Goal: Task Accomplishment & Management: Manage account settings

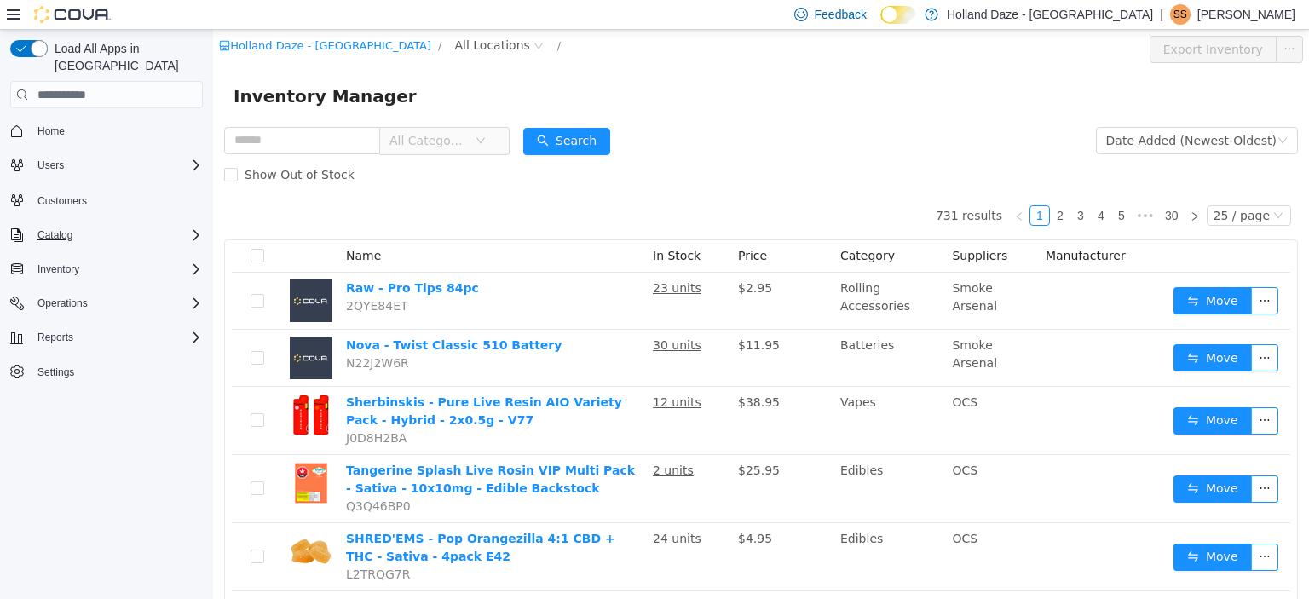
click at [141, 225] on div "Catalog" at bounding box center [117, 235] width 172 height 20
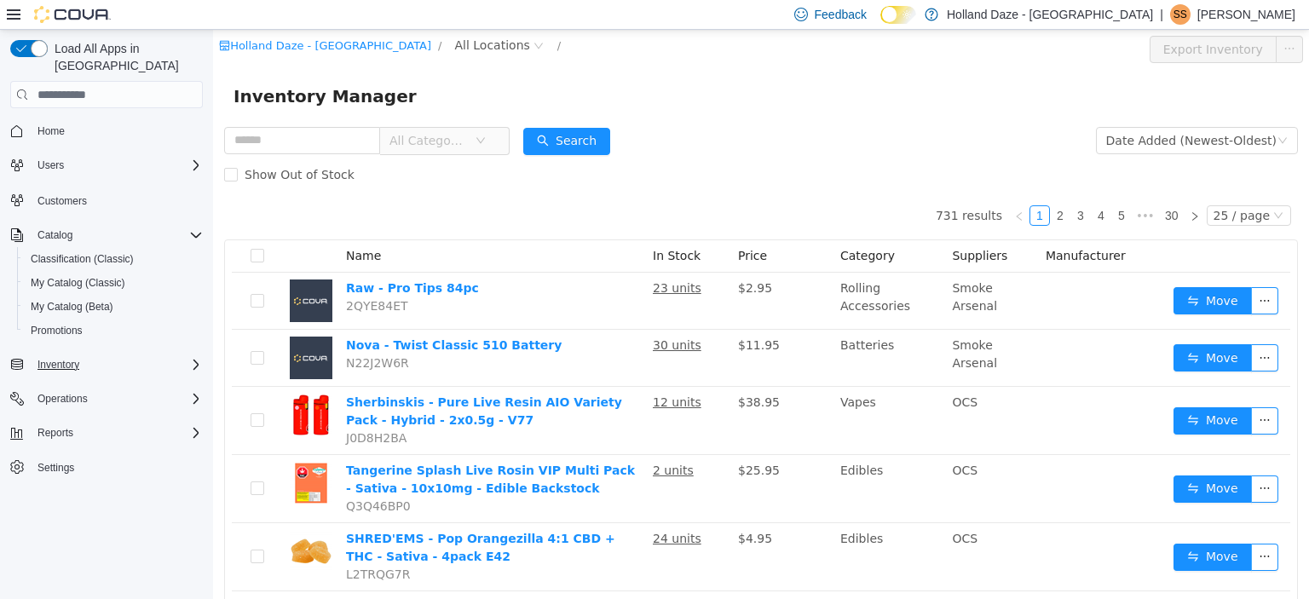
click at [106, 357] on div "Inventory" at bounding box center [117, 364] width 172 height 20
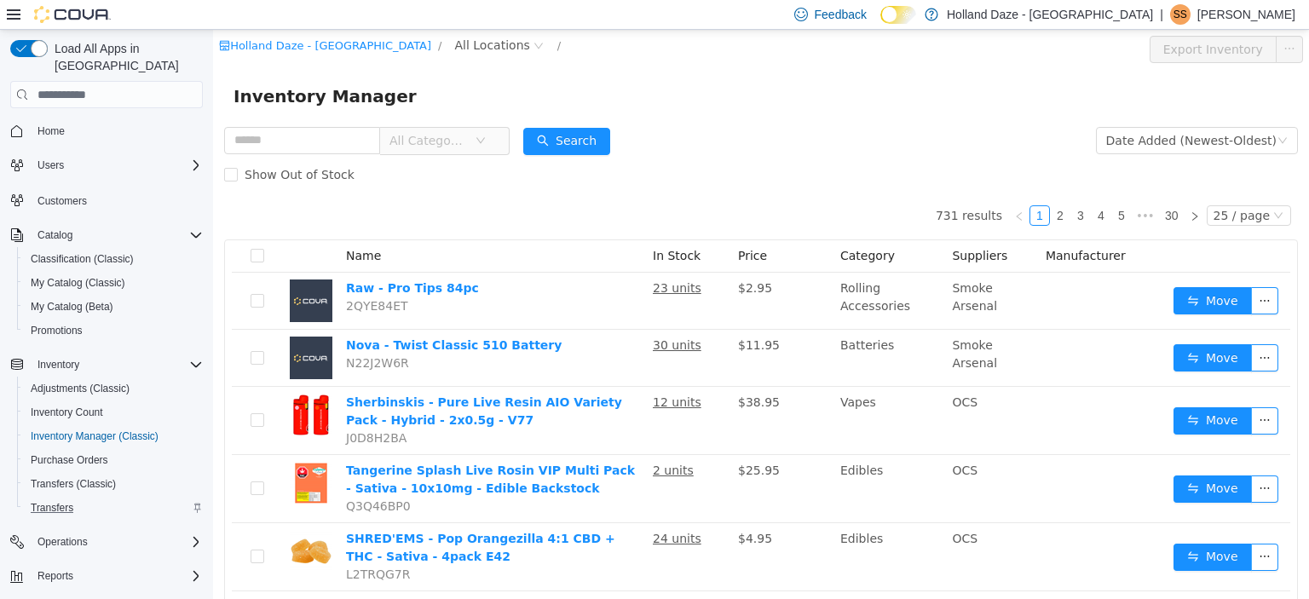
click at [87, 498] on div "Transfers" at bounding box center [113, 508] width 179 height 20
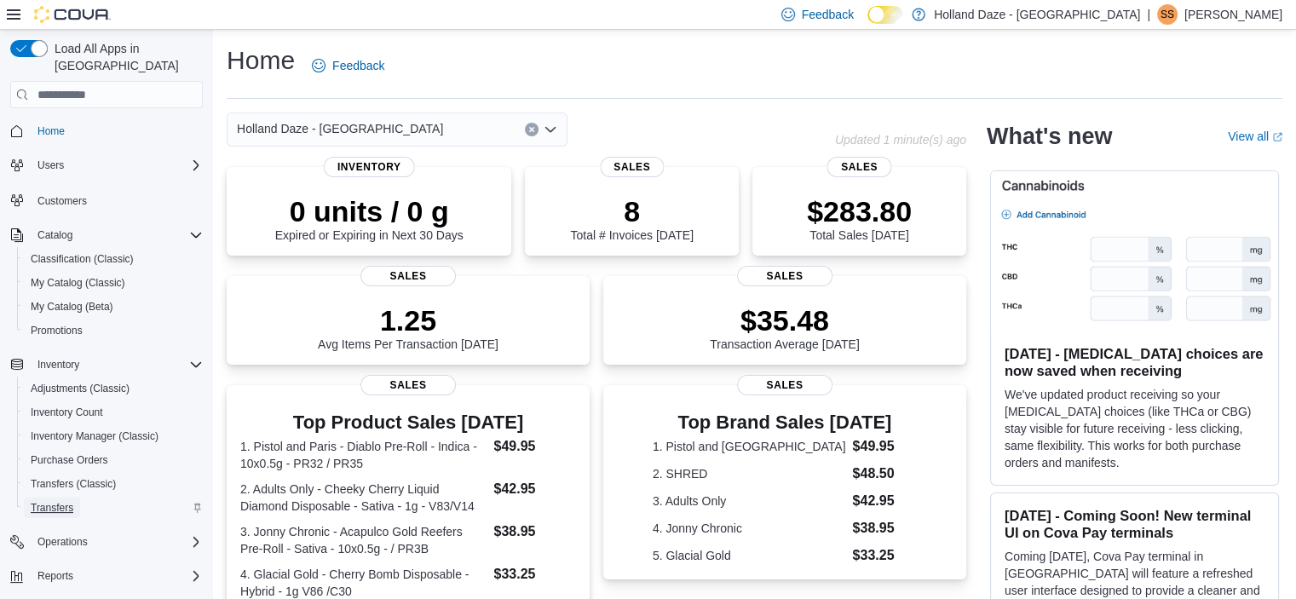
click at [64, 501] on span "Transfers" at bounding box center [52, 508] width 43 height 14
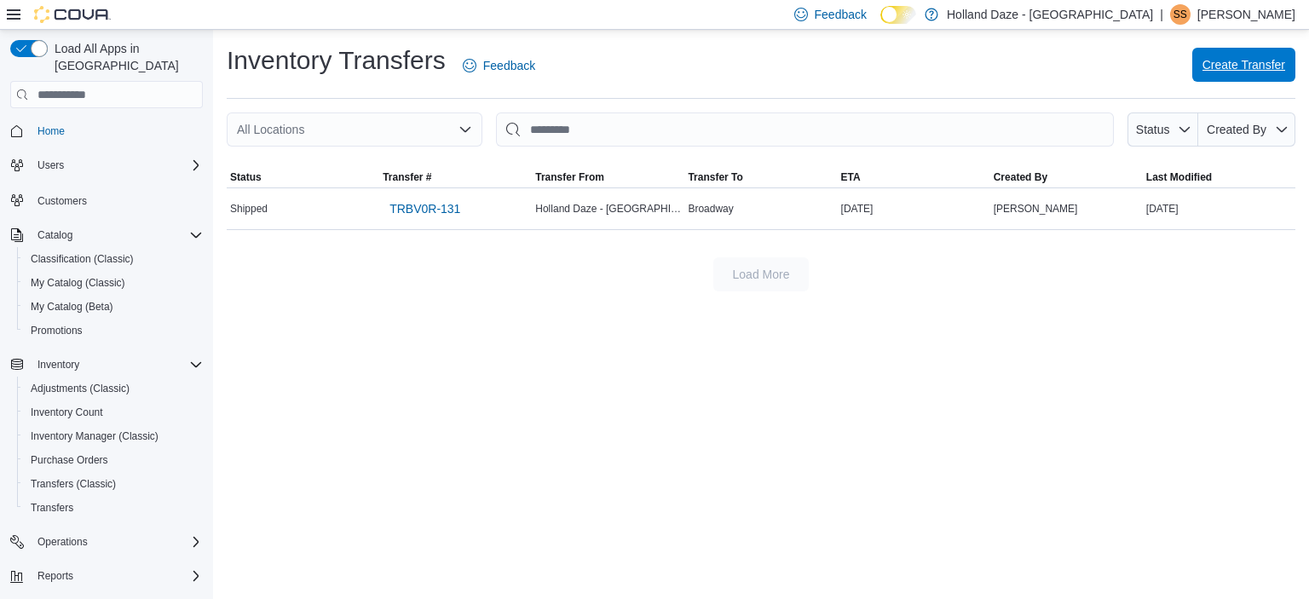
click at [1242, 74] on span "Create Transfer" at bounding box center [1243, 65] width 83 height 34
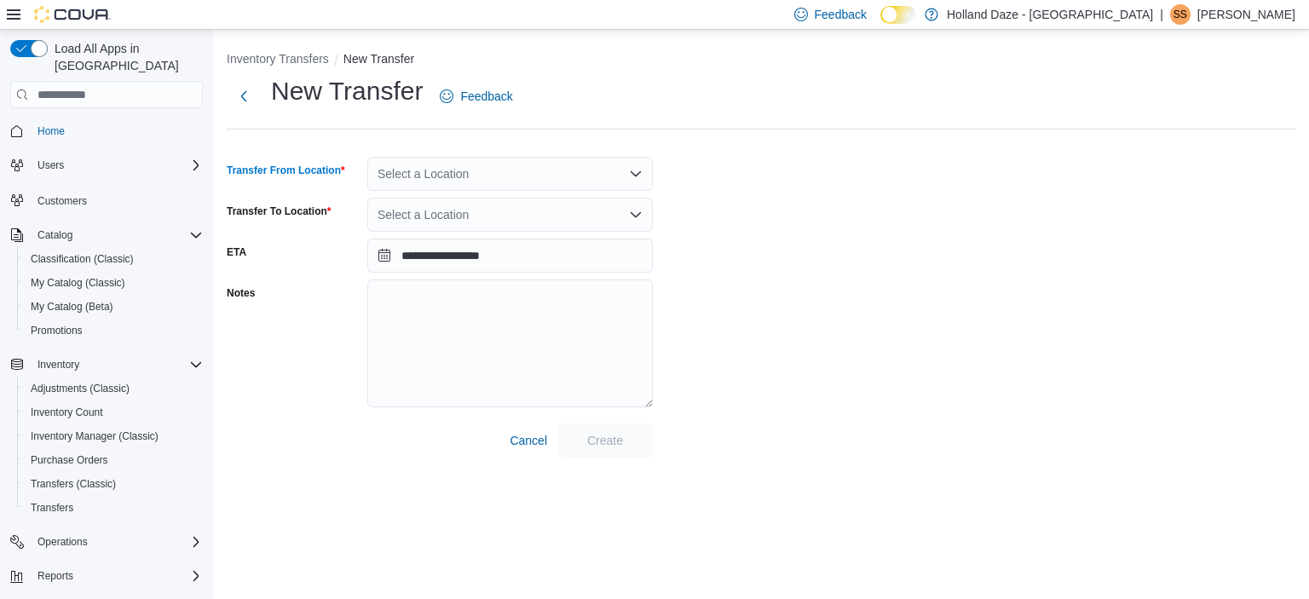
click at [602, 171] on div "Select a Location" at bounding box center [509, 174] width 285 height 34
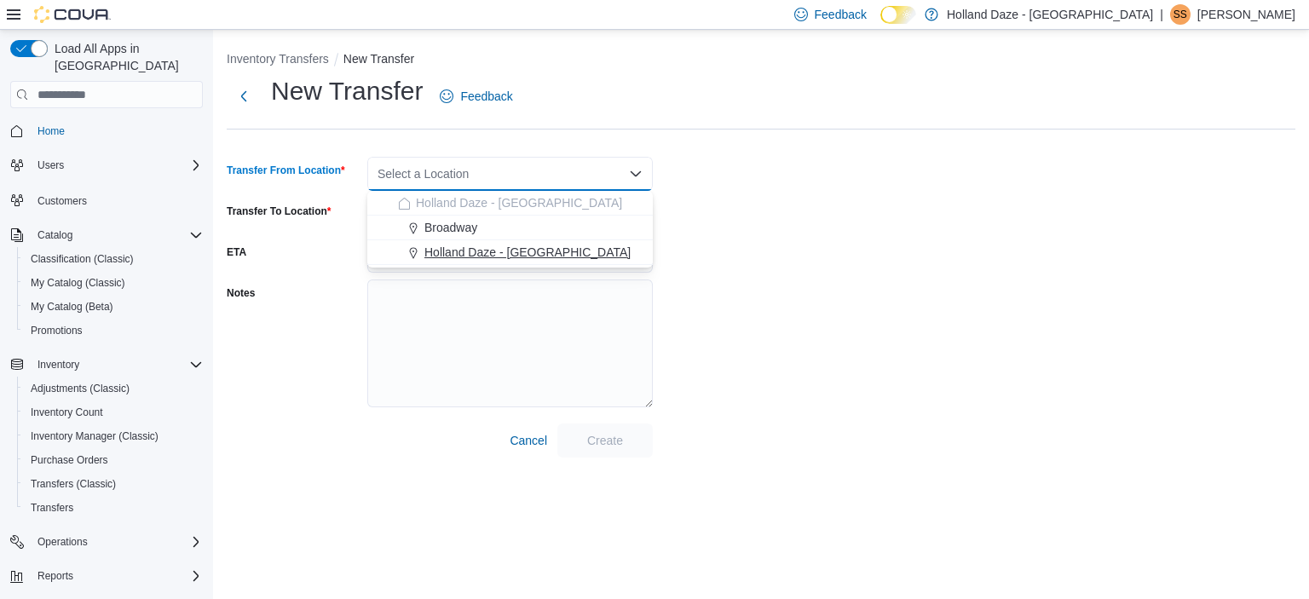
click at [593, 251] on div "Holland Daze - [GEOGRAPHIC_DATA]" at bounding box center [520, 252] width 245 height 17
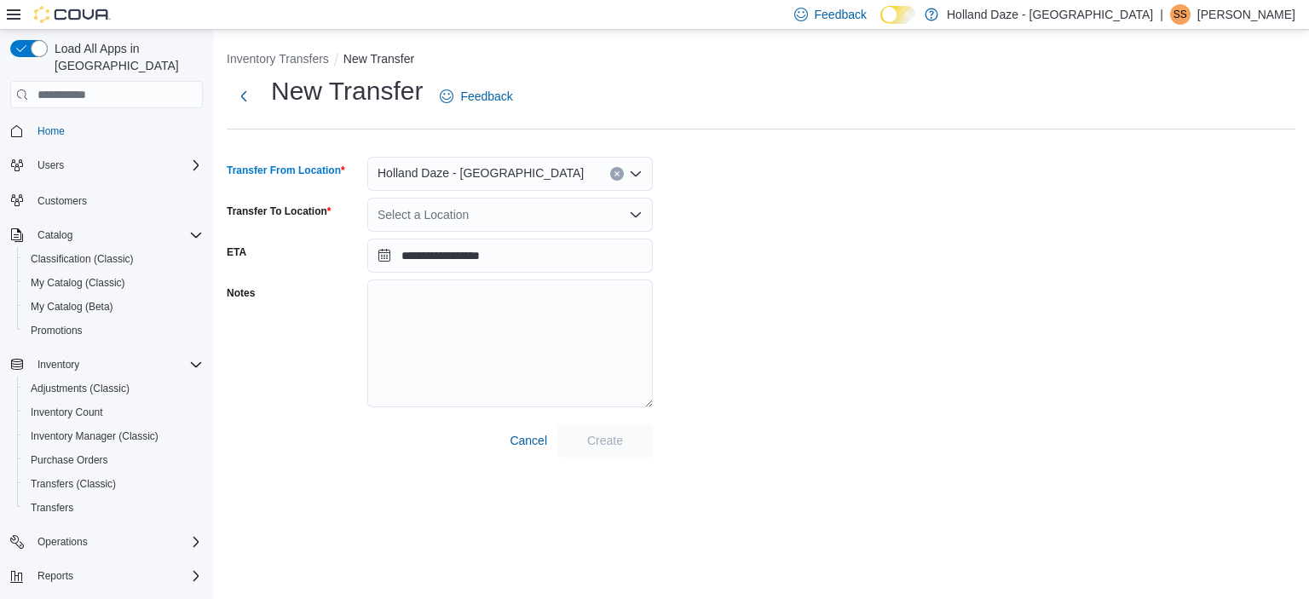
click at [637, 214] on icon "Open list of options" at bounding box center [636, 214] width 10 height 5
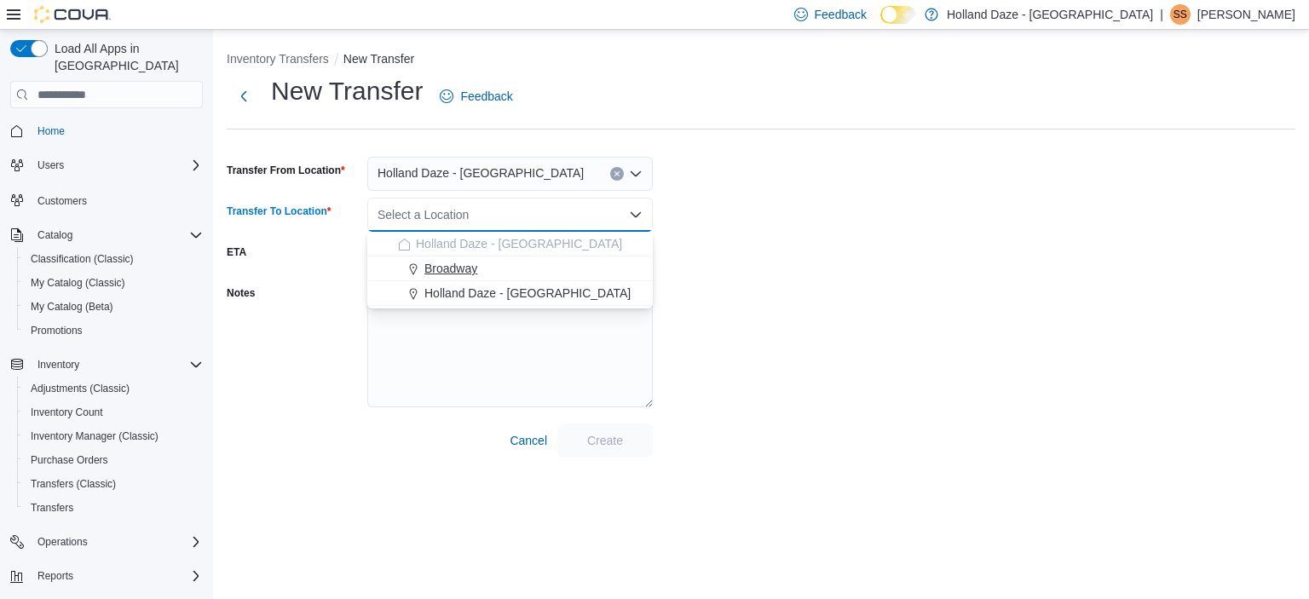
click at [594, 265] on div "Broadway" at bounding box center [520, 268] width 245 height 17
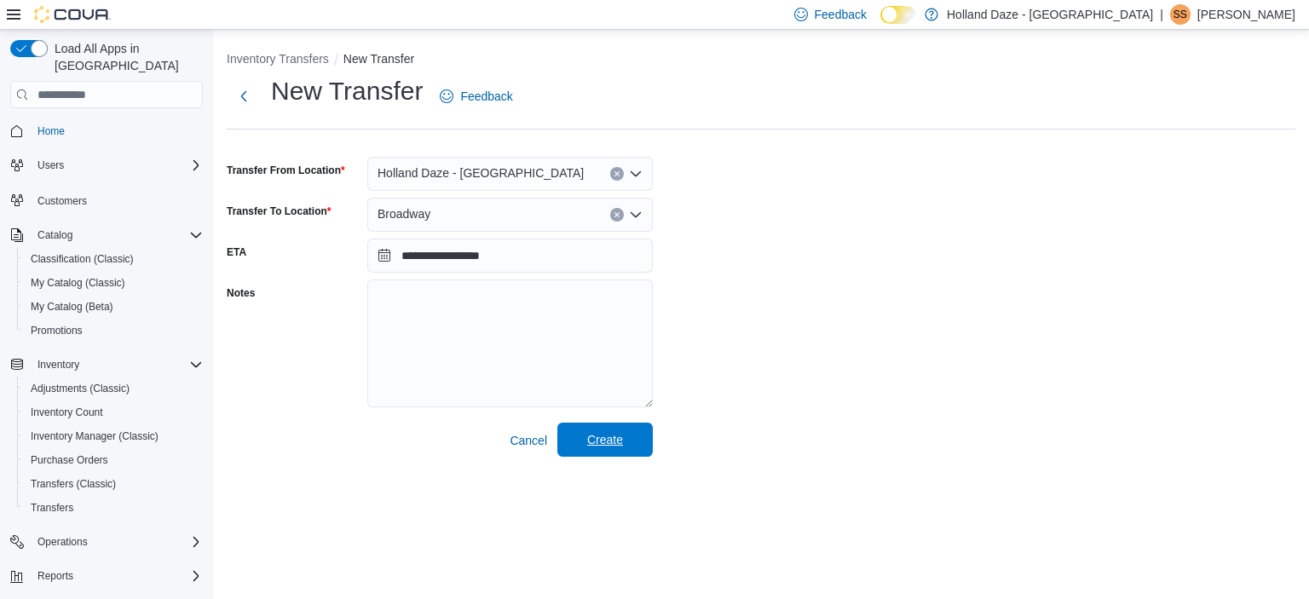
click at [627, 437] on span "Create" at bounding box center [604, 440] width 75 height 34
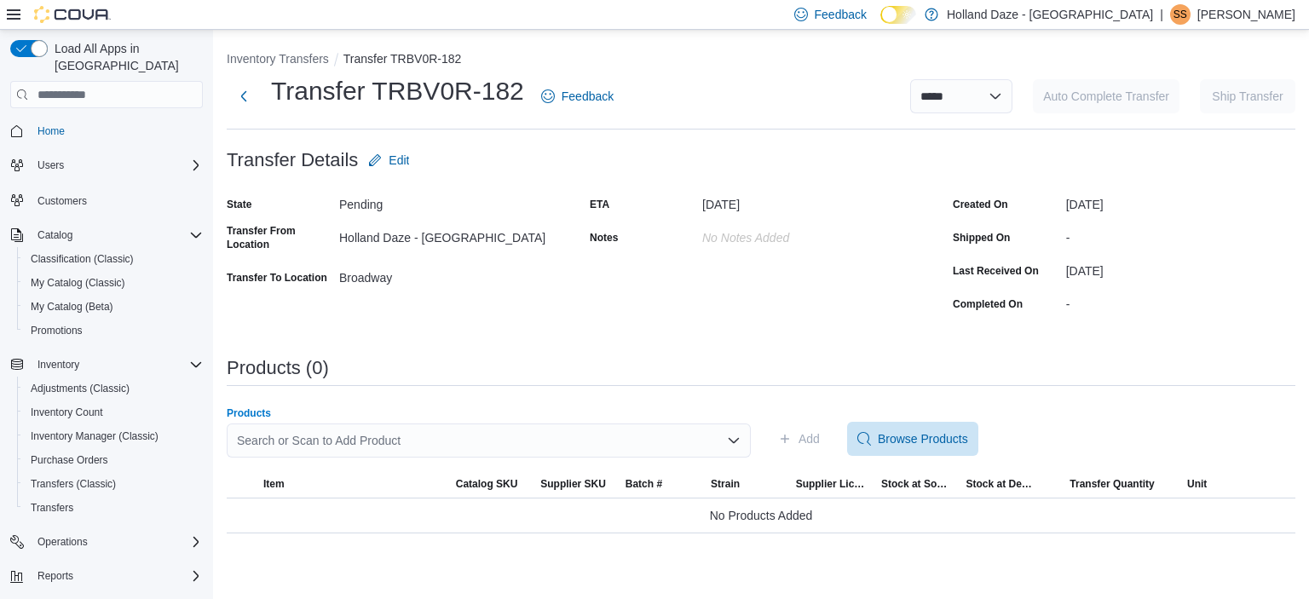
click at [269, 442] on div "Search or Scan to Add Product" at bounding box center [489, 440] width 524 height 34
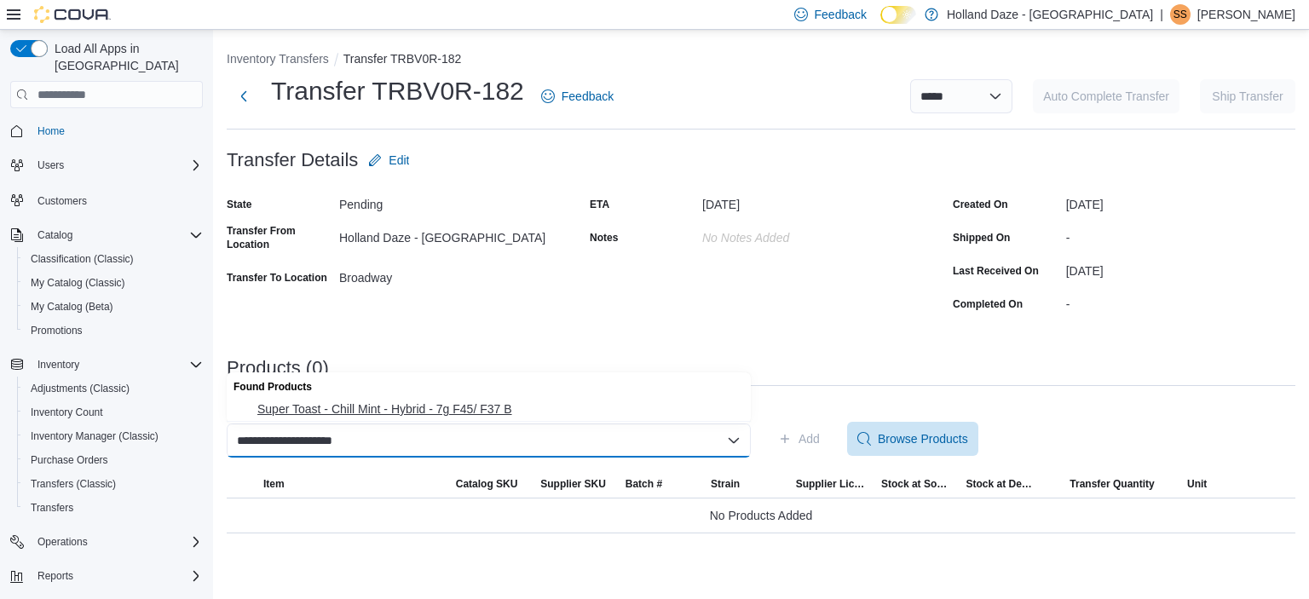
type input "**********"
click at [370, 407] on span "Super Toast - Chill Mint - Hybrid - 7g F45/ F37 B" at bounding box center [498, 408] width 483 height 17
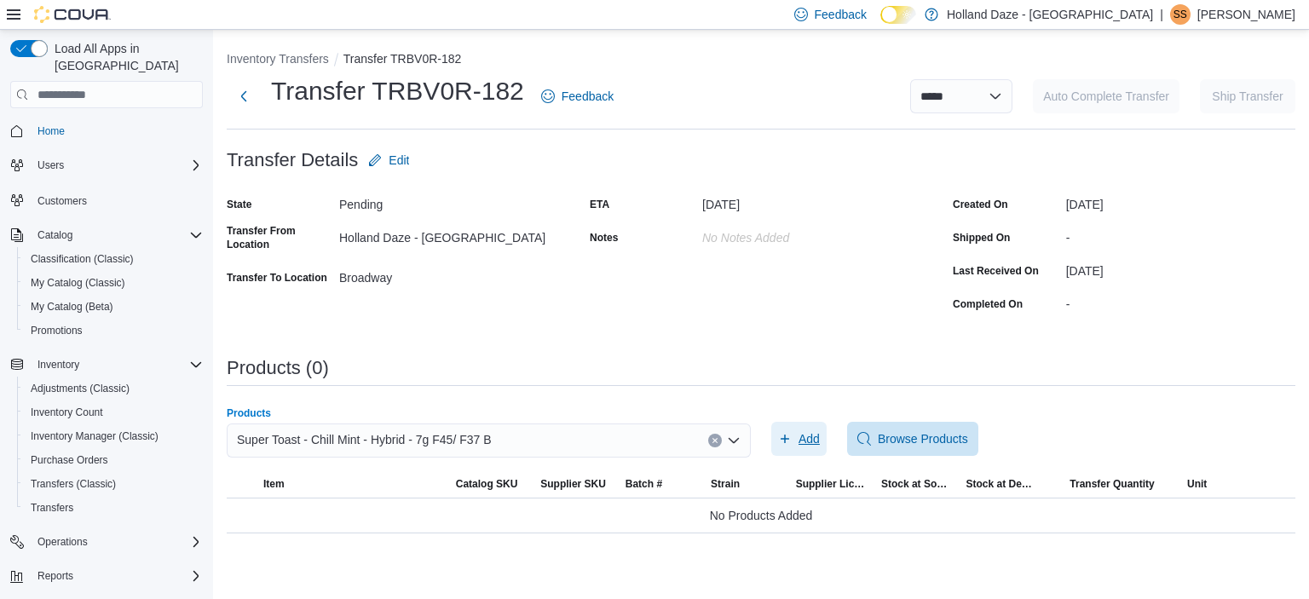
click at [795, 441] on span "Add" at bounding box center [799, 439] width 42 height 34
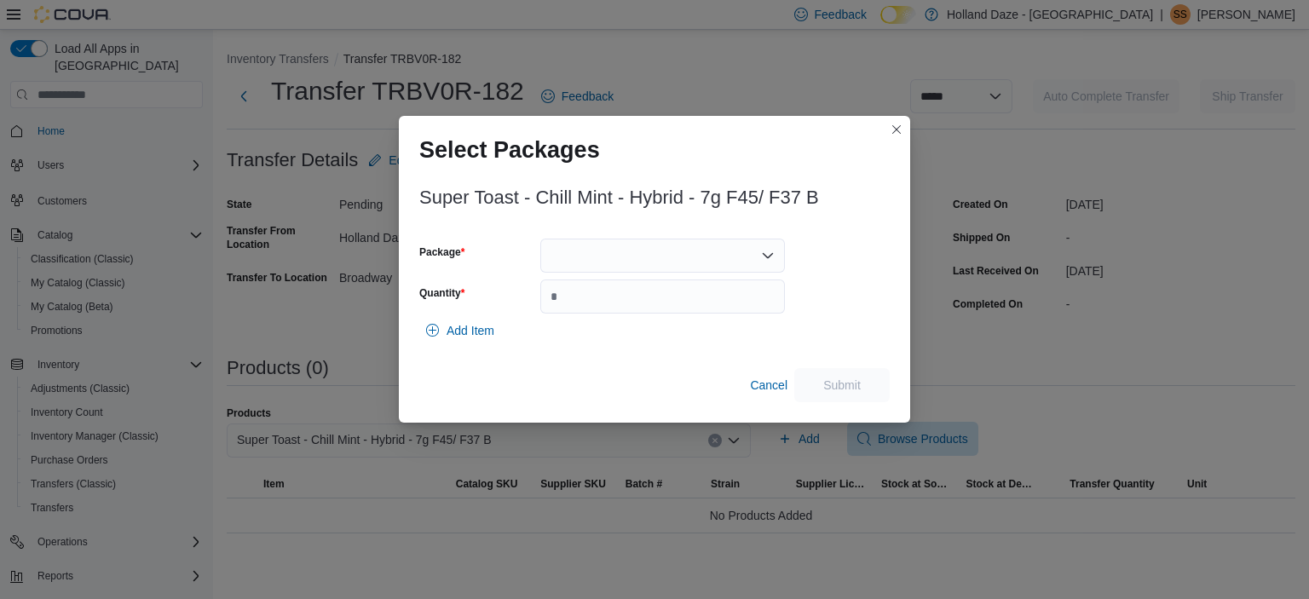
click at [731, 247] on div at bounding box center [662, 256] width 245 height 34
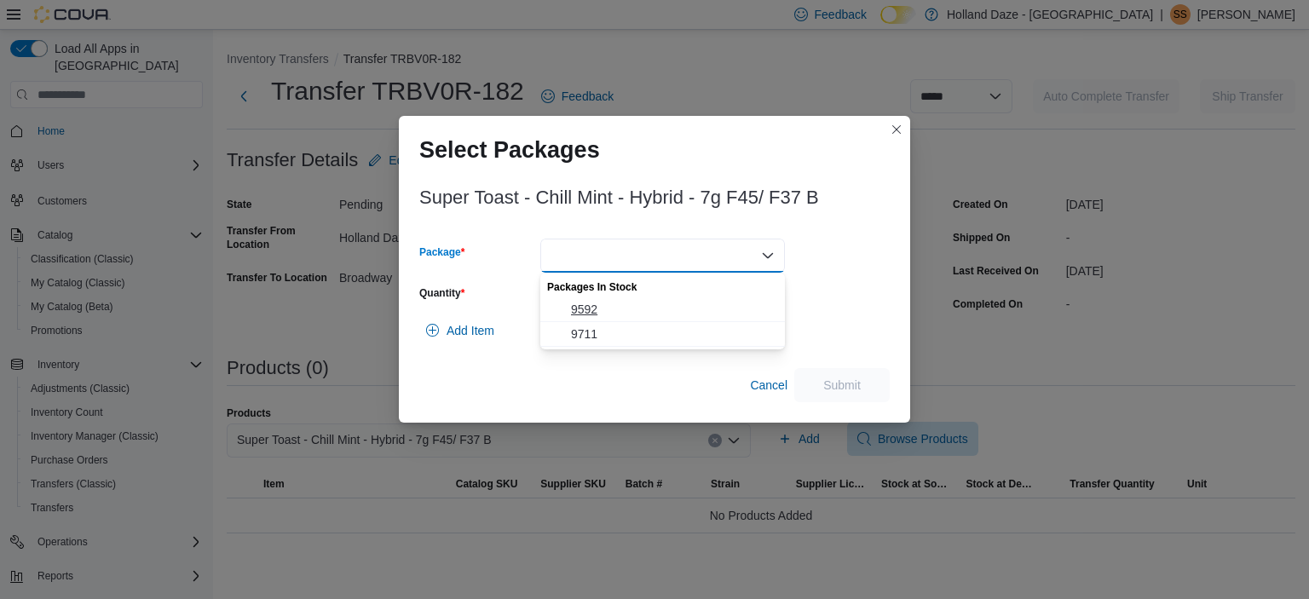
click at [673, 317] on span "9592" at bounding box center [673, 309] width 204 height 17
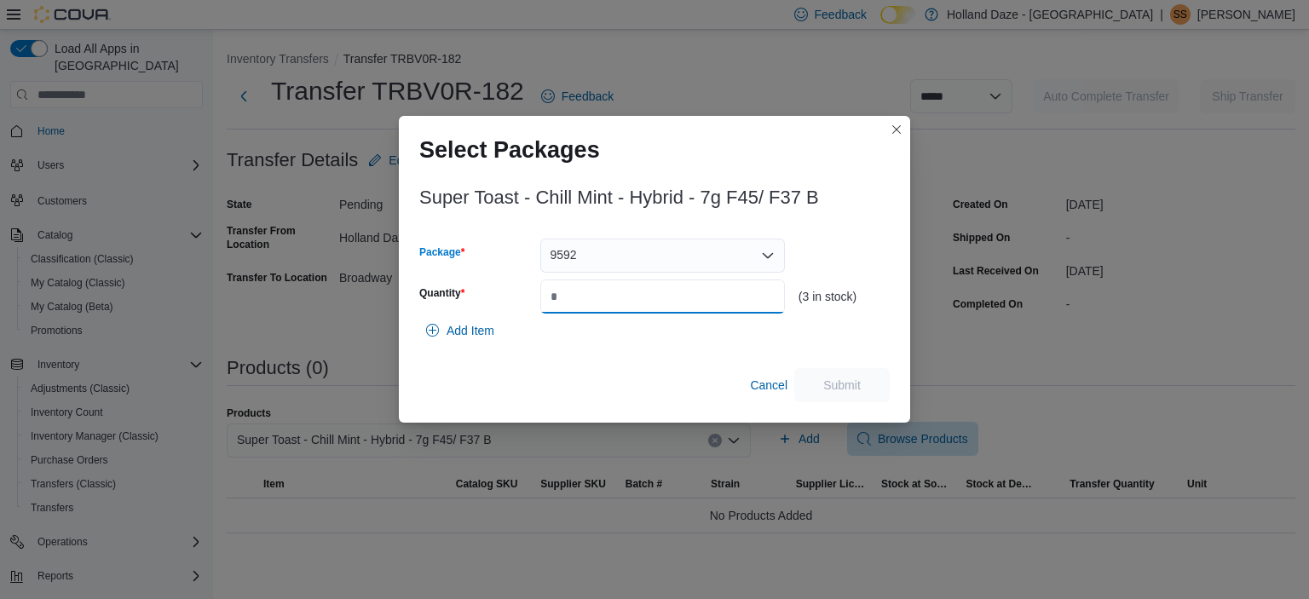
click at [634, 299] on input "Quantity" at bounding box center [662, 296] width 245 height 34
type input "*"
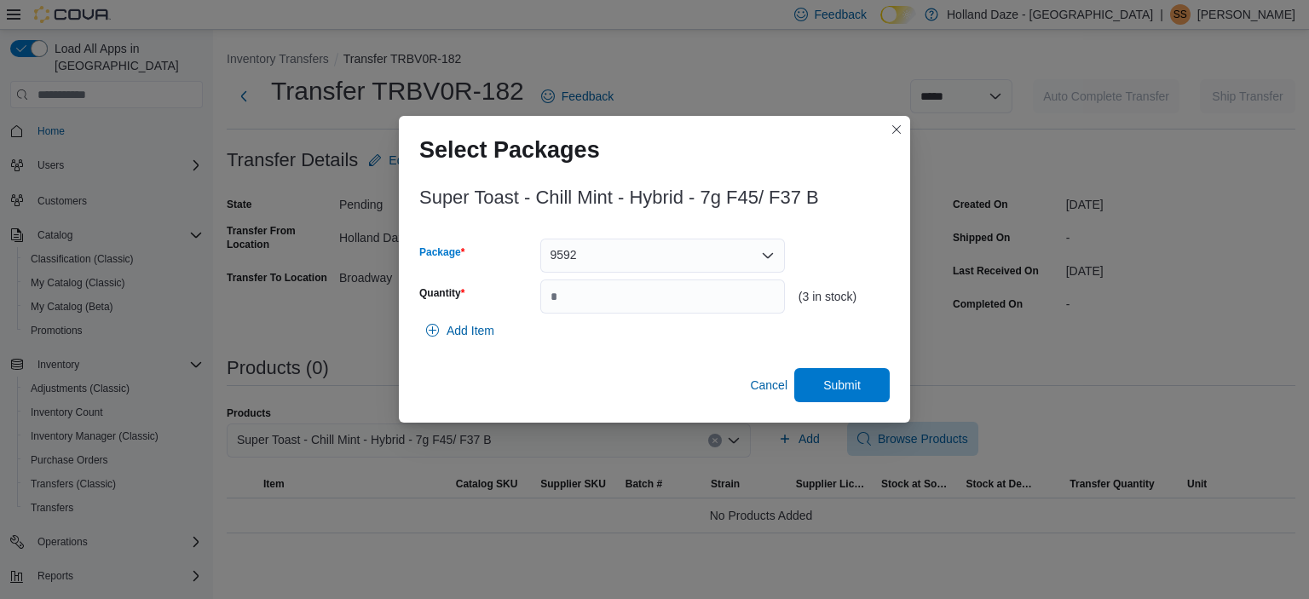
click at [760, 255] on div "9592" at bounding box center [662, 256] width 245 height 34
click at [695, 308] on span "9711" at bounding box center [673, 309] width 204 height 17
click at [689, 305] on input "*" at bounding box center [662, 296] width 245 height 34
type input "*"
click at [861, 389] on span "Submit" at bounding box center [841, 384] width 75 height 34
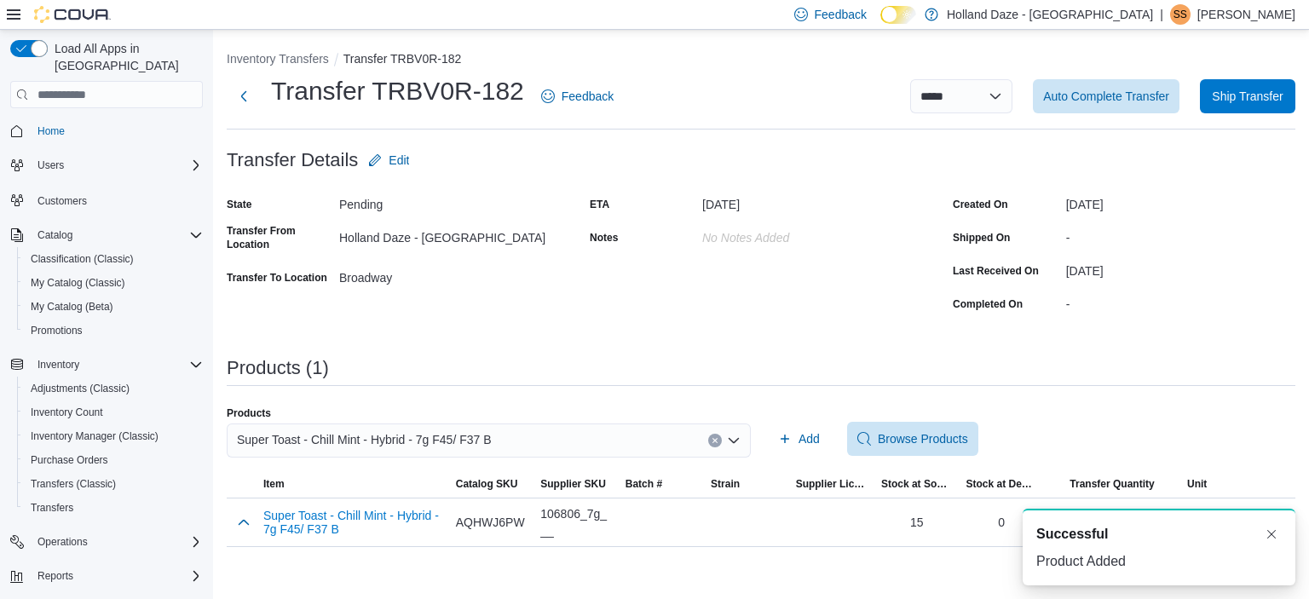
click at [712, 443] on icon "Clear input" at bounding box center [715, 440] width 7 height 7
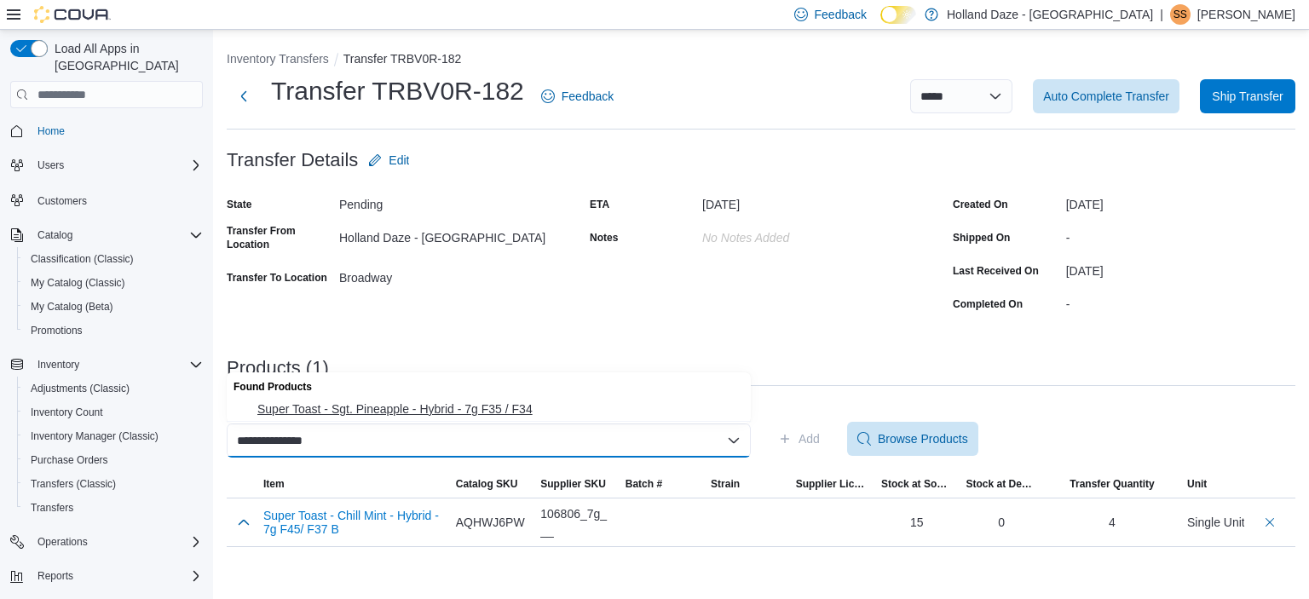
type input "**********"
click at [510, 410] on span "Super Toast - Sgt. Pineapple - Hybrid - 7g F35 / F34" at bounding box center [498, 408] width 483 height 17
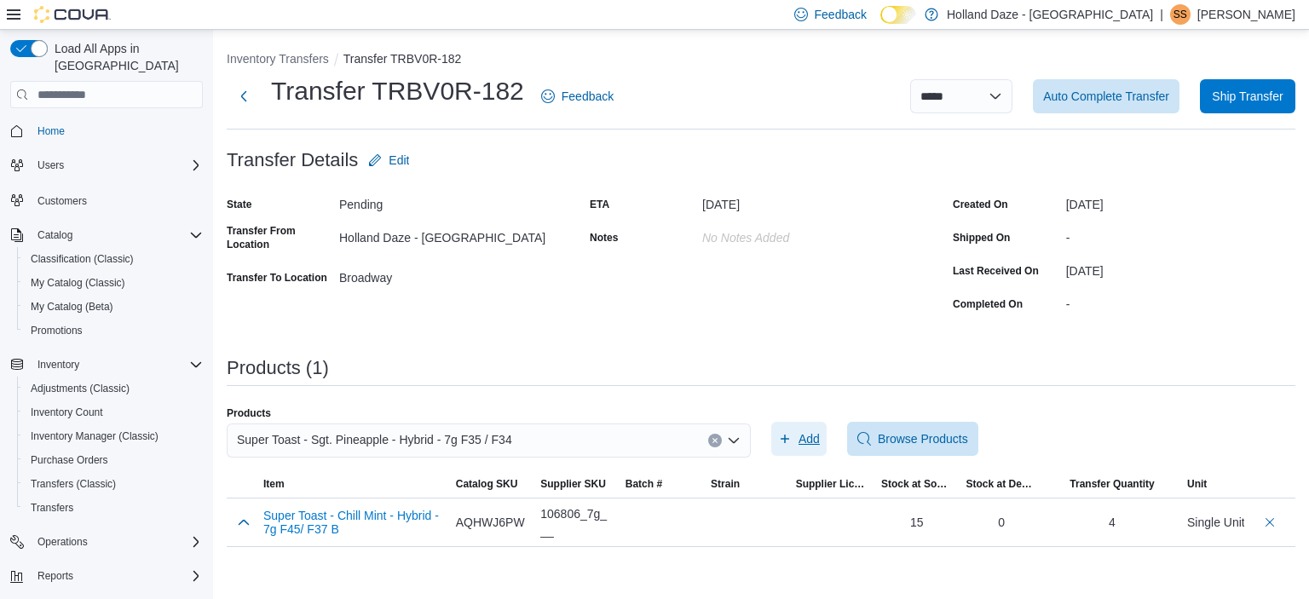
click at [789, 439] on icon "button" at bounding box center [785, 439] width 14 height 14
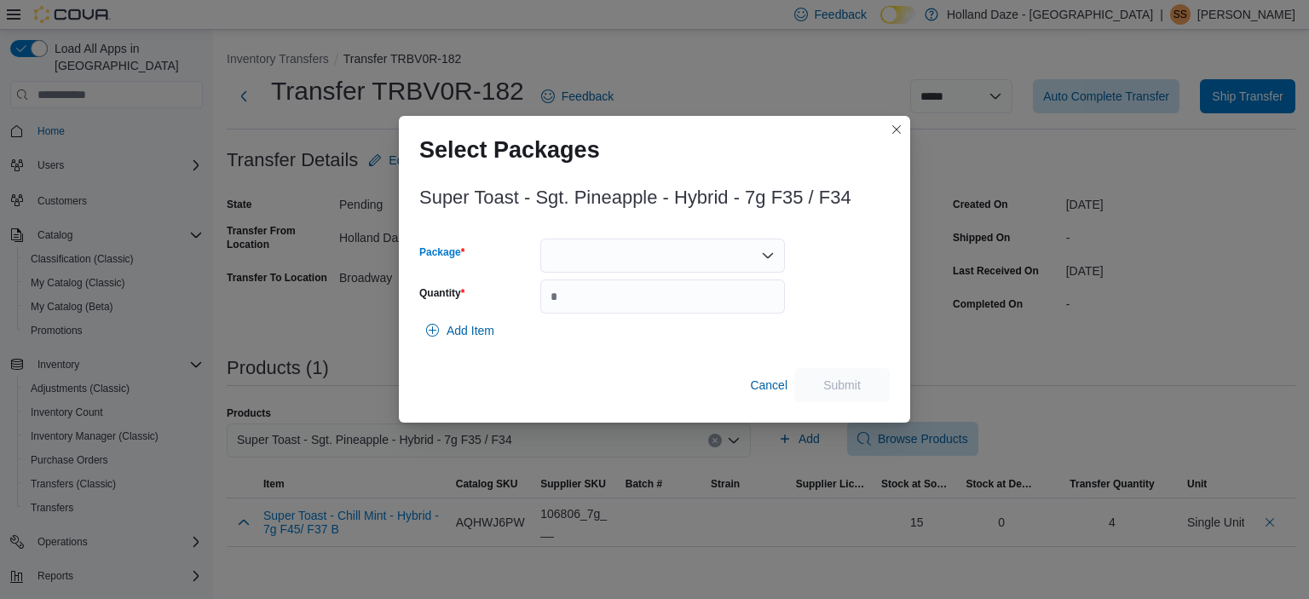
click at [744, 264] on div at bounding box center [662, 256] width 245 height 34
click at [681, 305] on span "9957" at bounding box center [673, 309] width 204 height 17
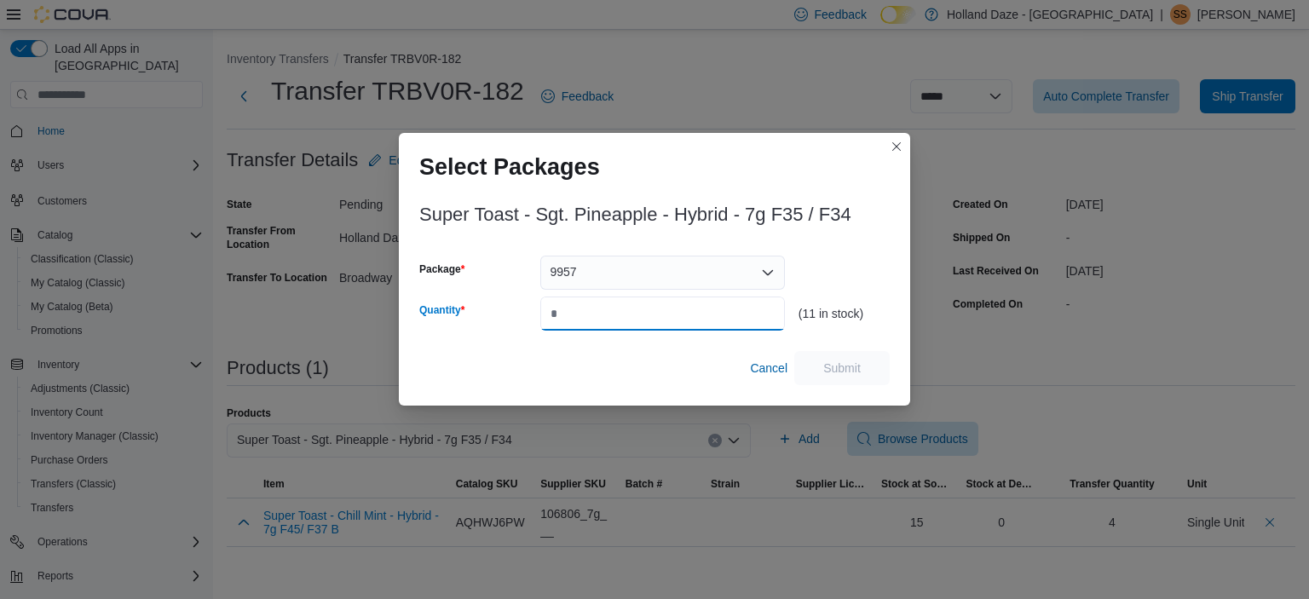
click at [668, 304] on input "Quantity" at bounding box center [662, 314] width 245 height 34
type input "*"
click at [823, 381] on span "Submit" at bounding box center [841, 367] width 75 height 34
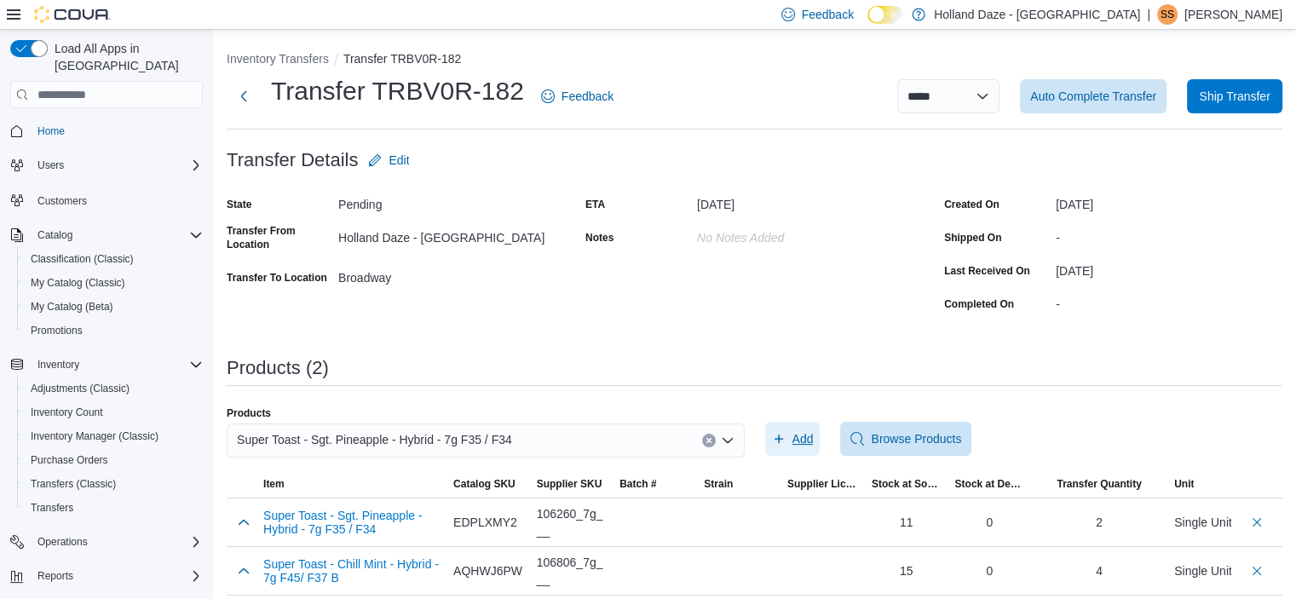
scroll to position [9, 0]
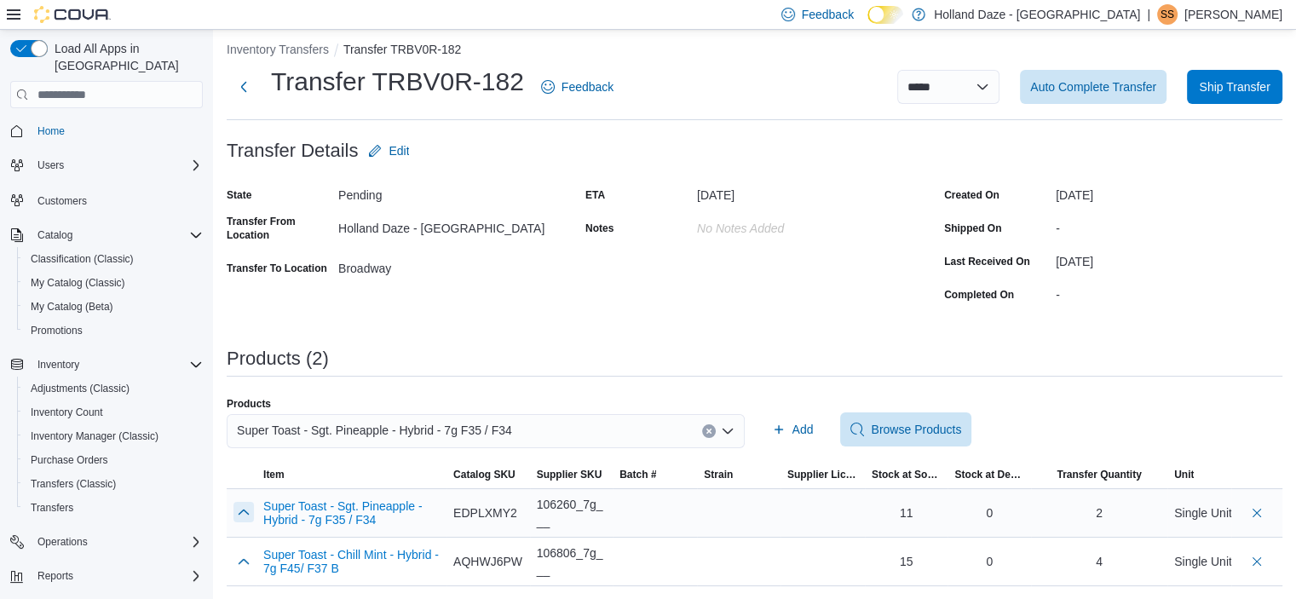
click at [237, 504] on button "button" at bounding box center [243, 512] width 20 height 20
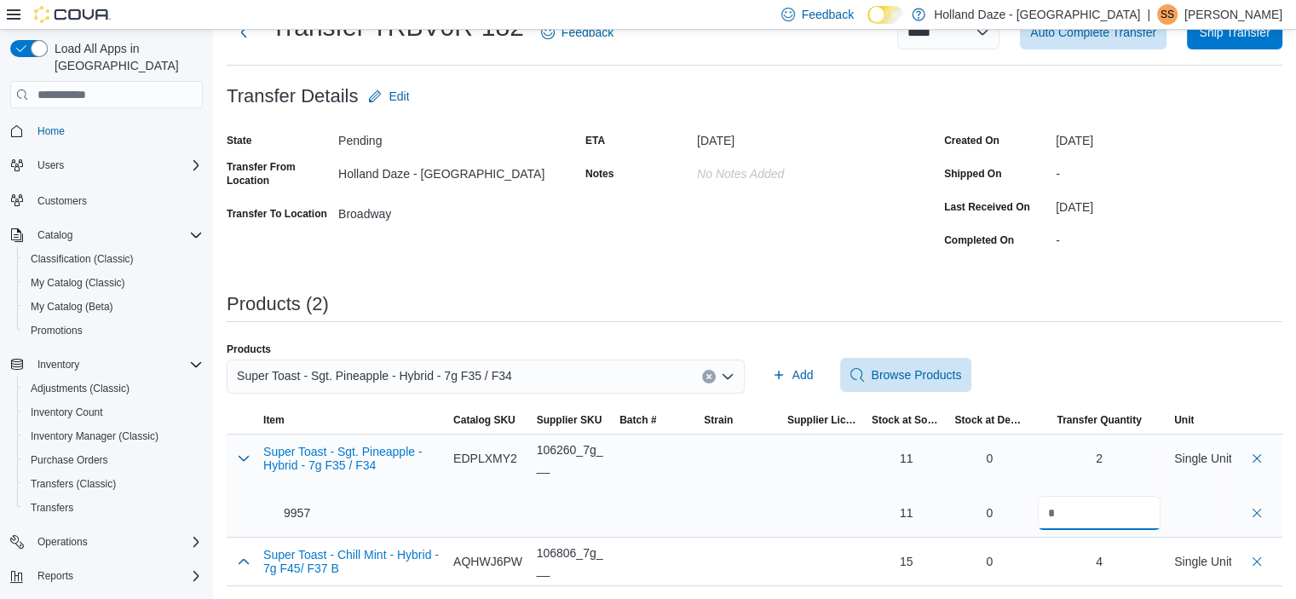
click at [1111, 527] on input "*" at bounding box center [1099, 513] width 123 height 34
type input "*"
click at [1091, 379] on div "Add Browse Products" at bounding box center [1024, 375] width 518 height 34
click at [712, 375] on icon "Clear input" at bounding box center [709, 376] width 7 height 7
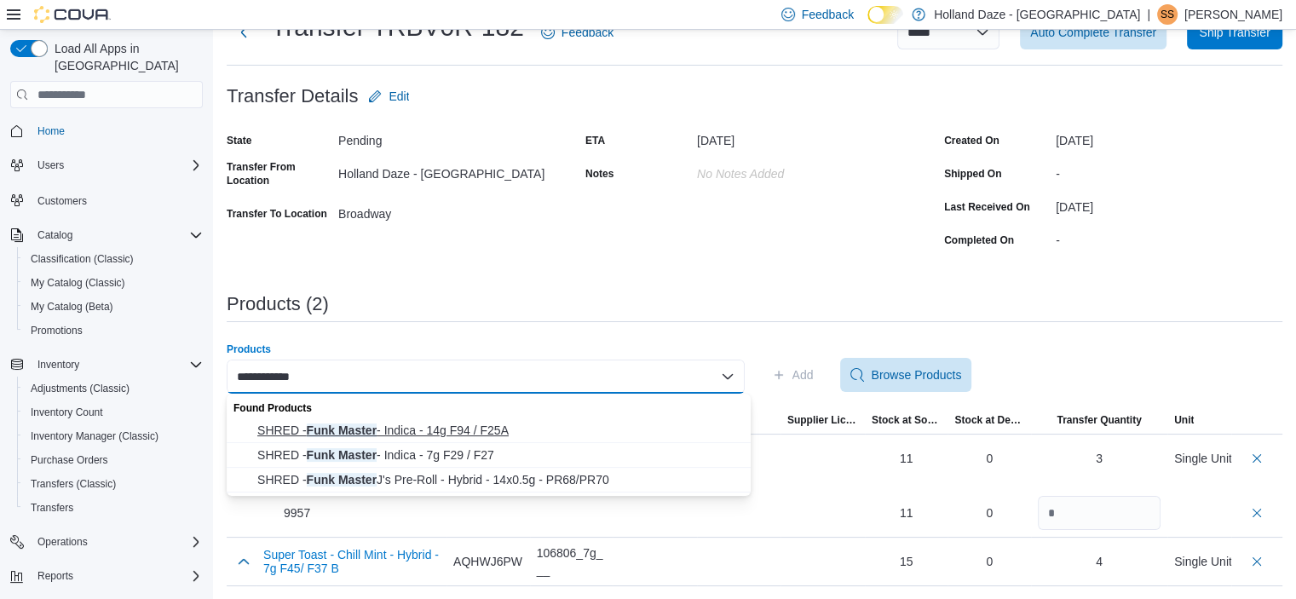
type input "**********"
click at [475, 430] on span "SHRED - Funk Master - Indica - 14g F94 / F25A" at bounding box center [498, 430] width 483 height 17
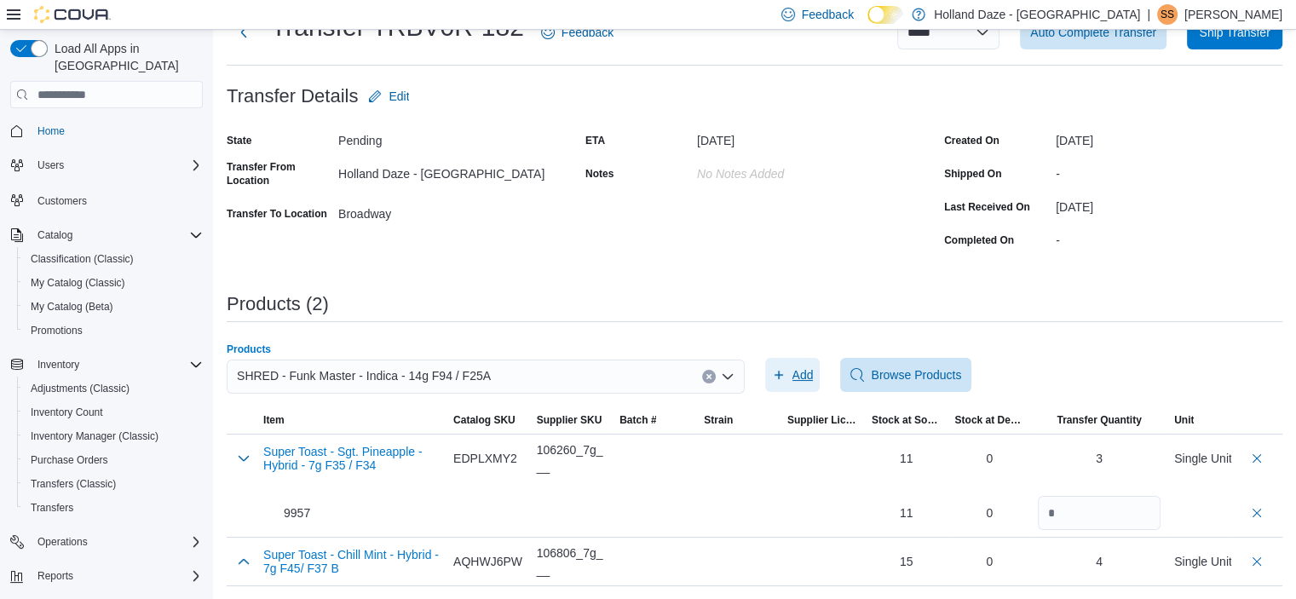
click at [800, 373] on span "Add" at bounding box center [802, 374] width 21 height 17
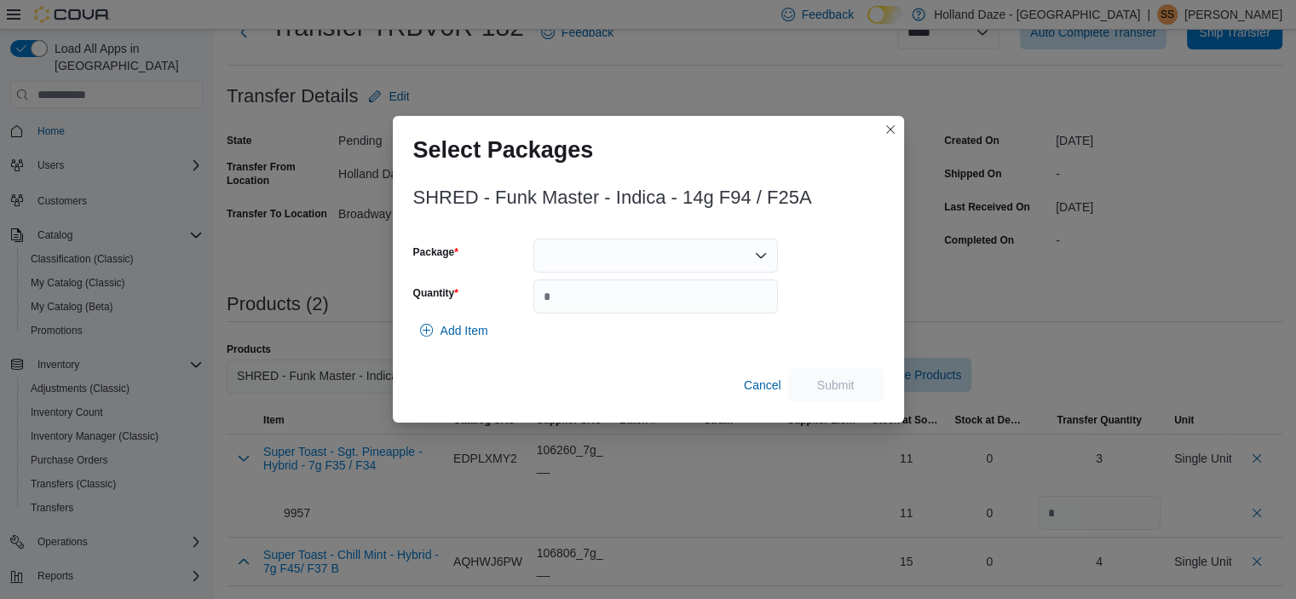
click at [700, 256] on div at bounding box center [655, 256] width 245 height 34
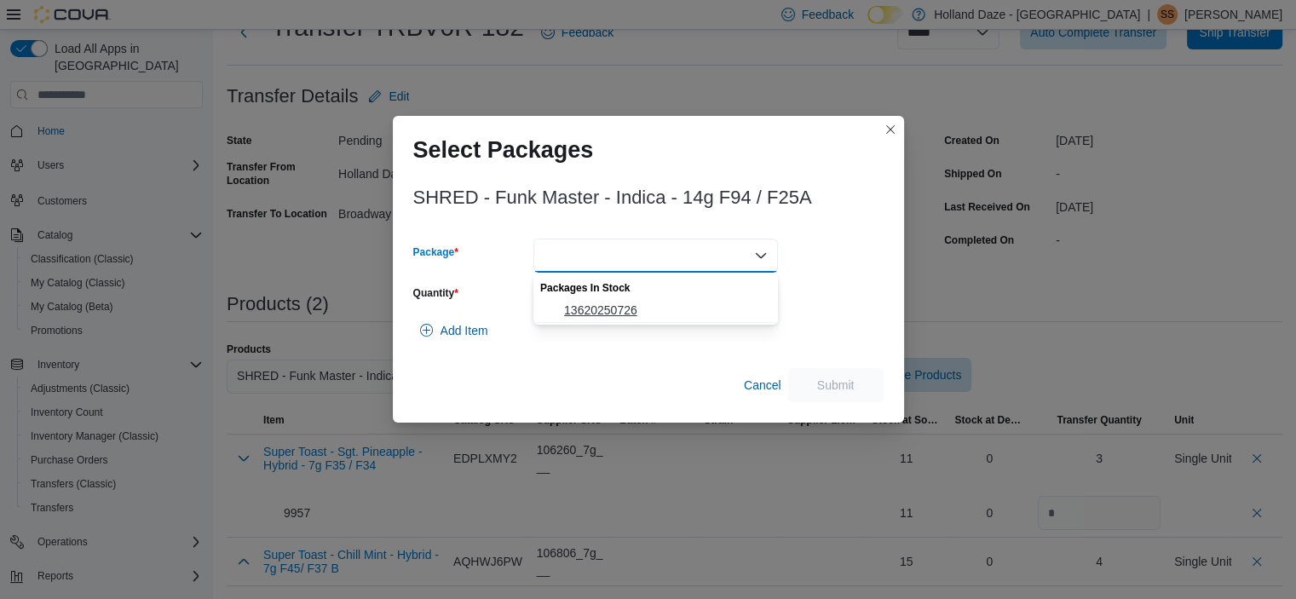
click at [658, 302] on span "13620250726" at bounding box center [666, 310] width 204 height 17
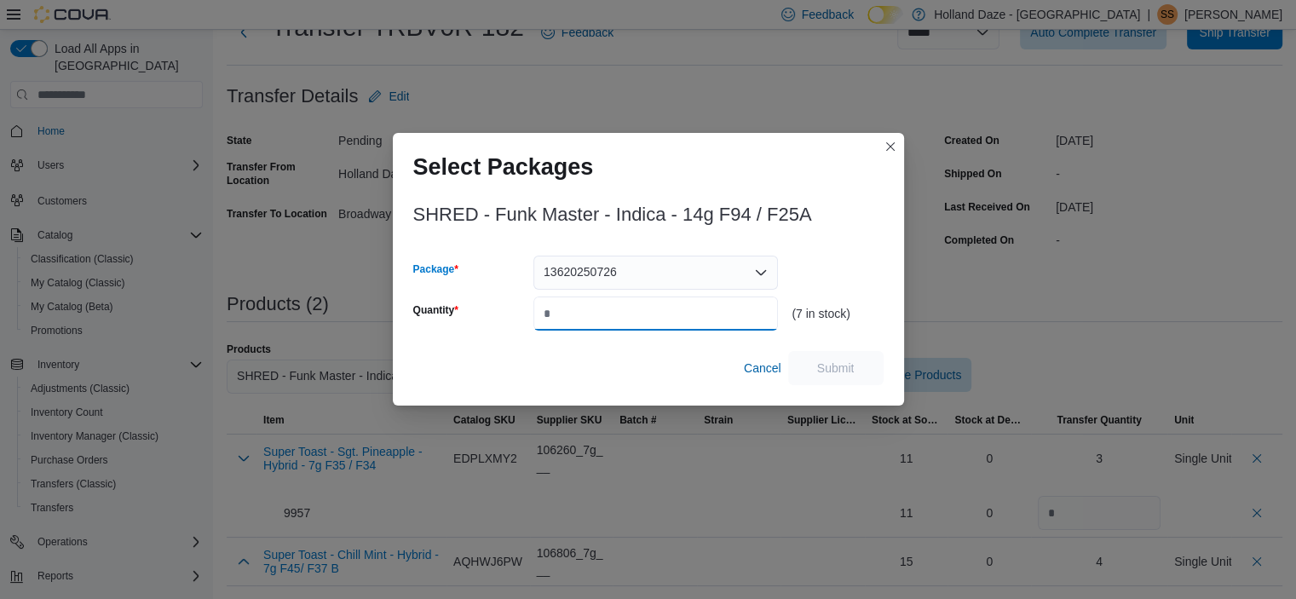
click at [627, 308] on input "Quantity" at bounding box center [655, 314] width 245 height 34
type input "*"
click at [812, 367] on span "Submit" at bounding box center [835, 367] width 75 height 34
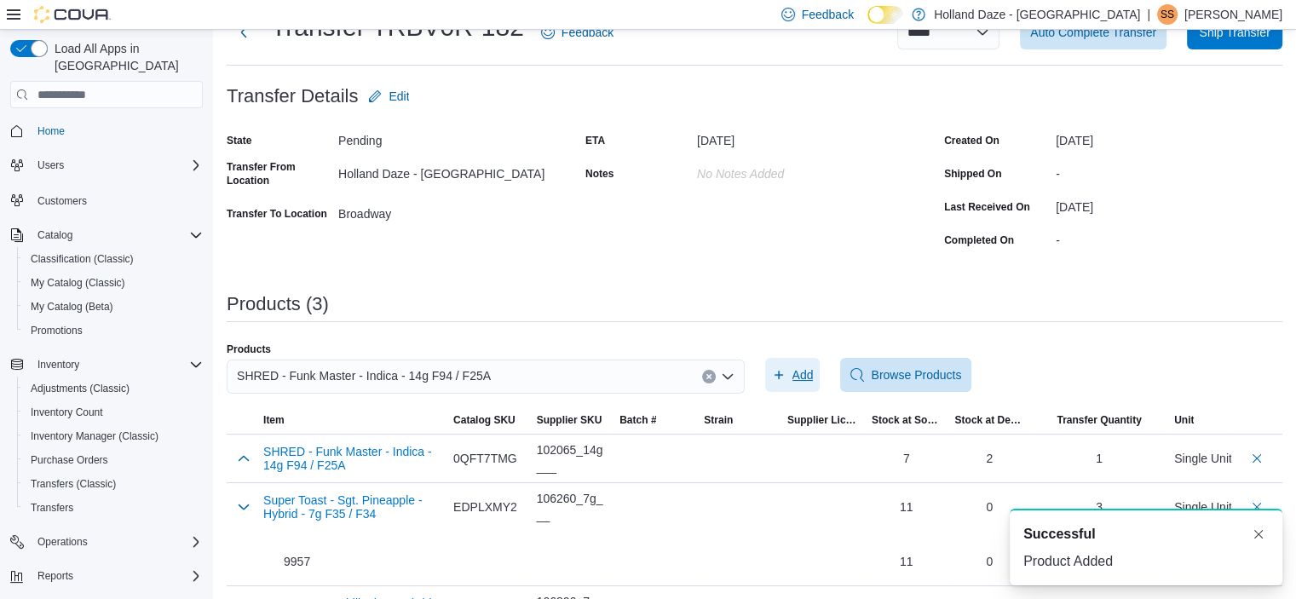
scroll to position [112, 0]
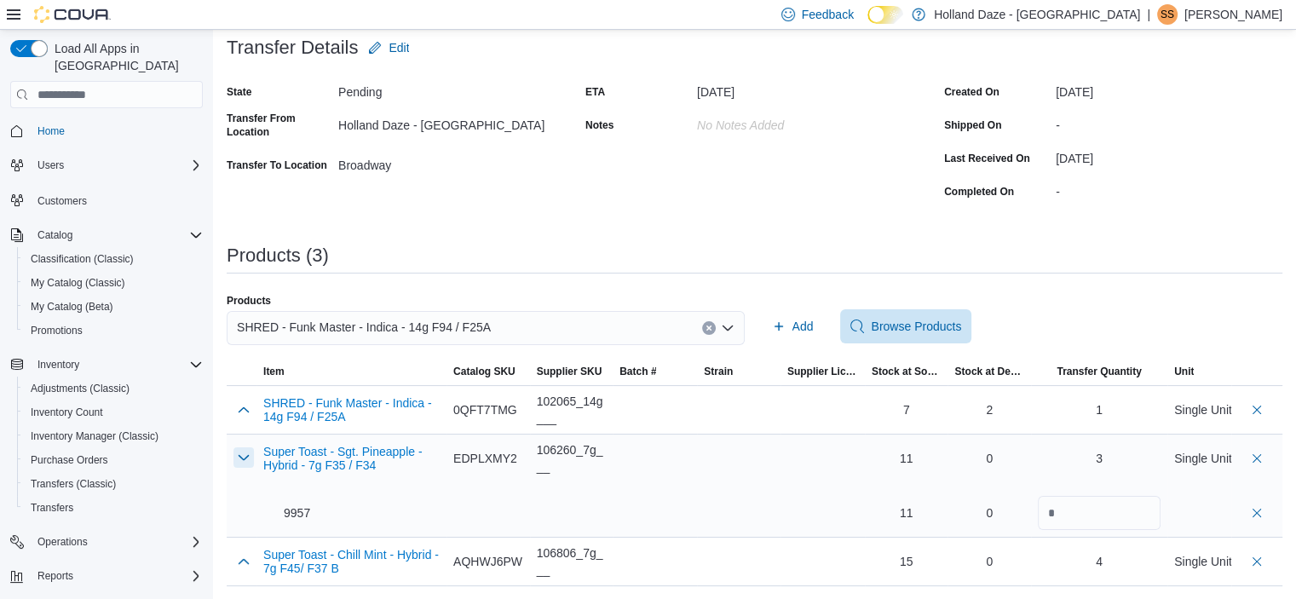
click at [235, 455] on button "button" at bounding box center [243, 457] width 20 height 20
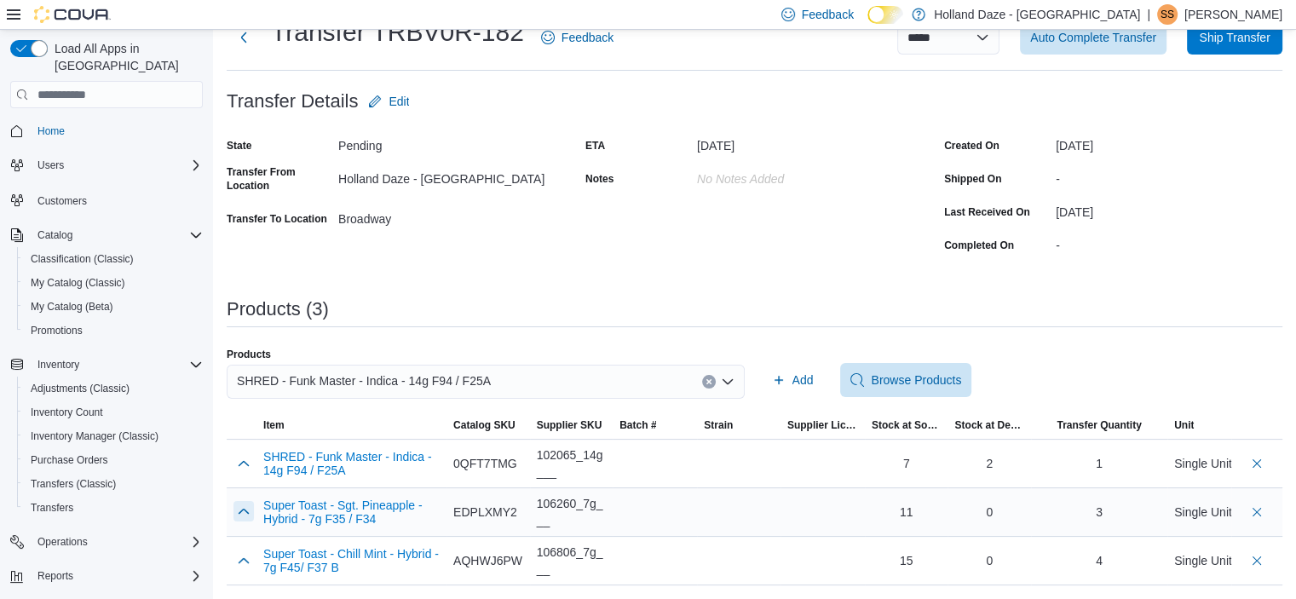
scroll to position [58, 0]
click at [712, 382] on icon "Clear input" at bounding box center [709, 382] width 7 height 7
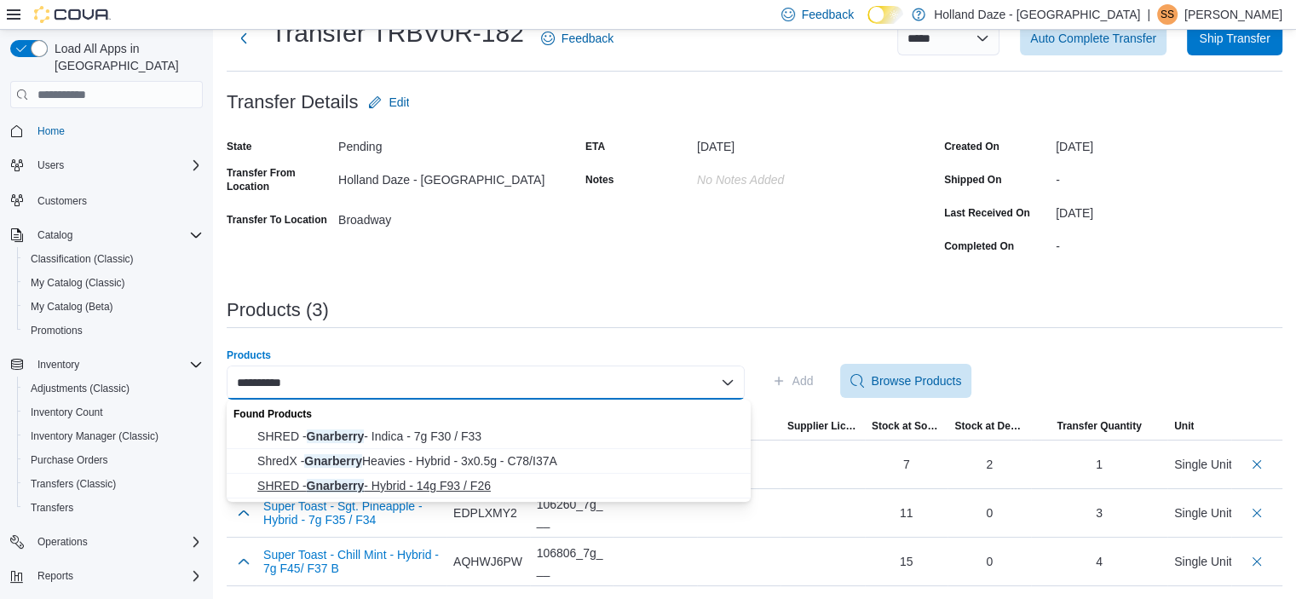
type input "*********"
click at [498, 490] on span "SHRED - Gnarberry - Hybrid - 14g F93 / F26" at bounding box center [498, 485] width 483 height 17
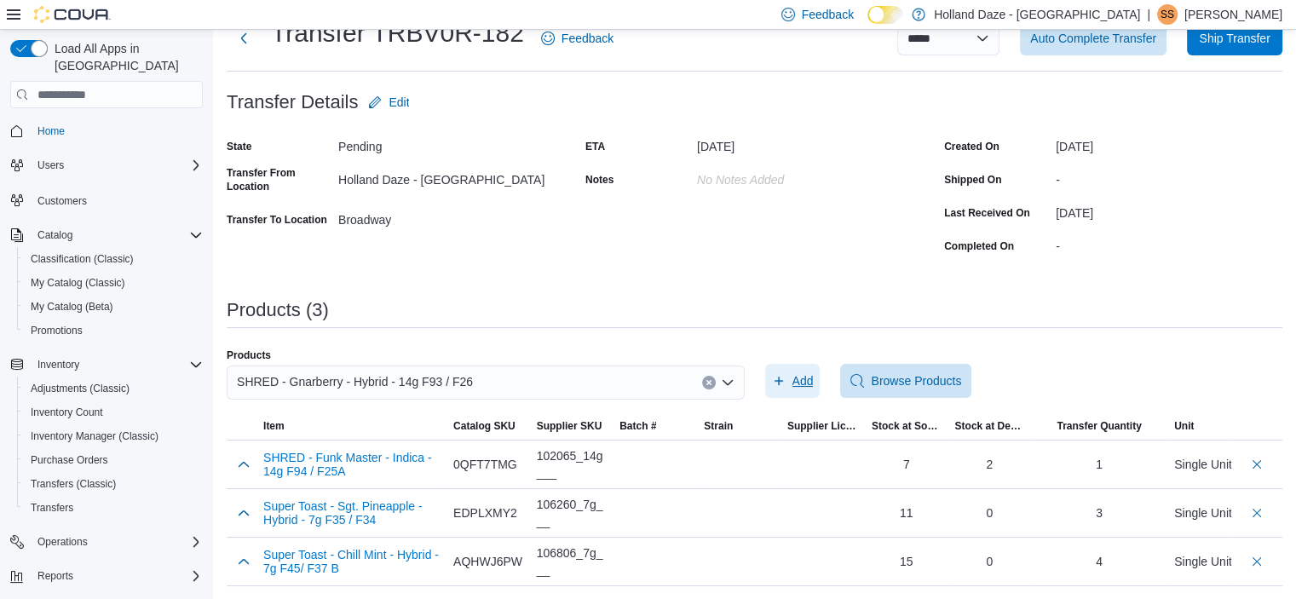
click at [801, 383] on span "Add" at bounding box center [802, 380] width 21 height 17
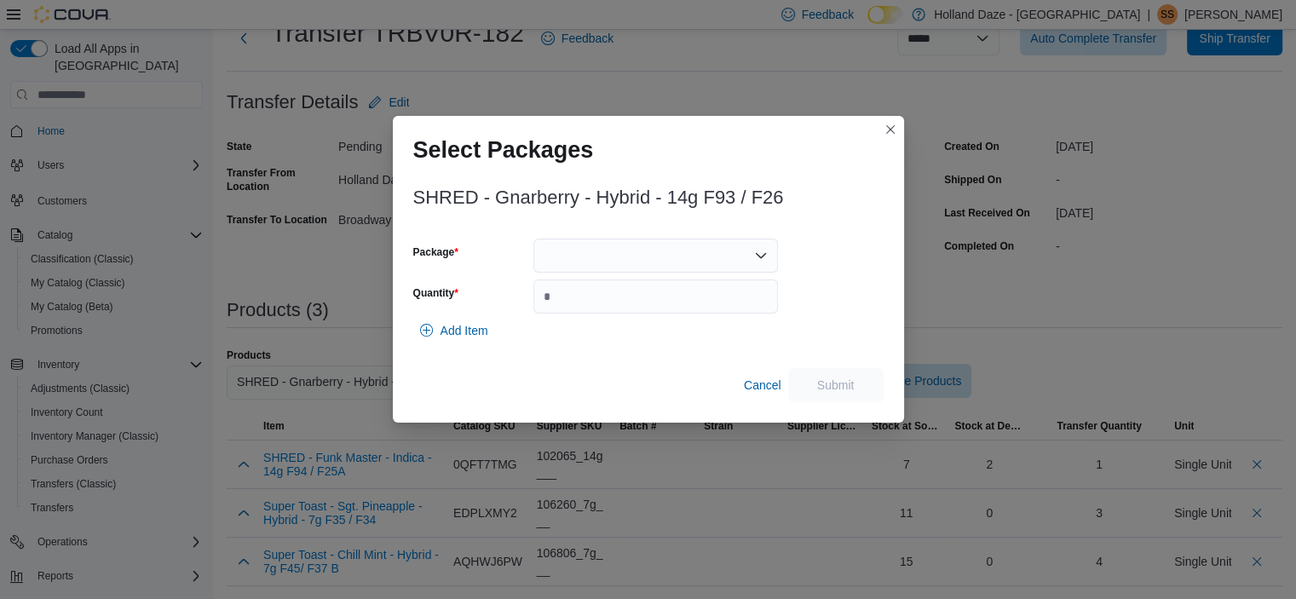
click at [697, 255] on div at bounding box center [655, 256] width 245 height 34
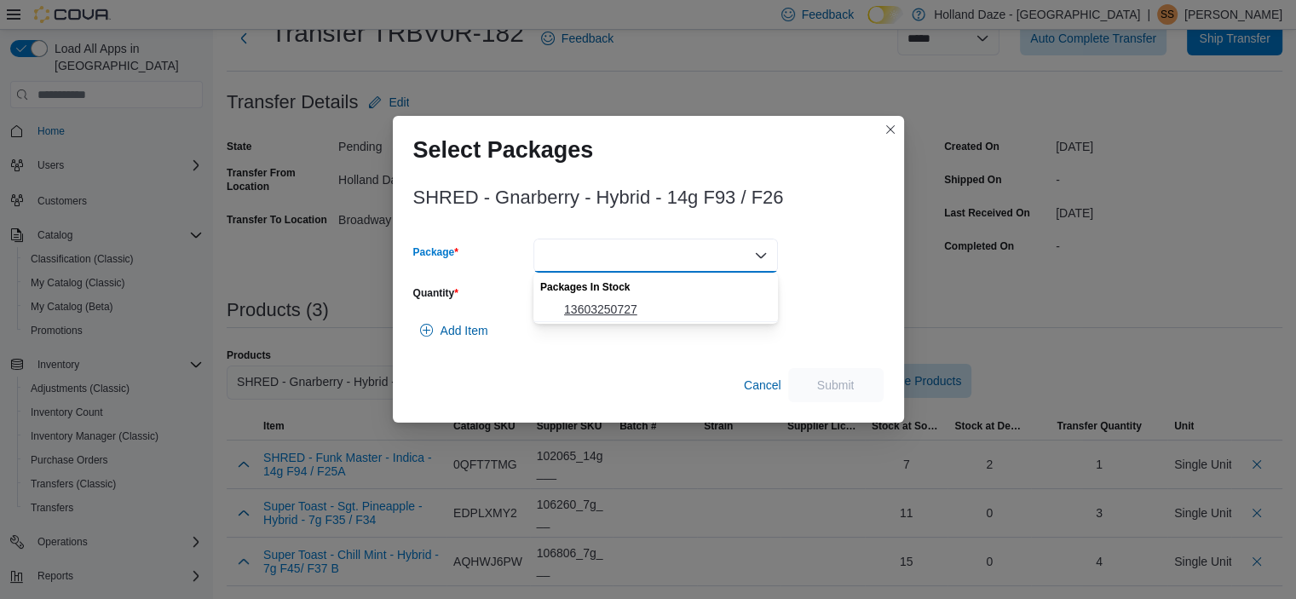
click at [640, 304] on span "13603250727" at bounding box center [666, 309] width 204 height 17
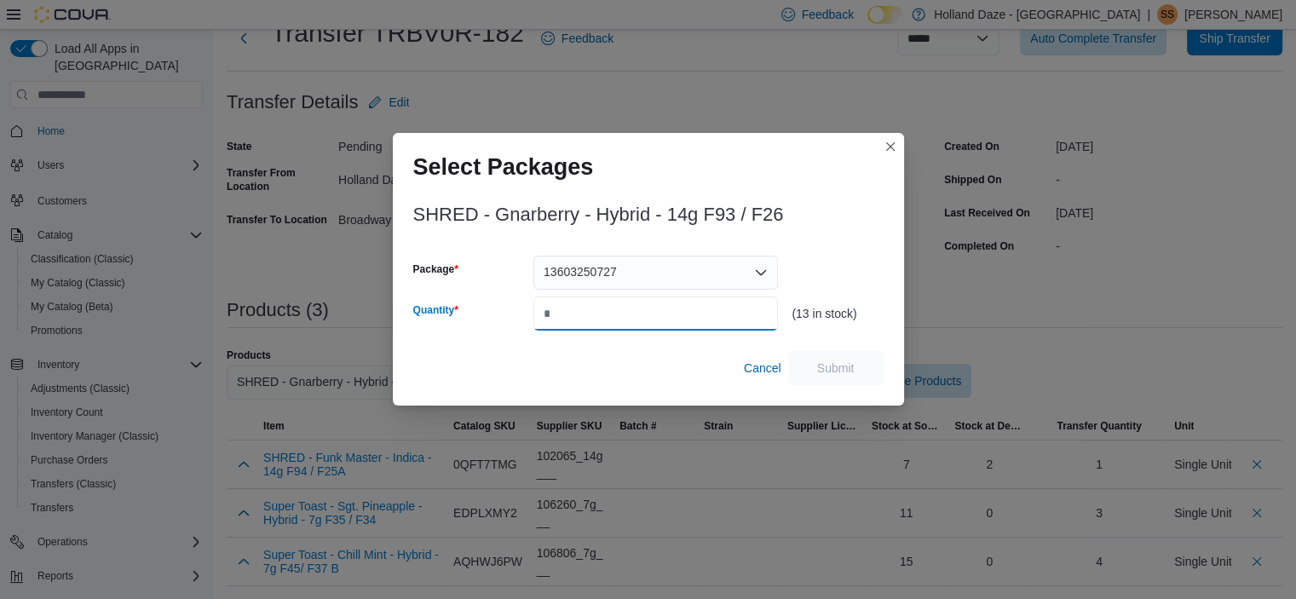
click at [624, 313] on input "Quantity" at bounding box center [655, 314] width 245 height 34
type input "*"
click at [843, 357] on span "Submit" at bounding box center [835, 367] width 75 height 34
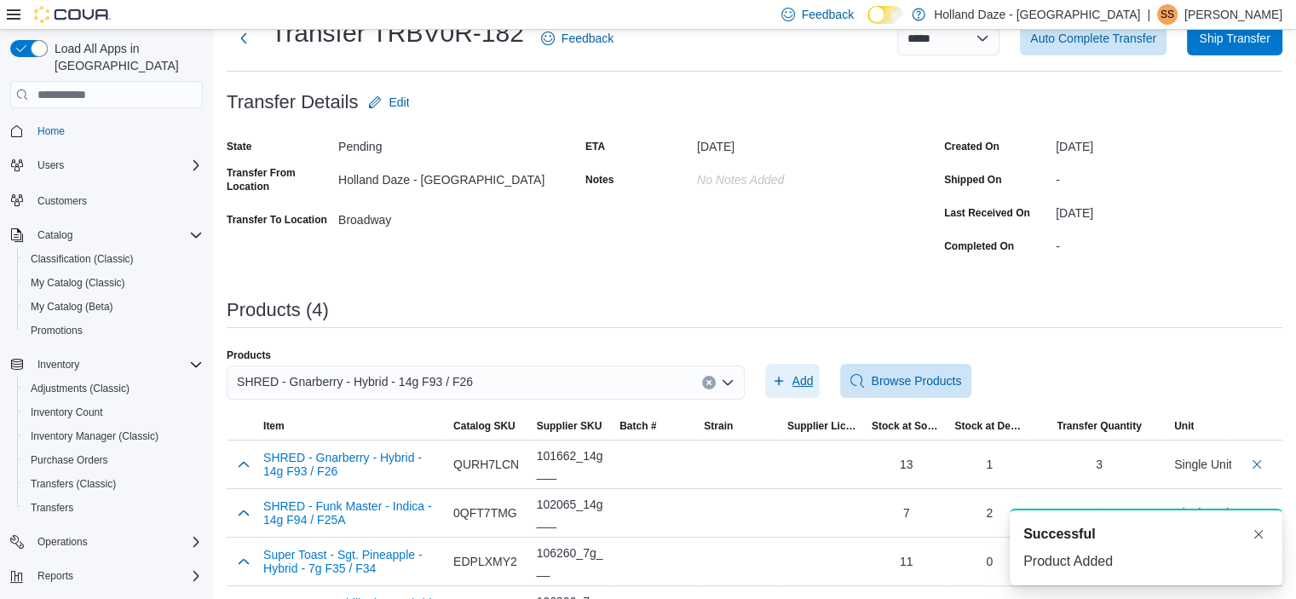
scroll to position [0, 0]
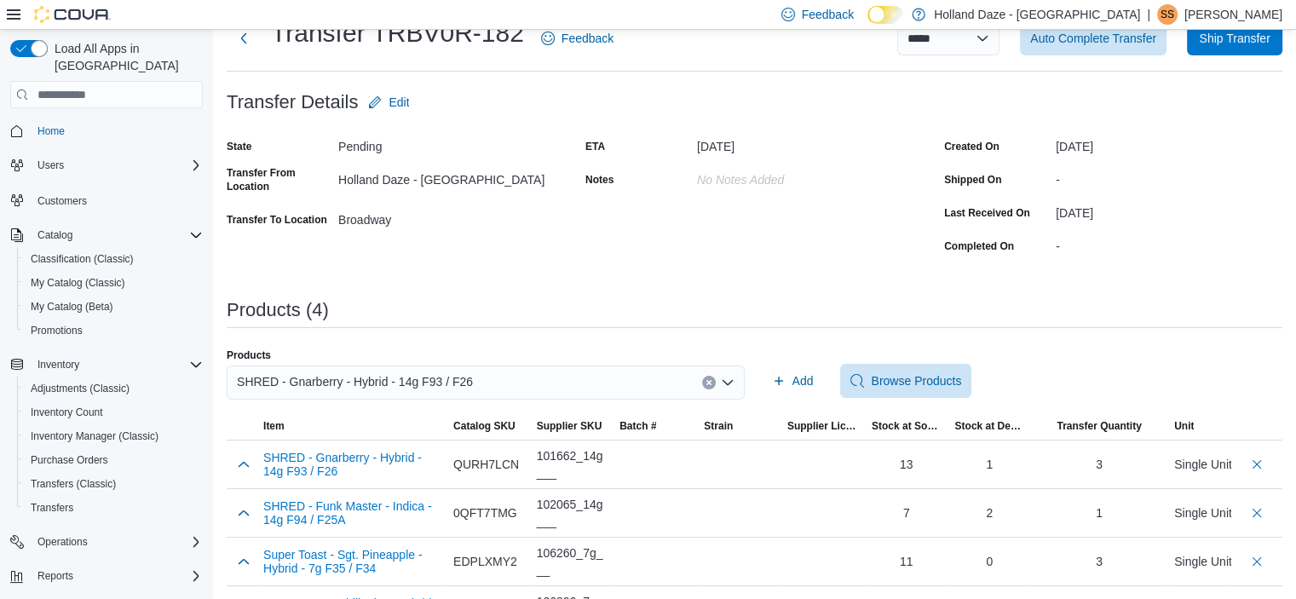
click at [711, 383] on icon "Clear input" at bounding box center [708, 383] width 4 height 4
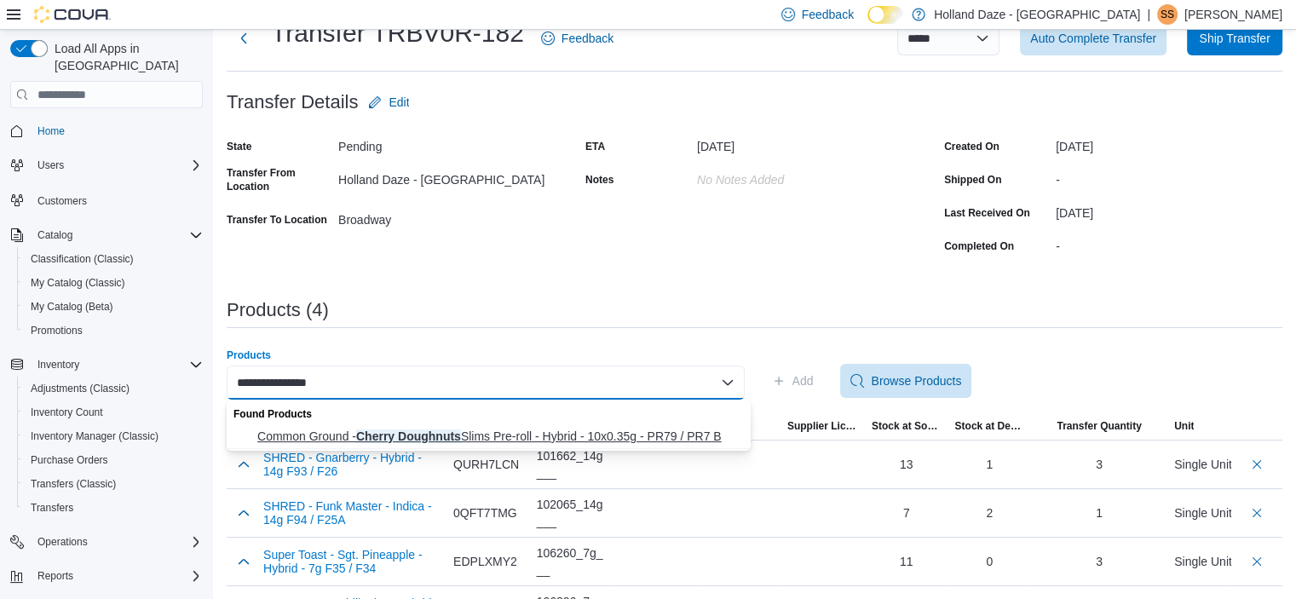
type input "**********"
click at [712, 431] on span "Common Ground - Cherry Doughnuts Slims Pre-roll - Hybrid - 10x0.35g - PR79 / PR…" at bounding box center [498, 436] width 483 height 17
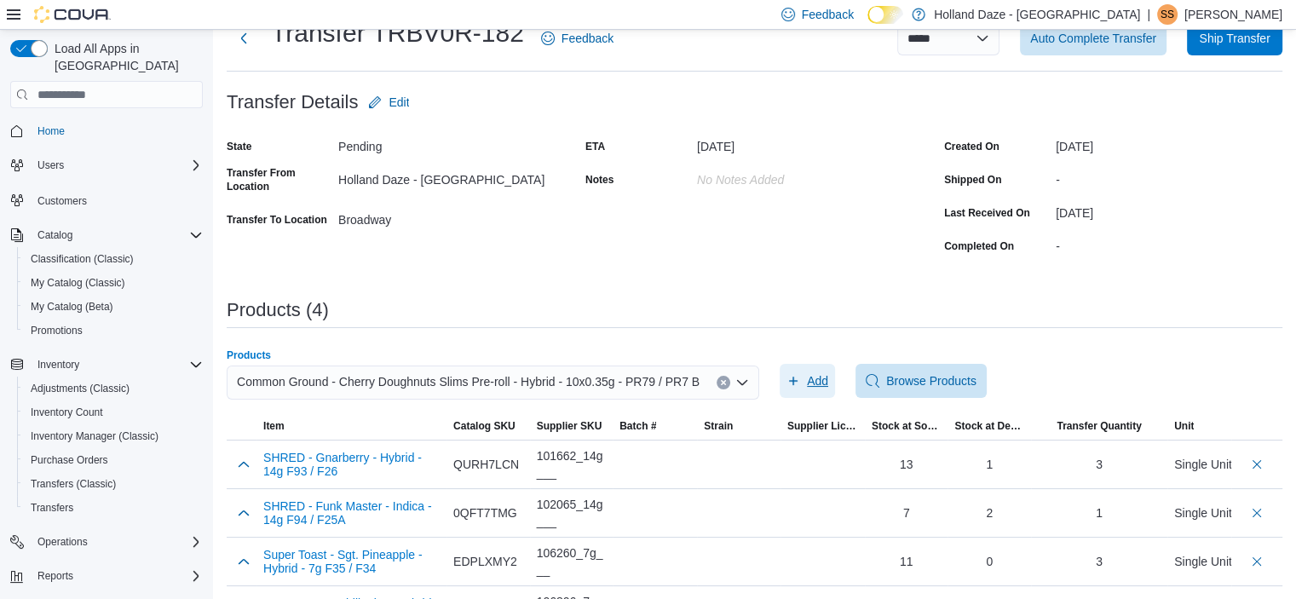
click at [814, 379] on span "Add" at bounding box center [817, 380] width 21 height 17
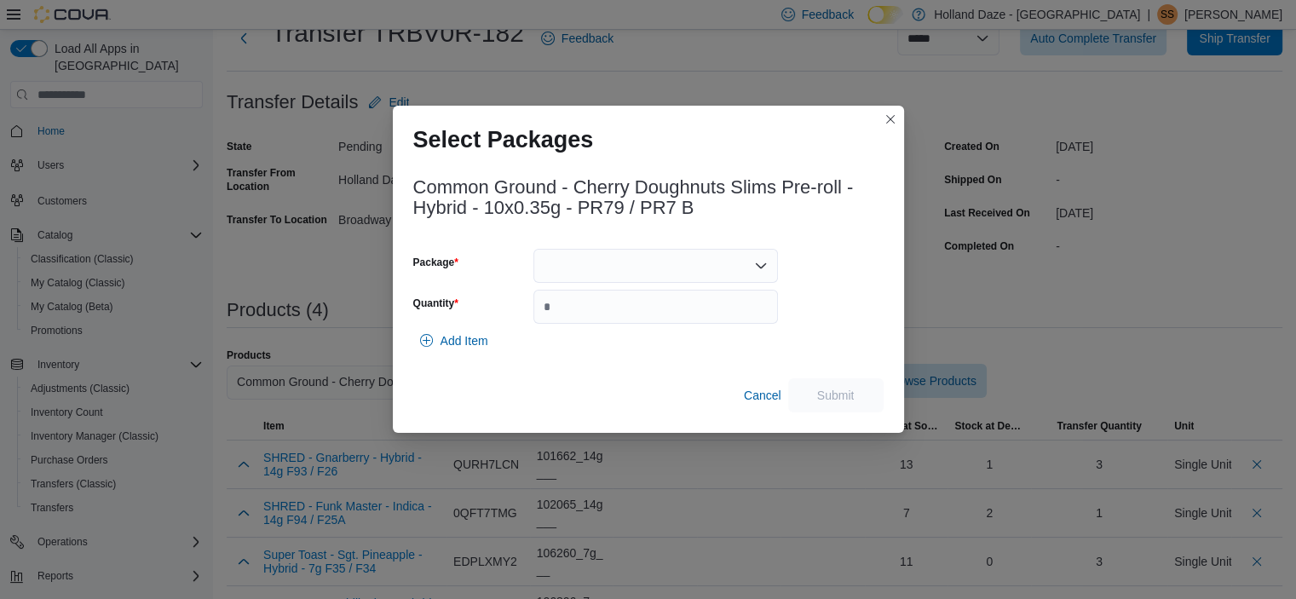
click at [658, 272] on div at bounding box center [655, 266] width 245 height 34
click at [622, 324] on span "F25F0147" at bounding box center [666, 319] width 204 height 17
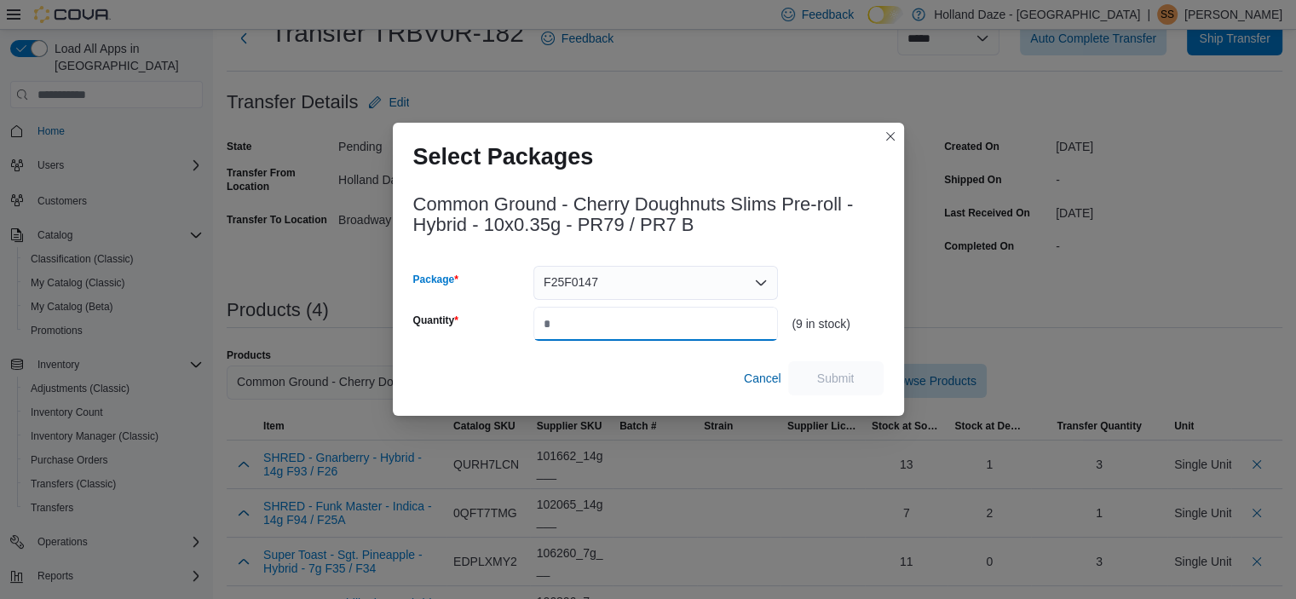
click at [622, 324] on input "Quantity" at bounding box center [655, 324] width 245 height 34
type input "*"
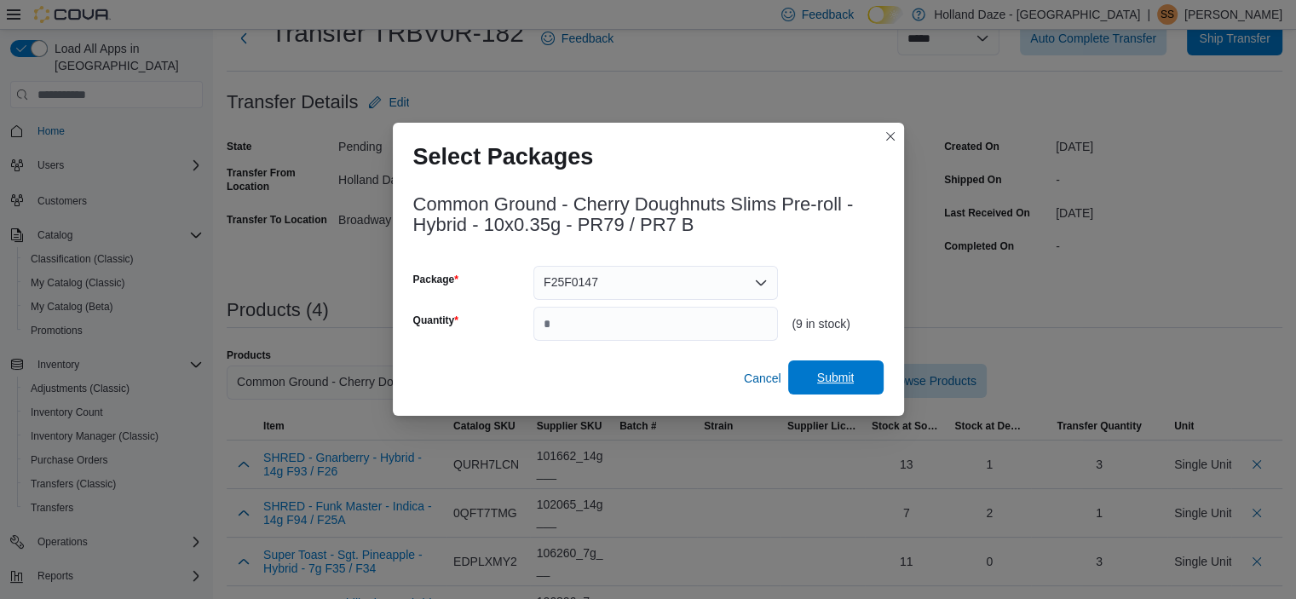
click at [879, 385] on button "Submit" at bounding box center [835, 377] width 95 height 34
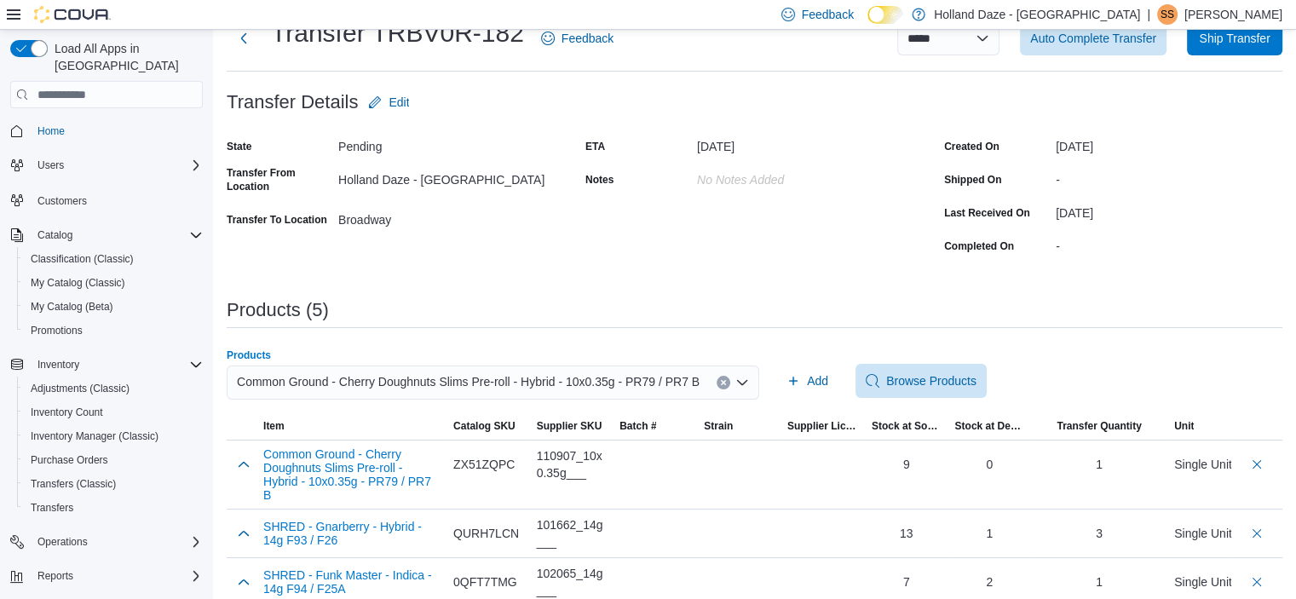
click at [717, 389] on button "Clear input" at bounding box center [724, 383] width 14 height 14
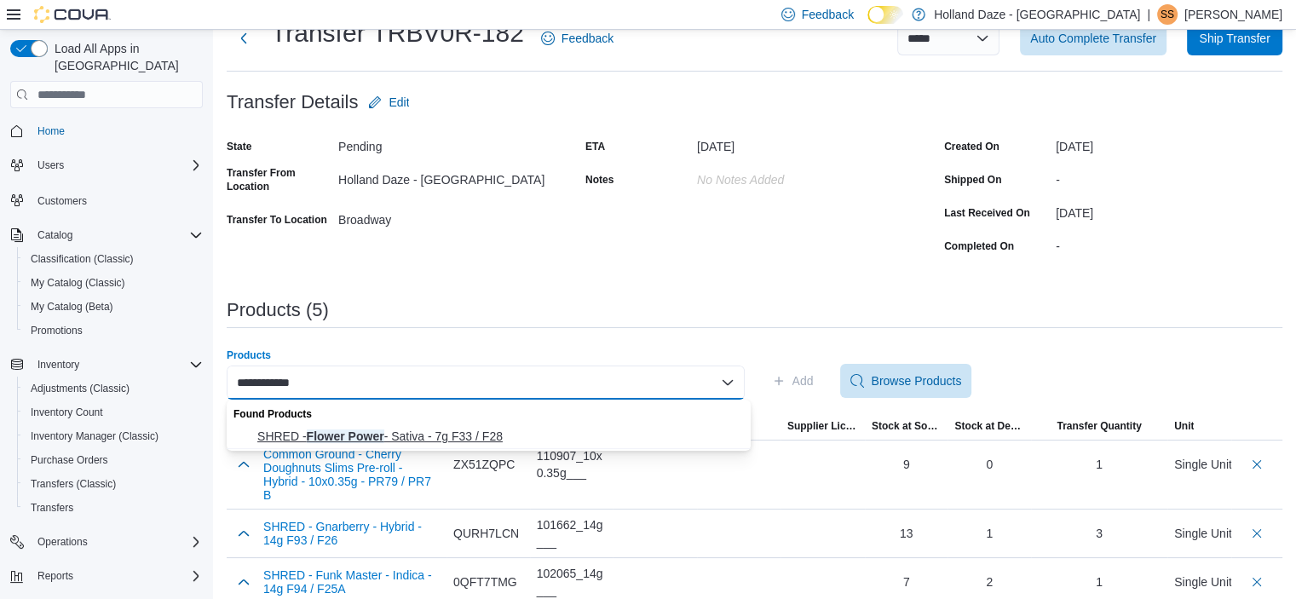
type input "**********"
click at [555, 434] on span "SHRED - Flower Power - Sativa - 7g F33 / F28" at bounding box center [498, 436] width 483 height 17
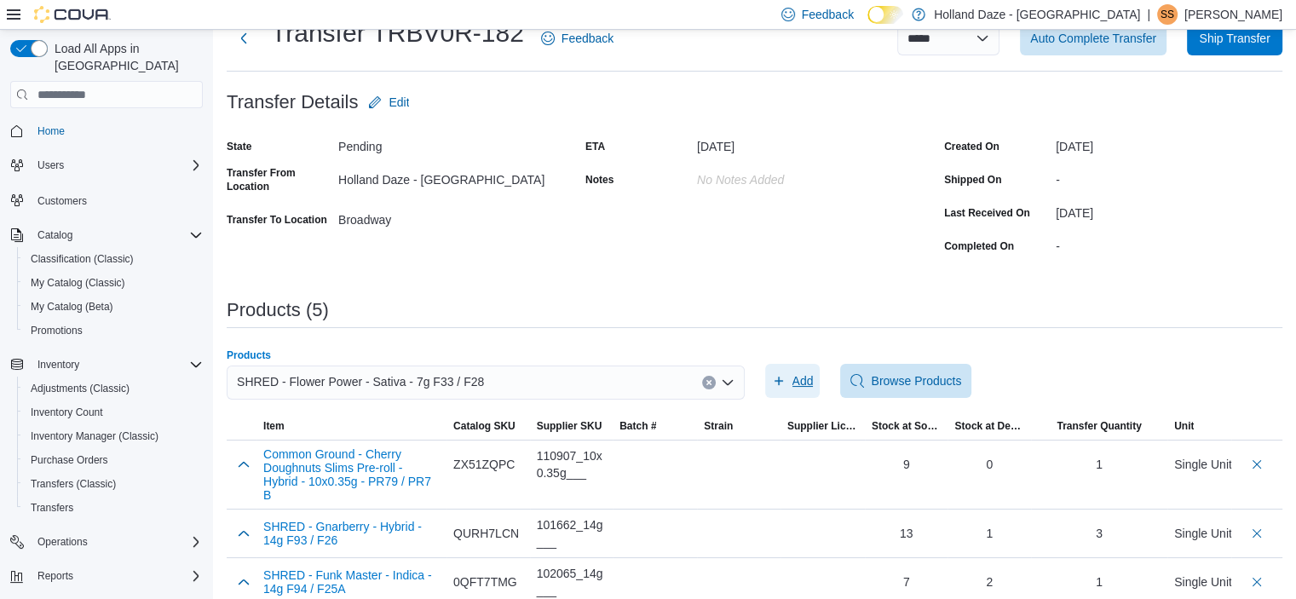
click at [809, 374] on span "Add" at bounding box center [802, 380] width 21 height 17
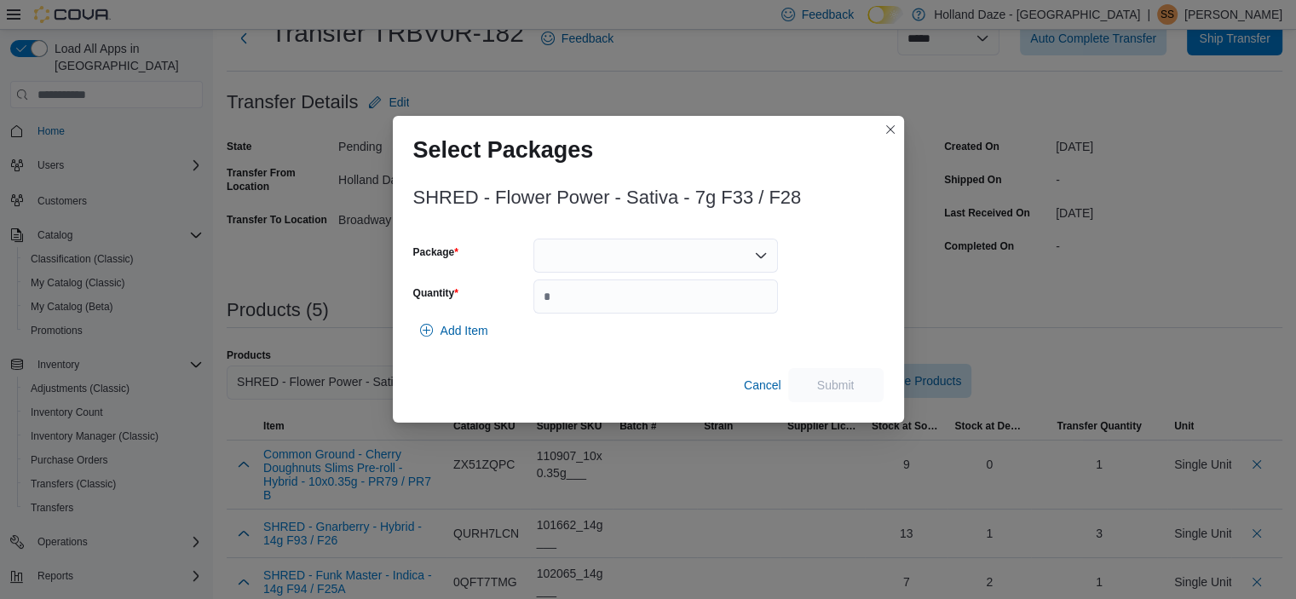
click at [597, 253] on div at bounding box center [655, 256] width 245 height 34
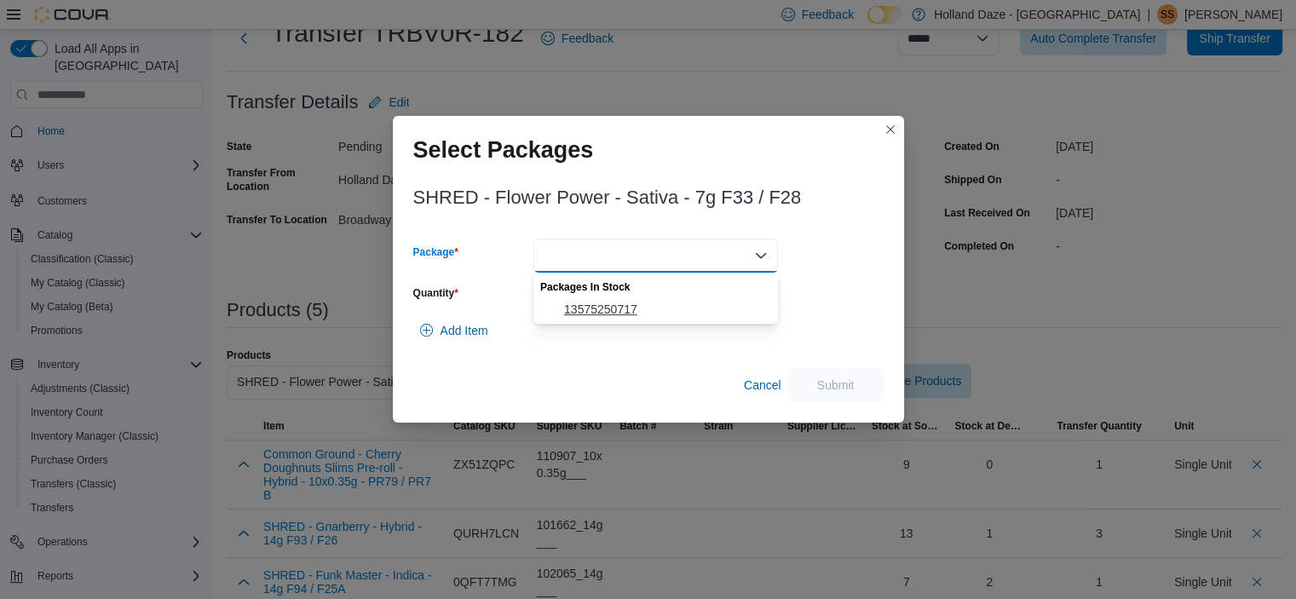
click at [620, 308] on span "13575250717" at bounding box center [666, 309] width 204 height 17
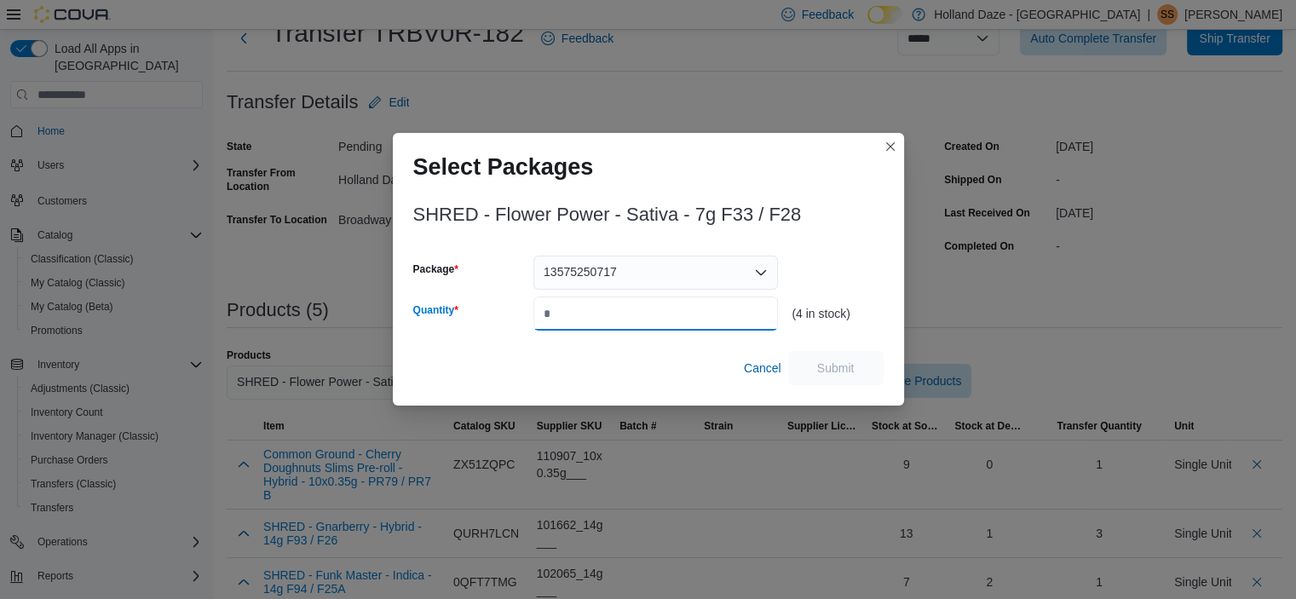
click at [620, 308] on input "Quantity" at bounding box center [655, 314] width 245 height 34
type input "*"
click at [810, 363] on span "Submit" at bounding box center [835, 367] width 75 height 34
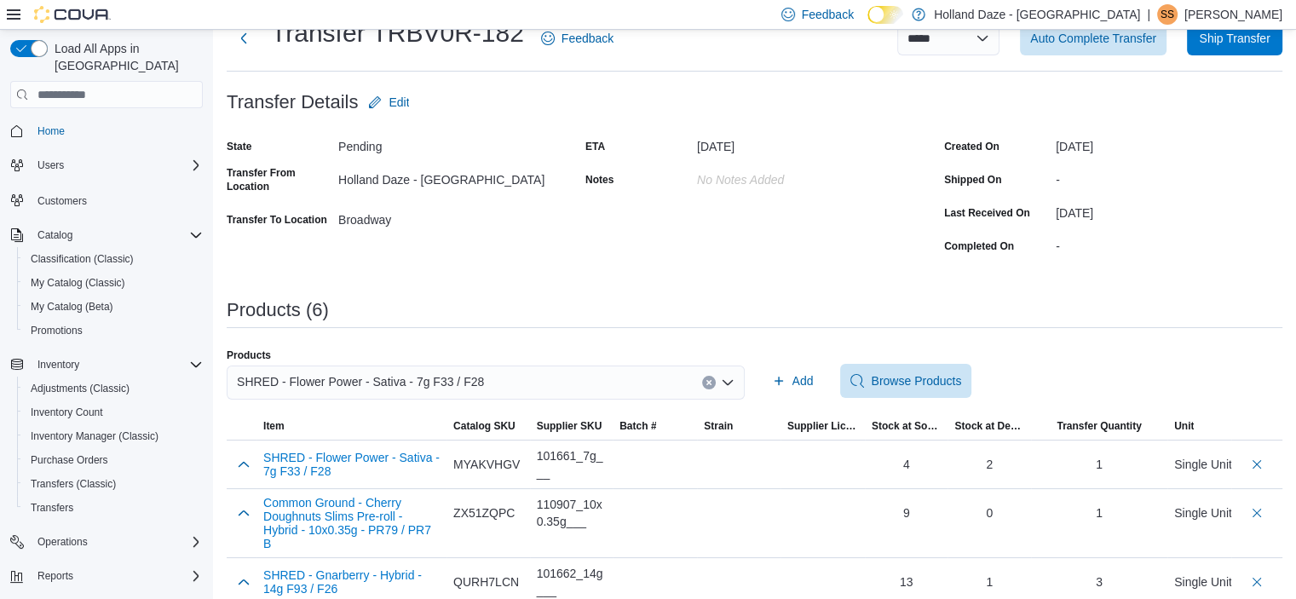
click at [711, 383] on icon "Clear input" at bounding box center [708, 383] width 4 height 4
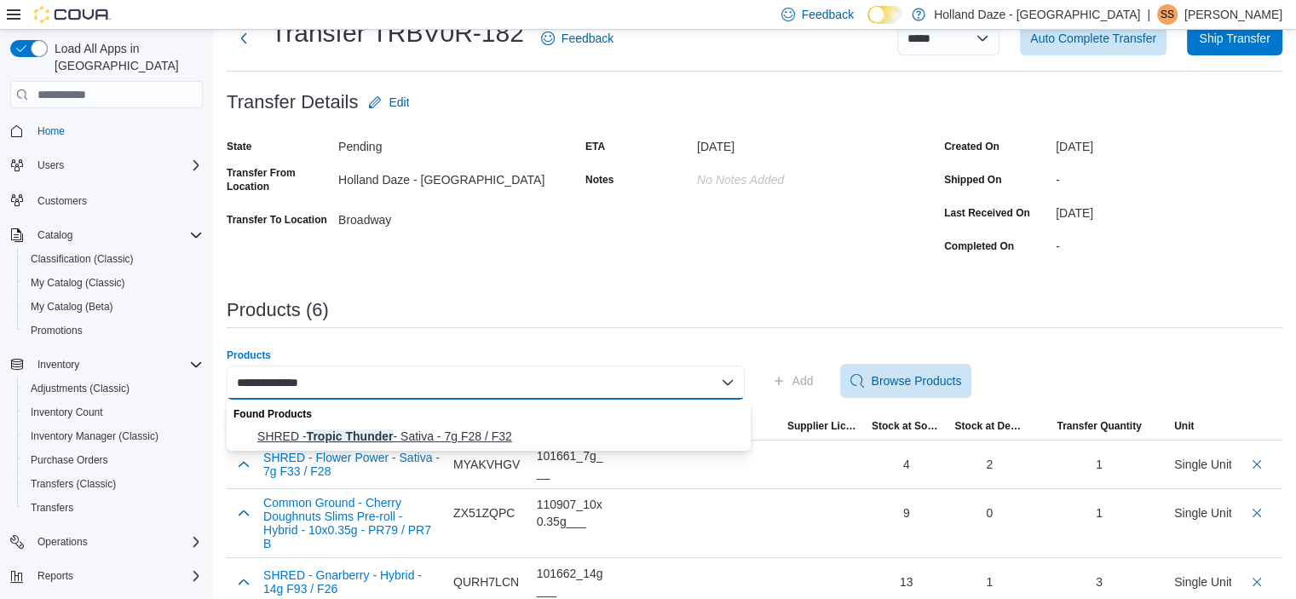
type input "**********"
click at [544, 441] on span "SHRED - Tropic Thunder - Sativa - 7g F28 / F32" at bounding box center [498, 436] width 483 height 17
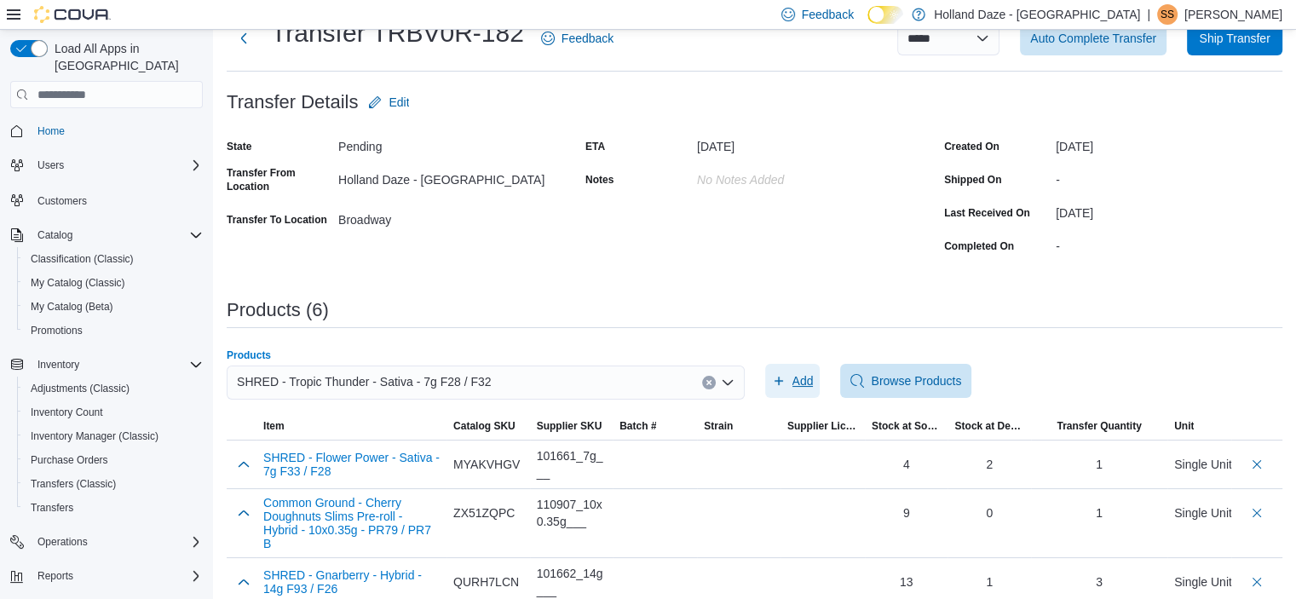
click at [809, 381] on span "Add" at bounding box center [802, 380] width 21 height 17
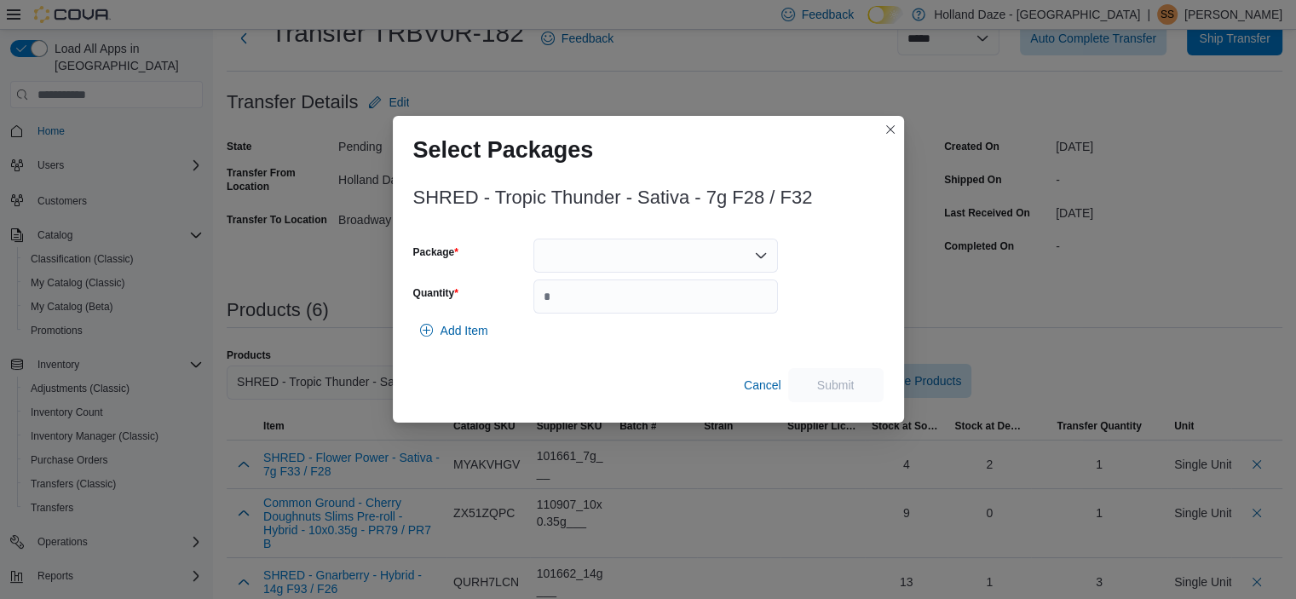
click at [704, 265] on div at bounding box center [655, 256] width 245 height 34
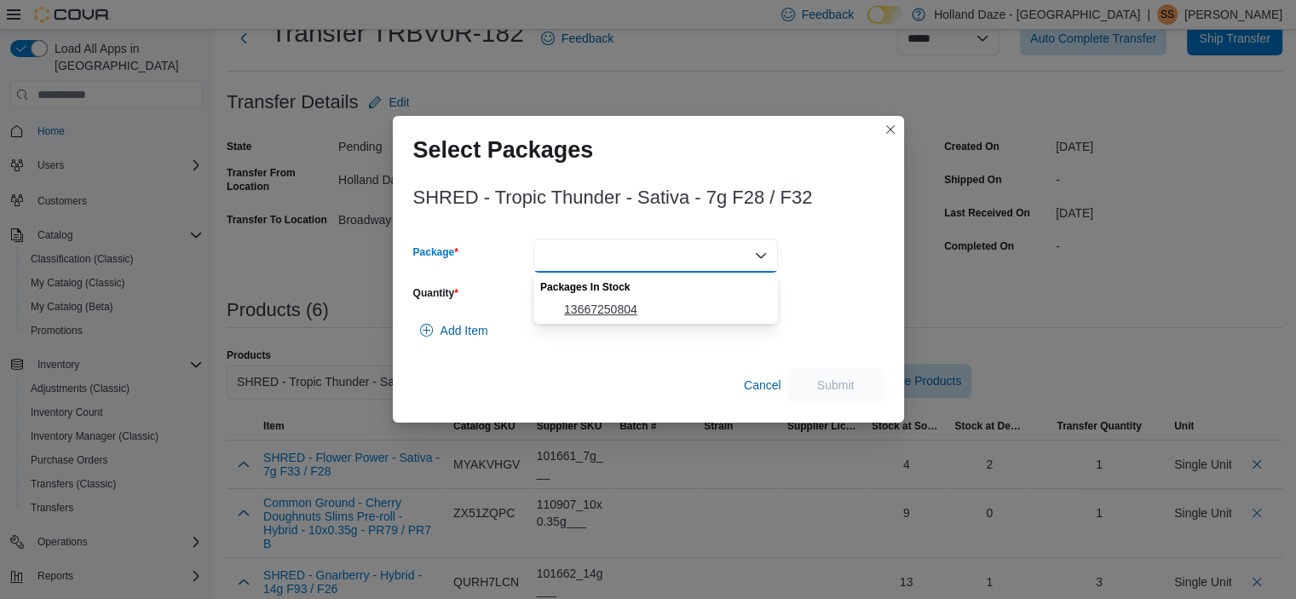
click at [658, 307] on span "13667250804" at bounding box center [666, 309] width 204 height 17
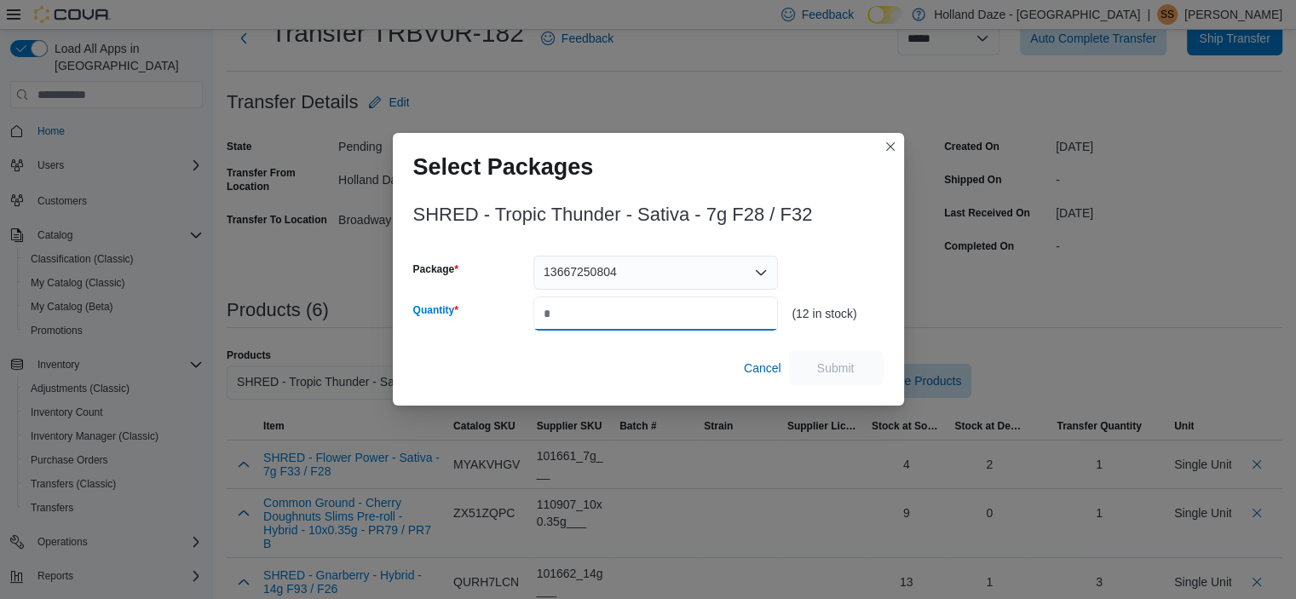
click at [658, 307] on input "Quantity" at bounding box center [655, 314] width 245 height 34
type input "*"
click at [824, 376] on span "Submit" at bounding box center [835, 367] width 37 height 17
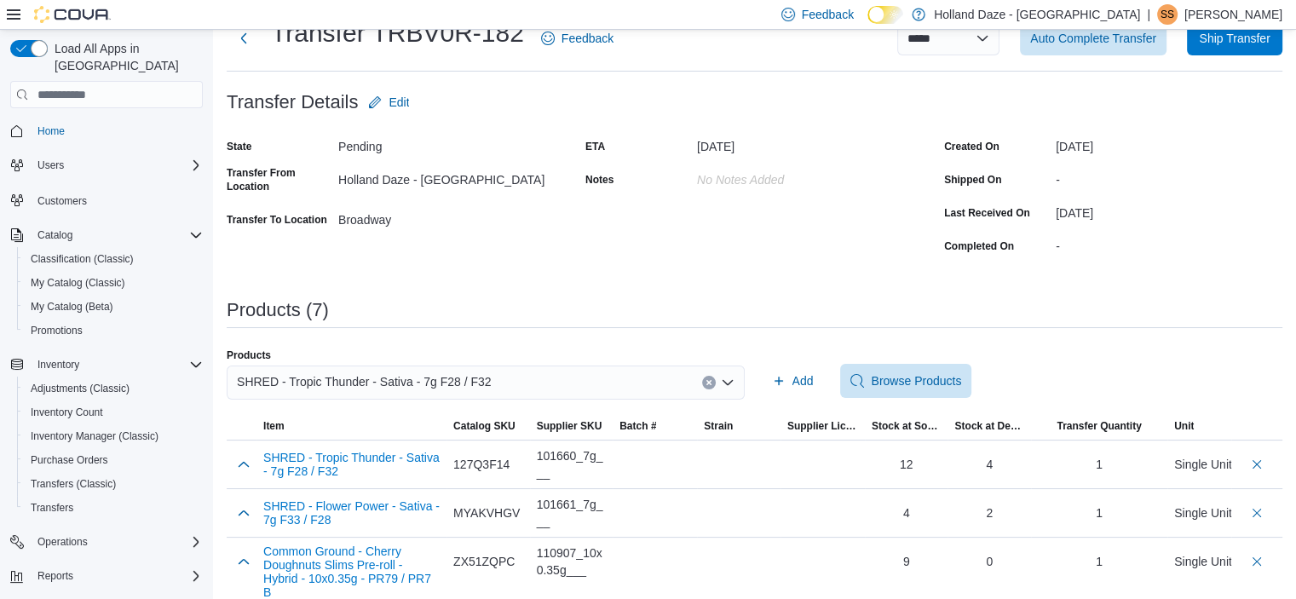
click at [712, 382] on icon "Clear input" at bounding box center [709, 382] width 7 height 7
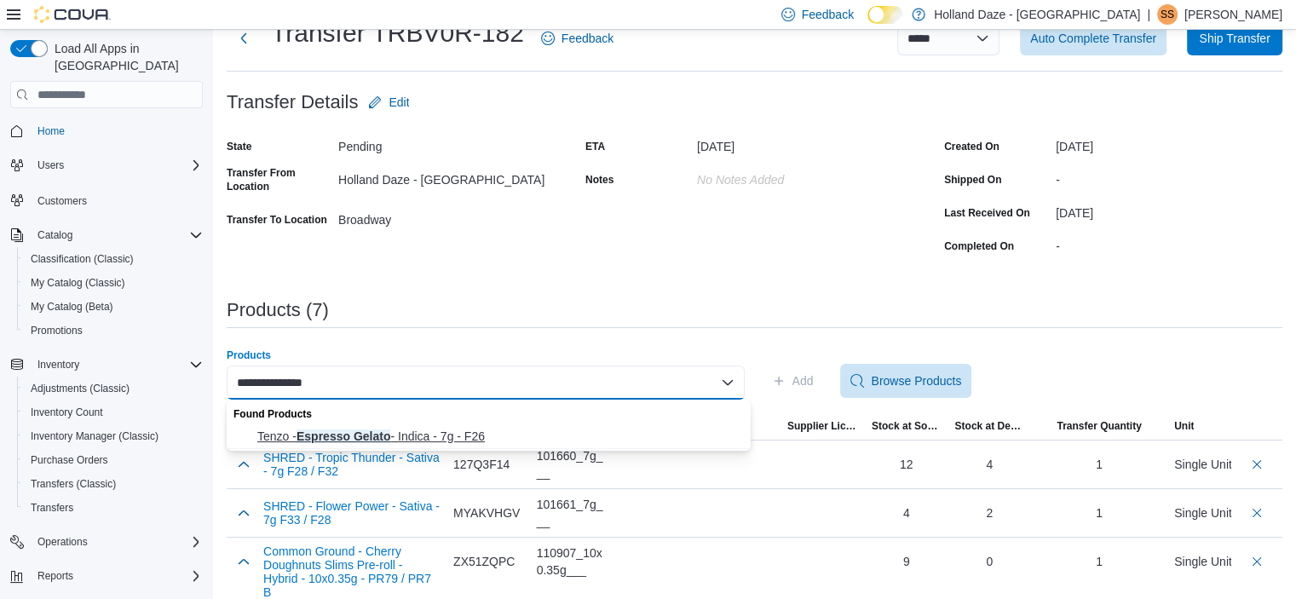
type input "**********"
click at [472, 435] on span "Tenzo - Espresso Gelato - Indica - 7g - F26" at bounding box center [498, 436] width 483 height 17
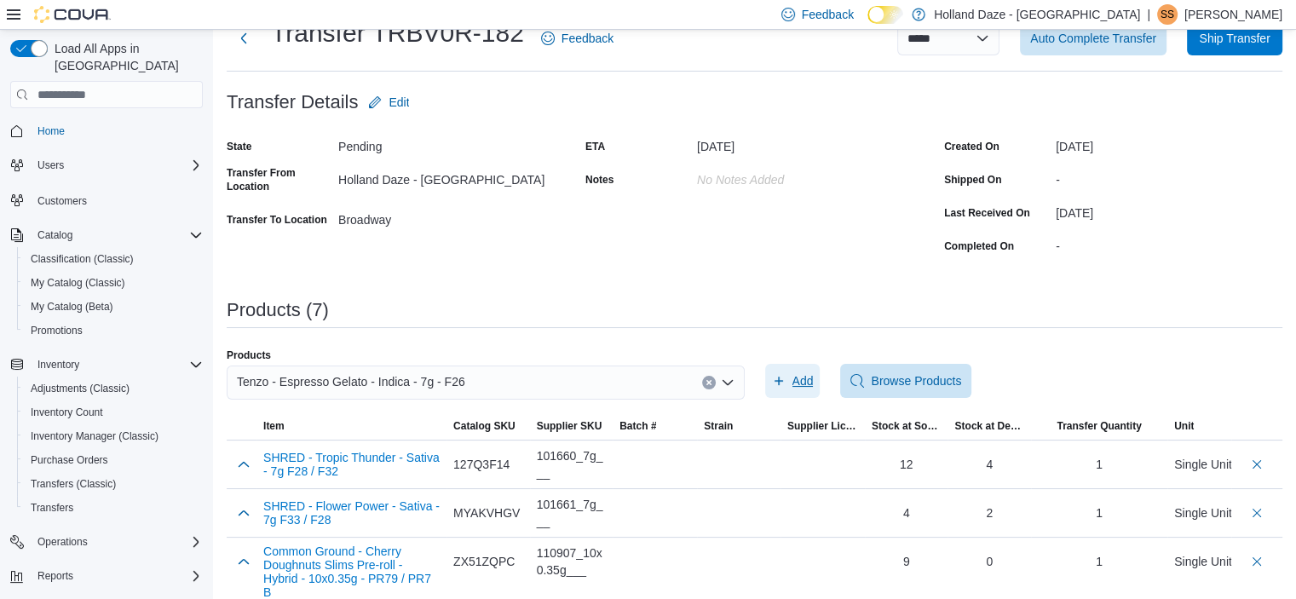
click at [798, 381] on span "Add" at bounding box center [802, 380] width 21 height 17
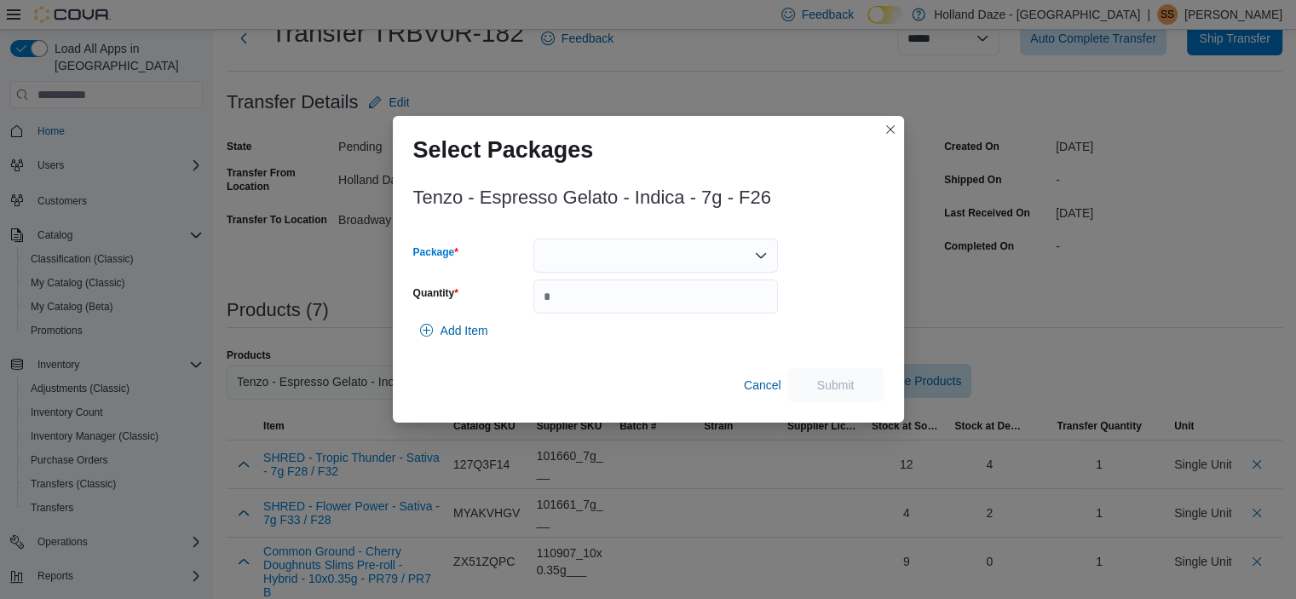
click at [717, 264] on div at bounding box center [655, 256] width 245 height 34
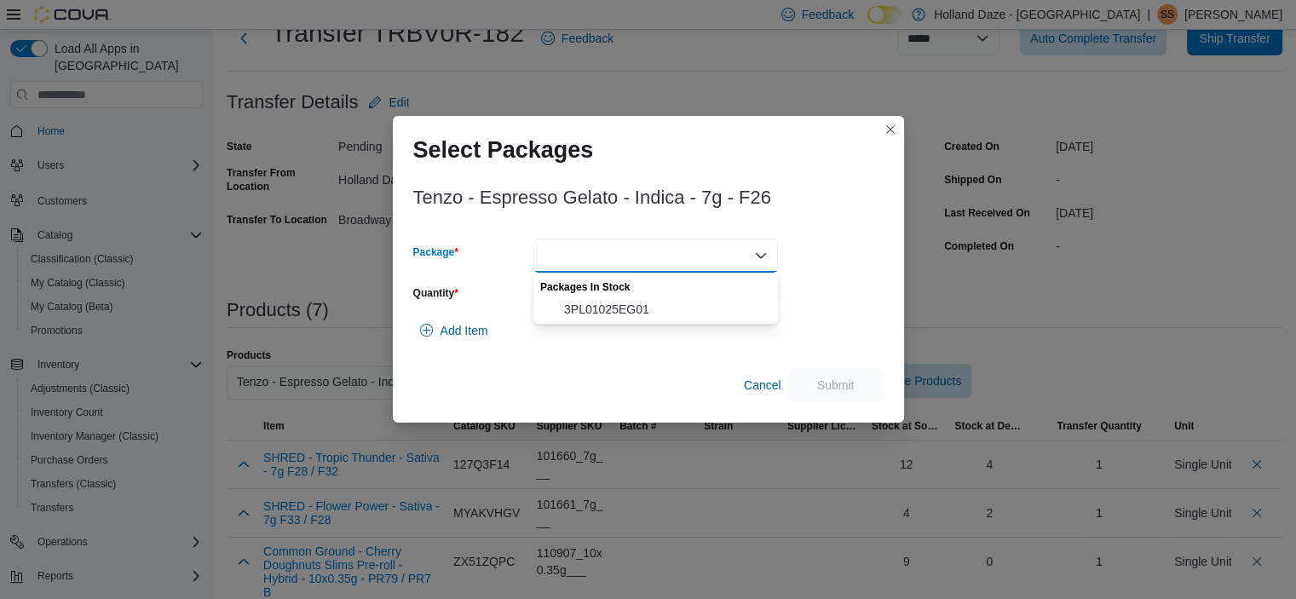
click at [717, 264] on div at bounding box center [655, 256] width 245 height 34
click at [686, 309] on span "3PL01025EG01" at bounding box center [666, 309] width 204 height 17
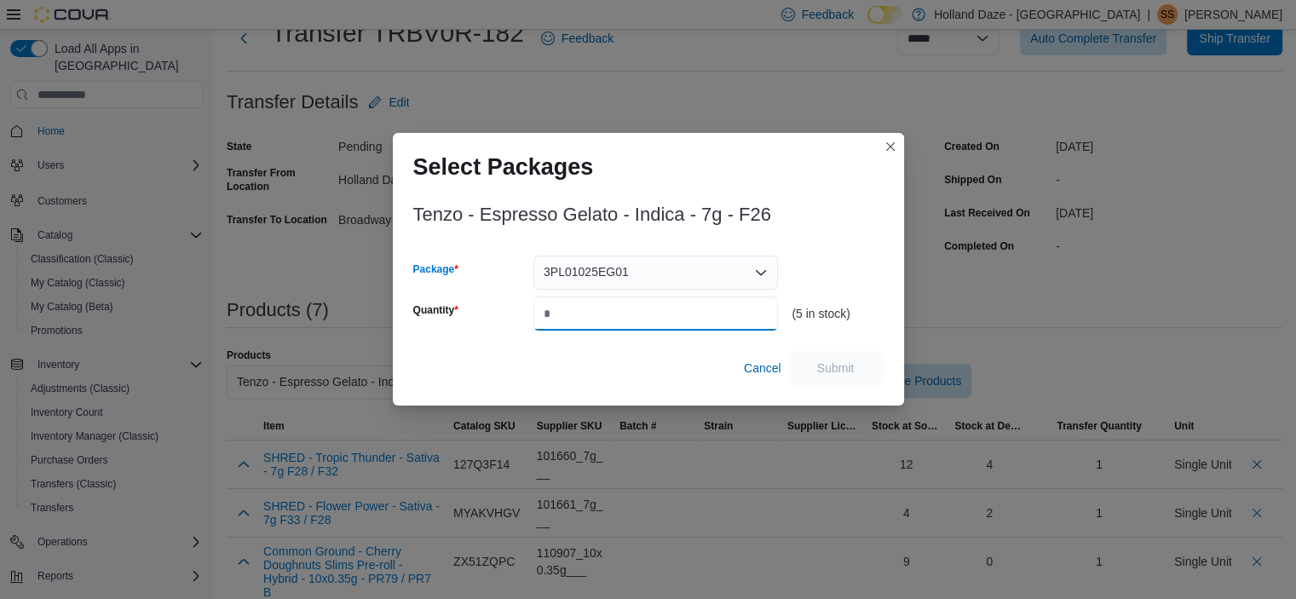
click at [686, 309] on input "Quantity" at bounding box center [655, 314] width 245 height 34
type input "*"
click at [815, 371] on span "Submit" at bounding box center [835, 367] width 75 height 34
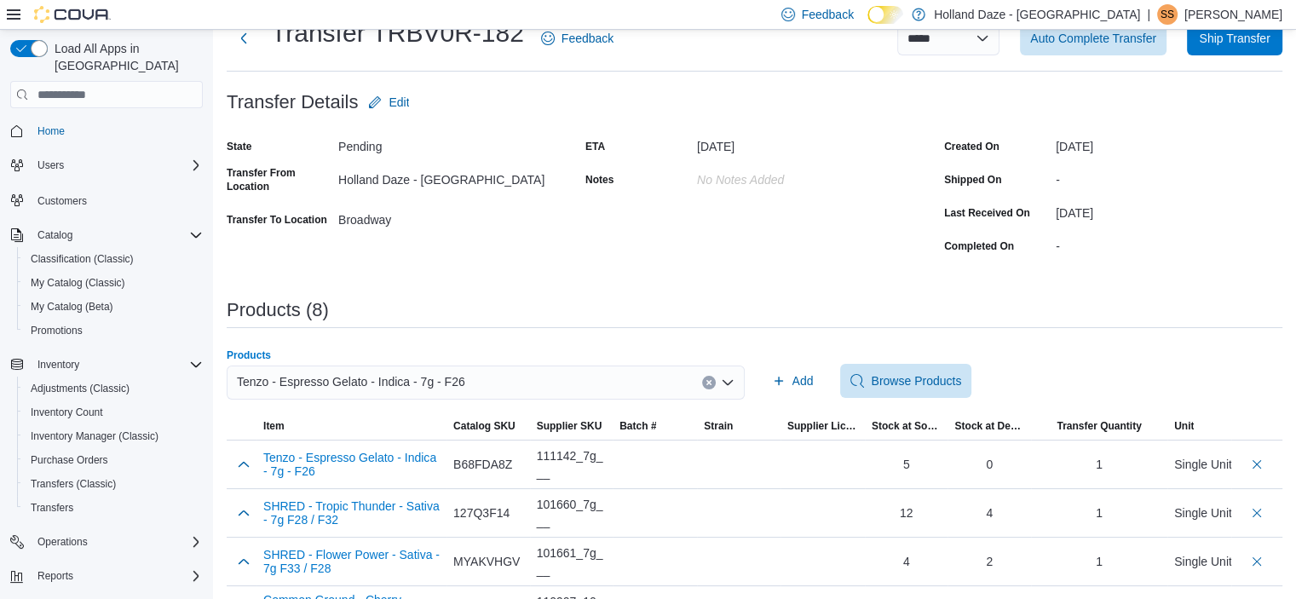
click at [711, 382] on icon "Clear input" at bounding box center [708, 383] width 4 height 4
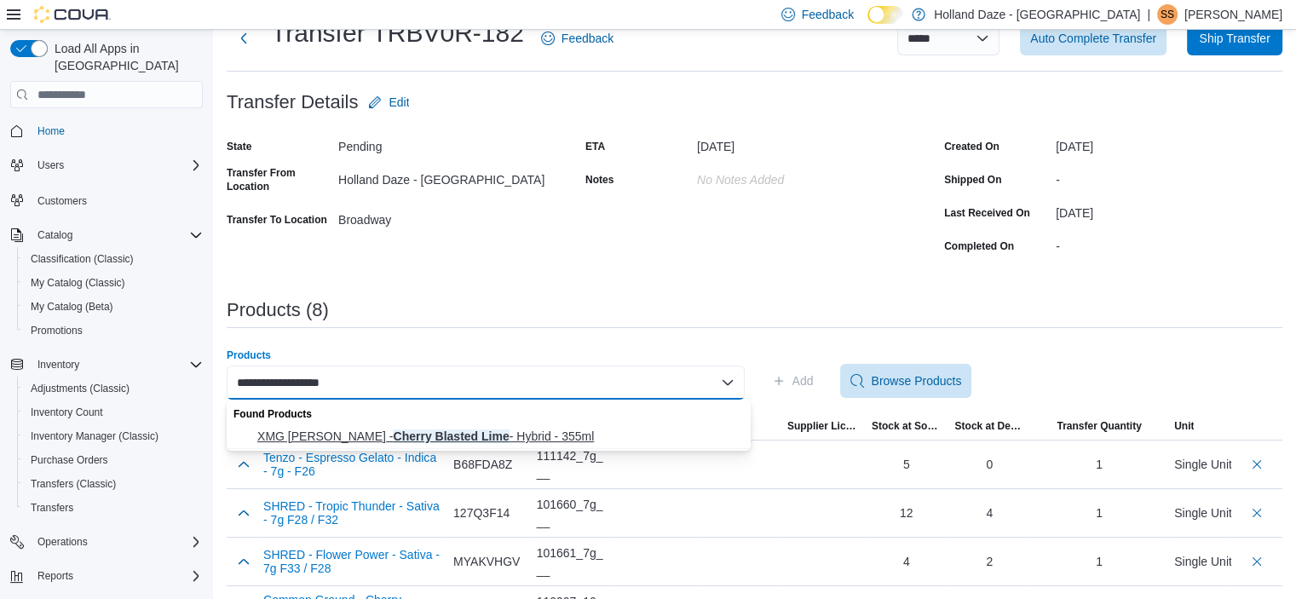
type input "**********"
click at [545, 441] on span "XMG [PERSON_NAME] Blasted Lime - Hybrid - 355ml" at bounding box center [498, 436] width 483 height 17
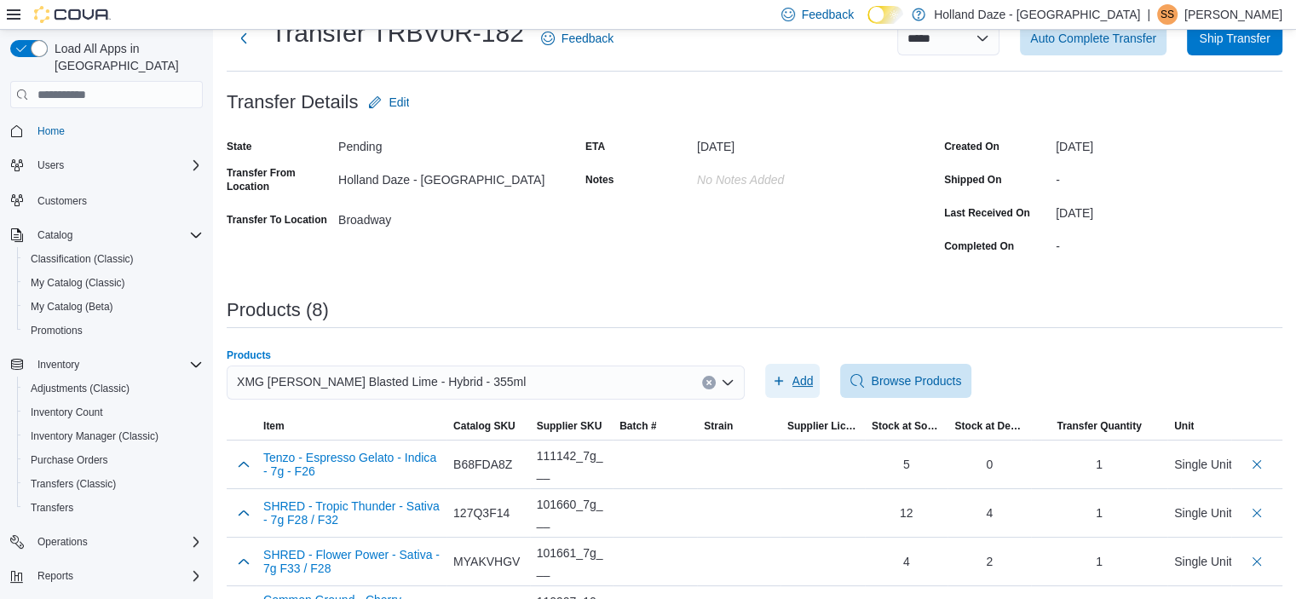
click at [809, 380] on span "Add" at bounding box center [802, 380] width 21 height 17
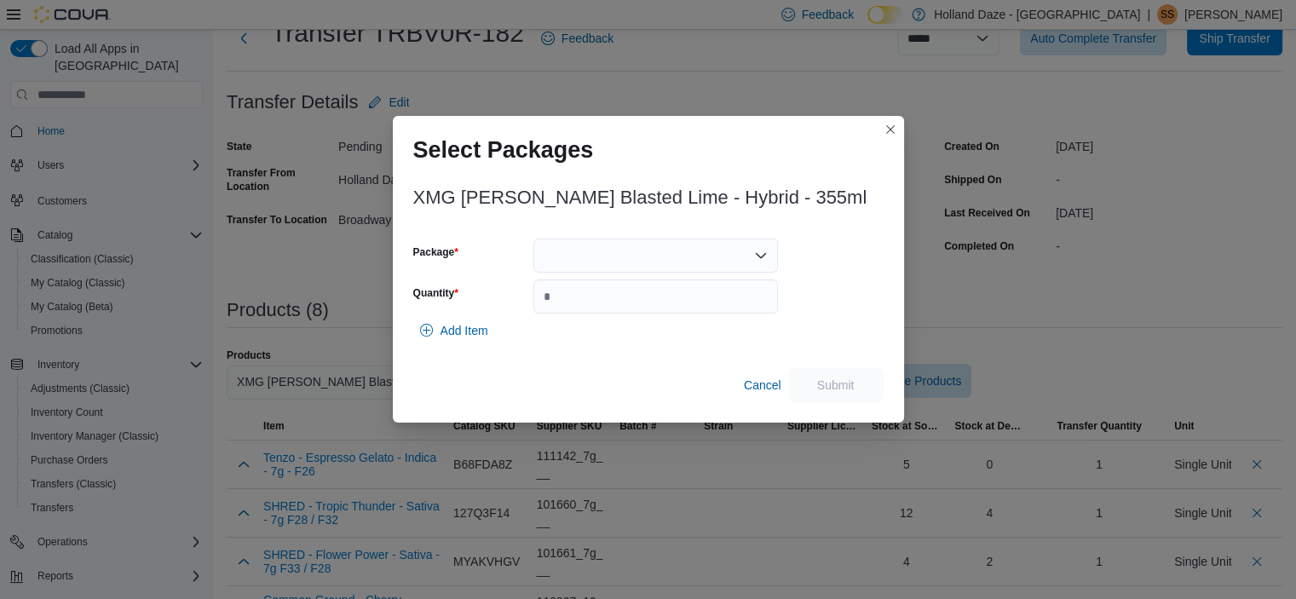
click at [704, 263] on div at bounding box center [655, 256] width 245 height 34
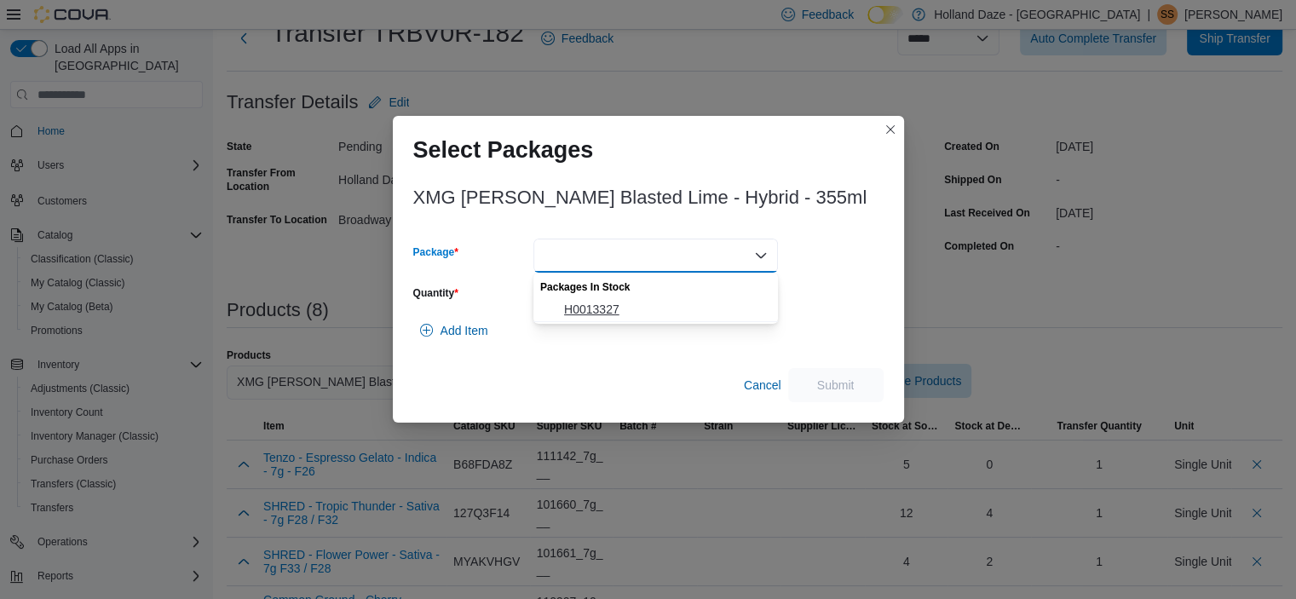
click at [680, 308] on span "H0013327" at bounding box center [666, 309] width 204 height 17
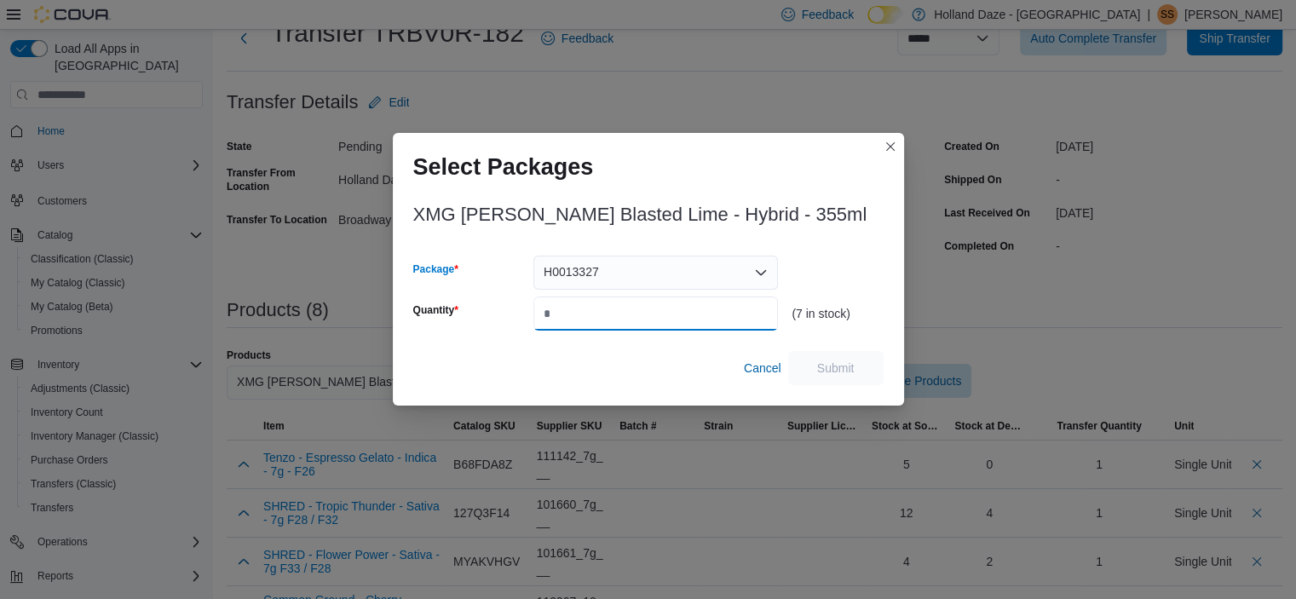
click at [680, 308] on input "Quantity" at bounding box center [655, 314] width 245 height 34
type input "*"
click at [833, 364] on span "Submit" at bounding box center [835, 367] width 37 height 17
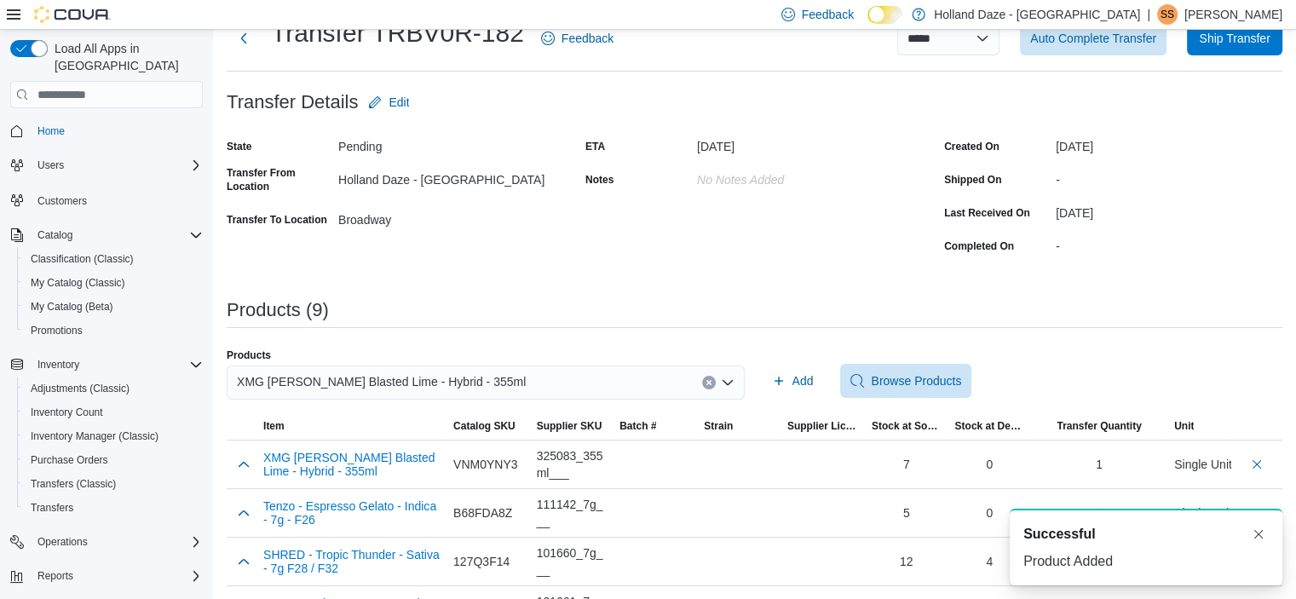
click at [711, 380] on button "Clear input" at bounding box center [709, 383] width 14 height 14
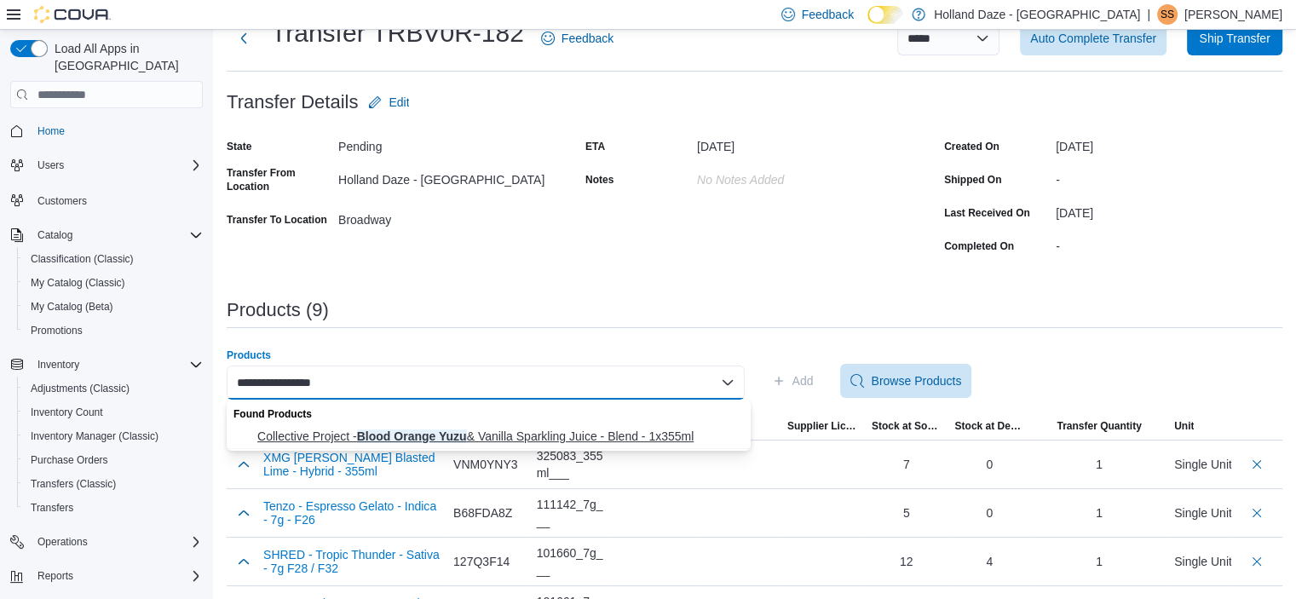
type input "**********"
click at [668, 430] on span "Collective Project - Blood Orange Yuzu & Vanilla Sparkling Juice - Blend - 1x35…" at bounding box center [498, 436] width 483 height 17
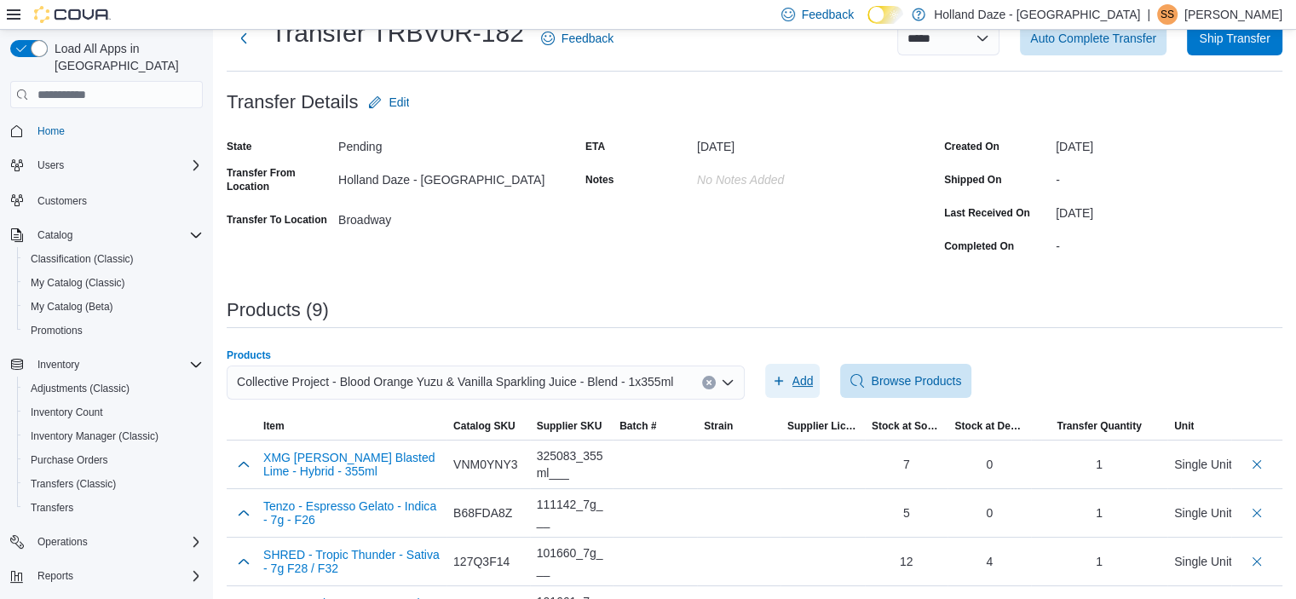
click at [809, 373] on span "Add" at bounding box center [802, 380] width 21 height 17
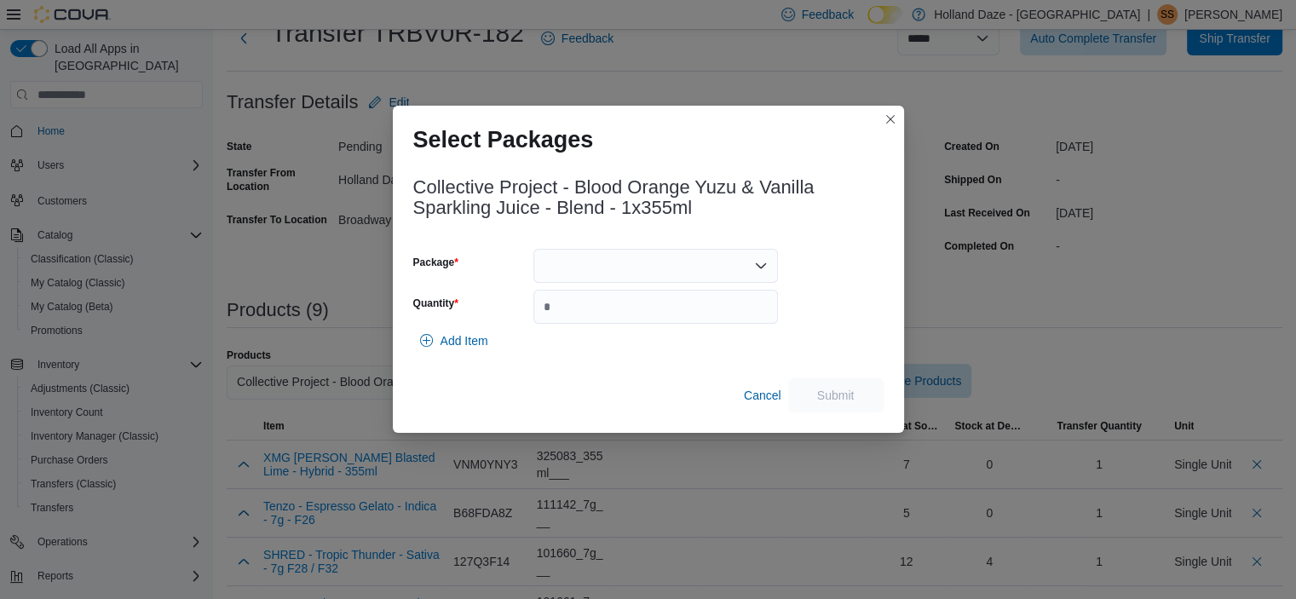
click at [660, 272] on div at bounding box center [655, 266] width 245 height 34
click at [648, 320] on span "PPS00007052" at bounding box center [666, 319] width 204 height 17
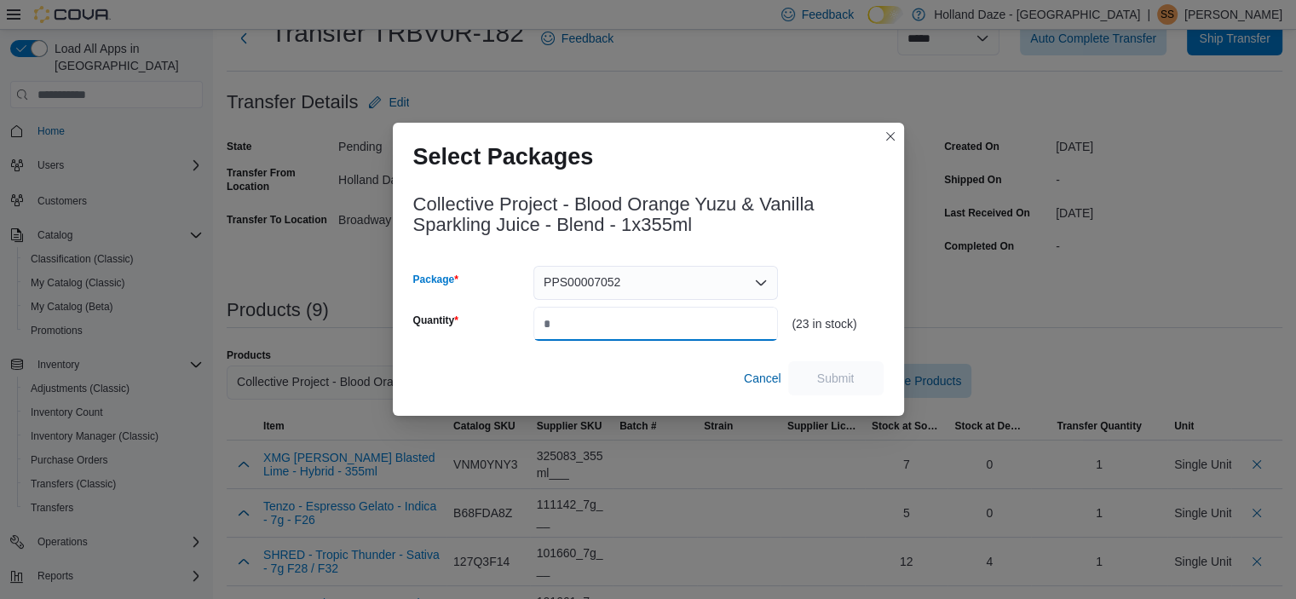
click at [648, 321] on input "Quantity" at bounding box center [655, 324] width 245 height 34
type input "*"
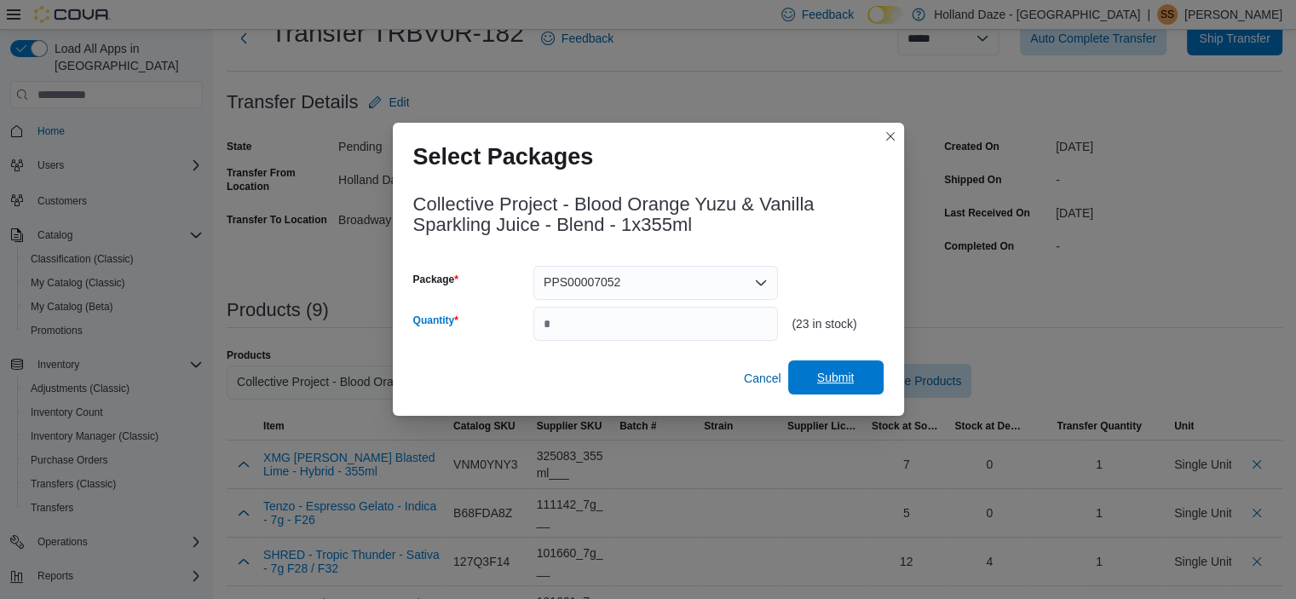
click at [835, 374] on span "Submit" at bounding box center [835, 377] width 37 height 17
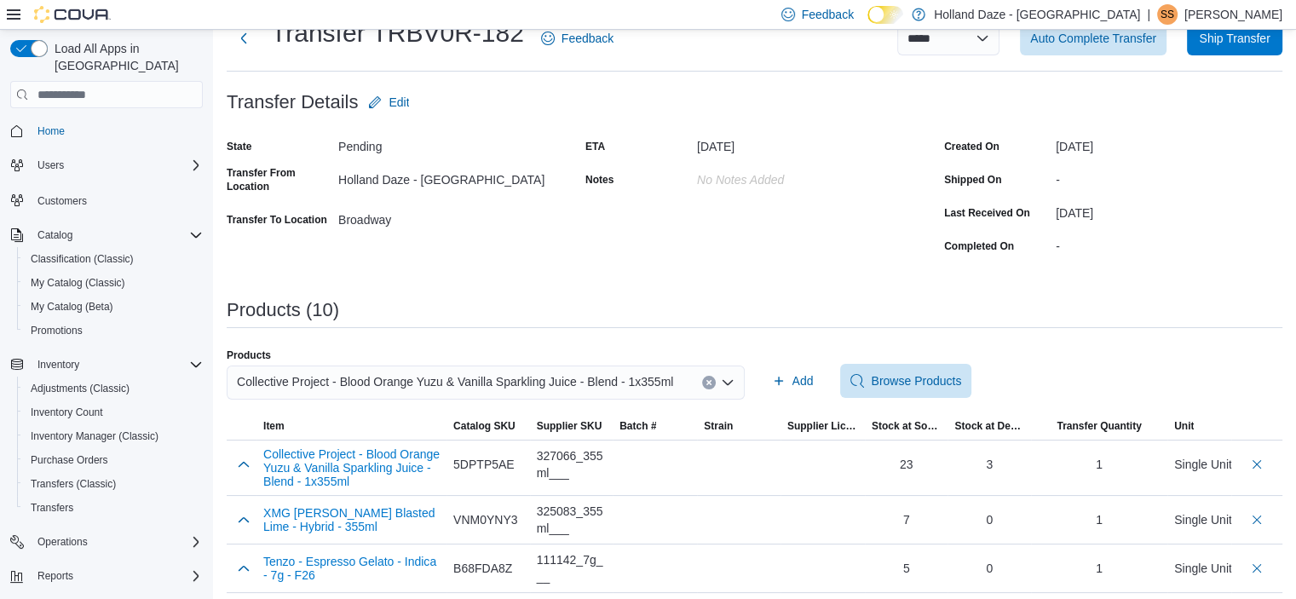
click at [710, 380] on button "Clear input" at bounding box center [709, 383] width 14 height 14
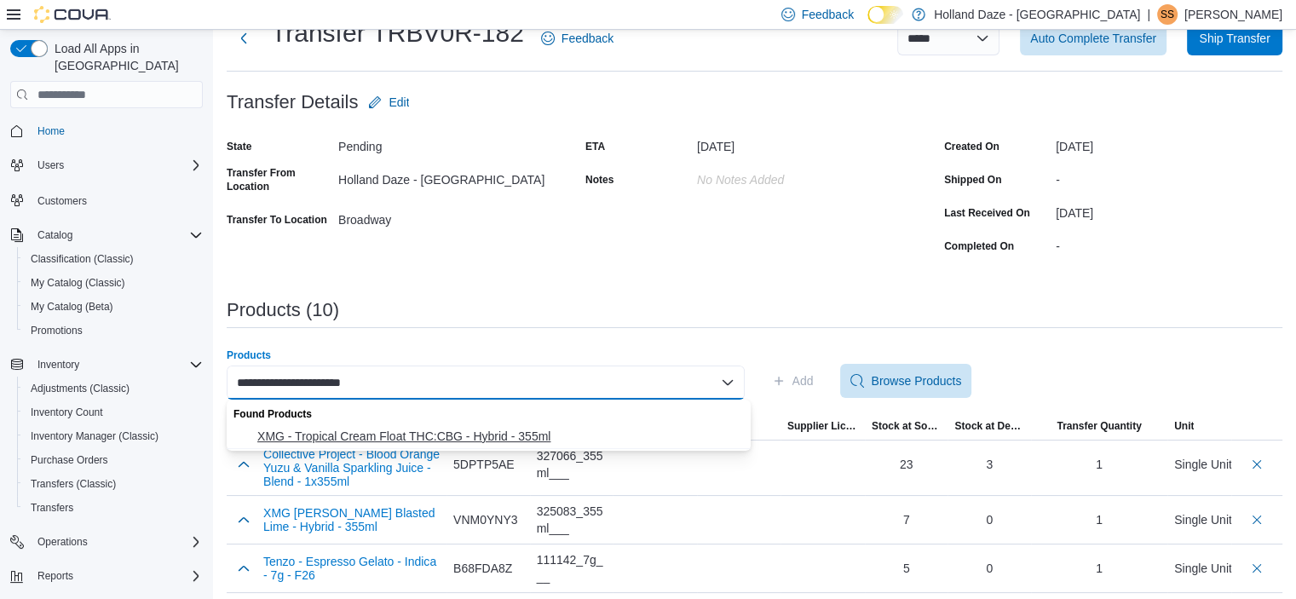
type input "**********"
click at [553, 432] on span "XMG - Tropical Cream Float THC:CBG - Hybrid - 355ml" at bounding box center [498, 436] width 483 height 17
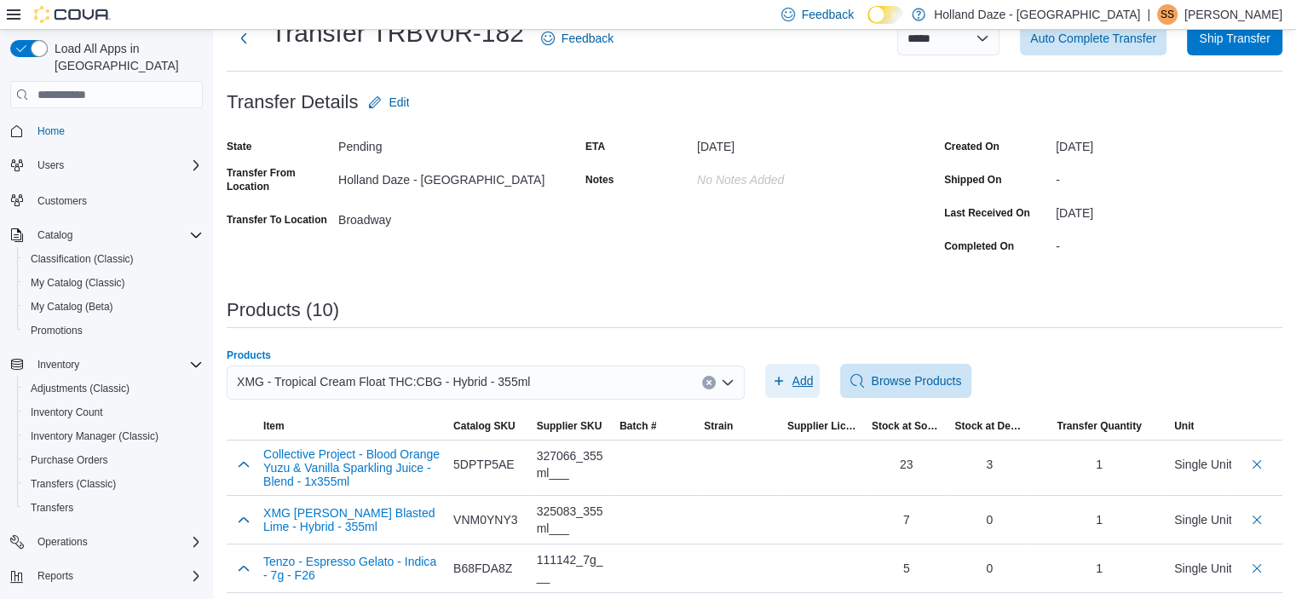
click at [803, 377] on span "Add" at bounding box center [802, 380] width 21 height 17
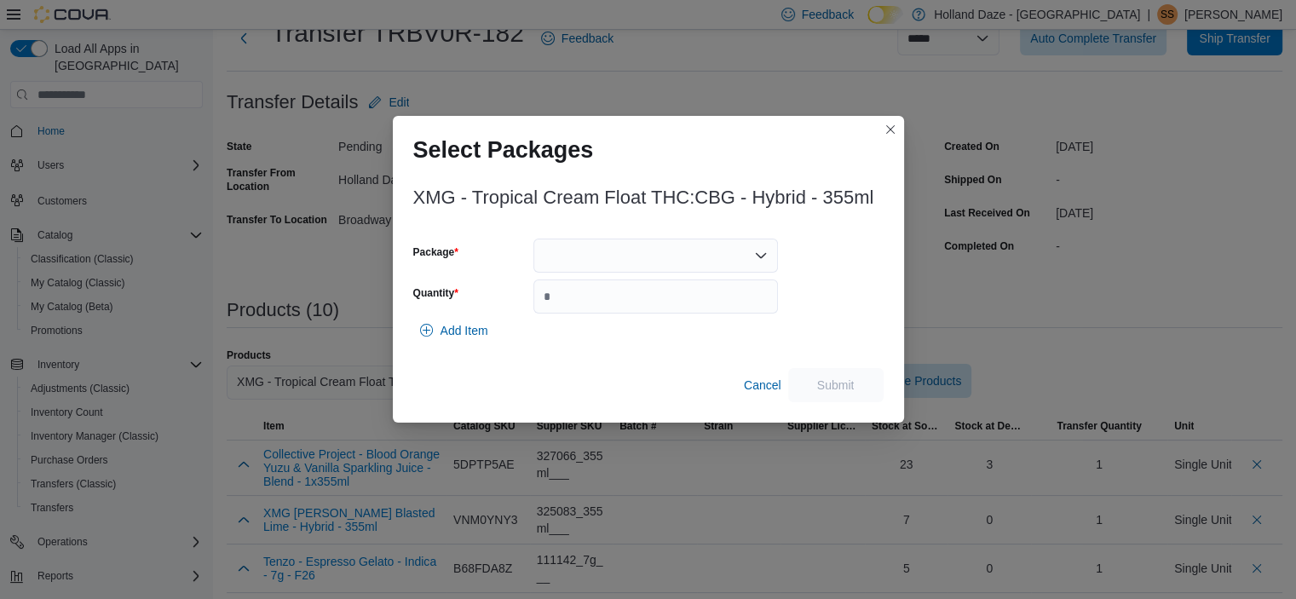
click at [735, 255] on div at bounding box center [655, 256] width 245 height 34
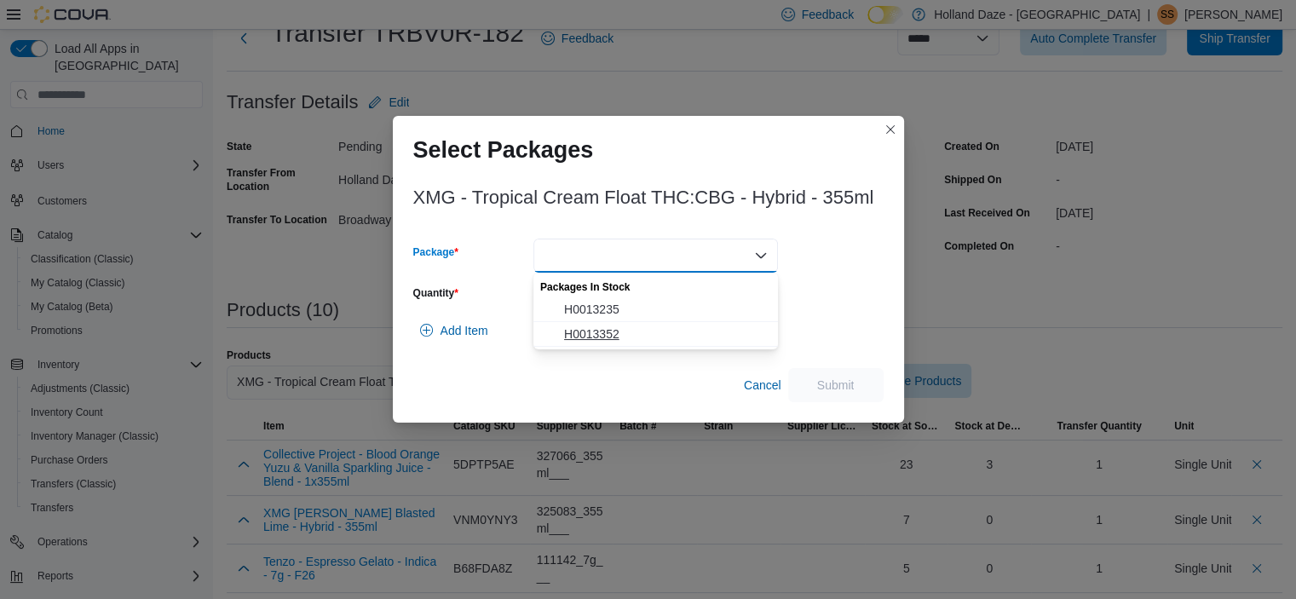
click at [652, 337] on span "H0013352" at bounding box center [666, 334] width 204 height 17
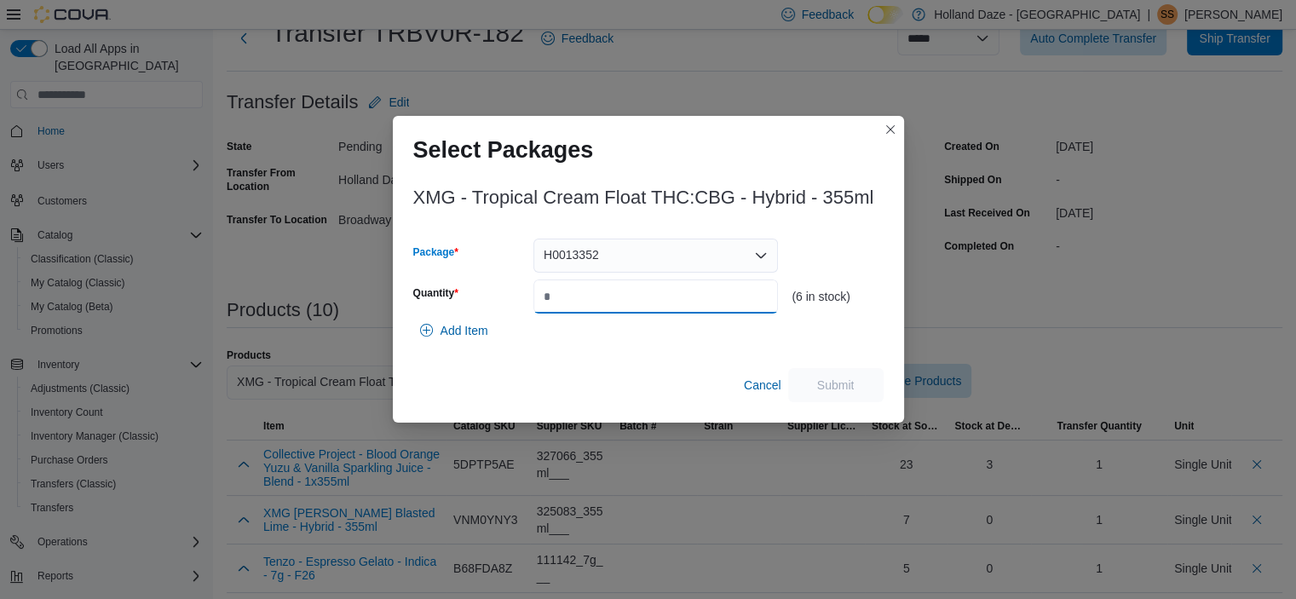
click at [661, 297] on input "Quantity" at bounding box center [655, 296] width 245 height 34
type input "*"
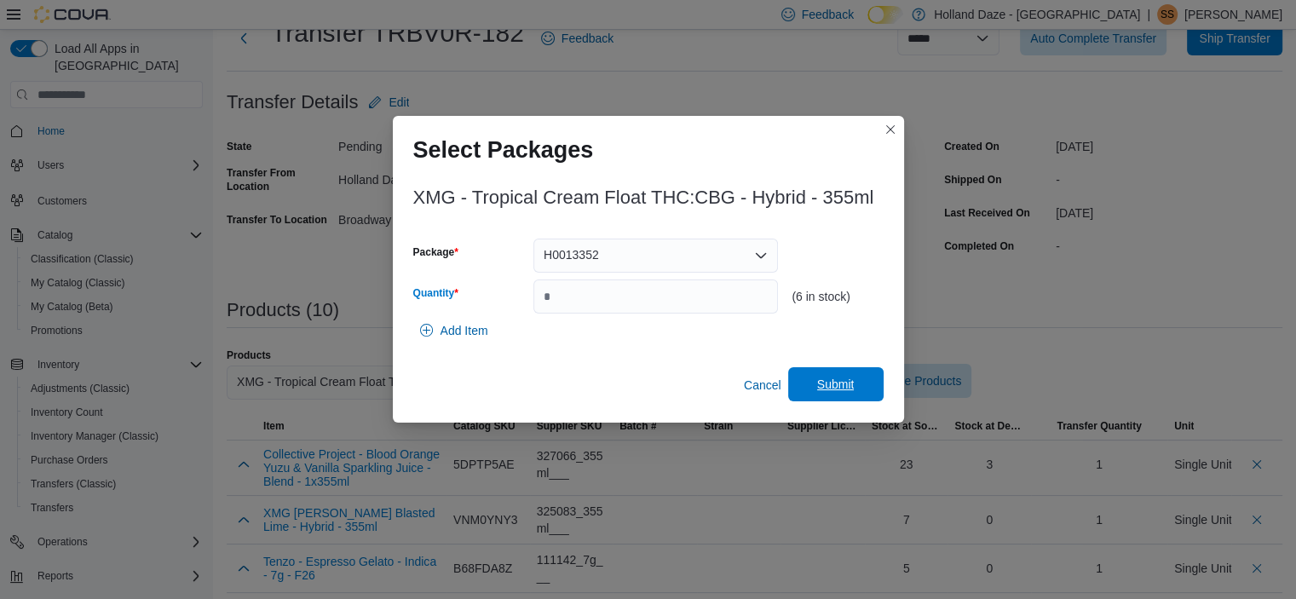
click at [813, 383] on span "Submit" at bounding box center [835, 384] width 75 height 34
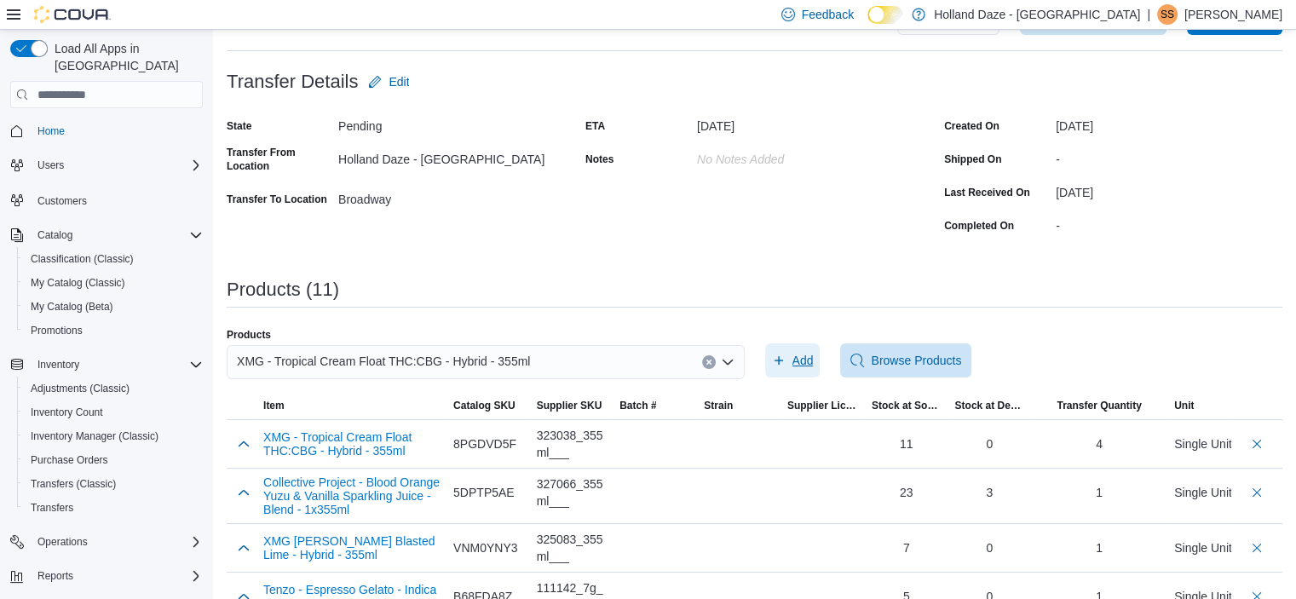
scroll to position [73, 0]
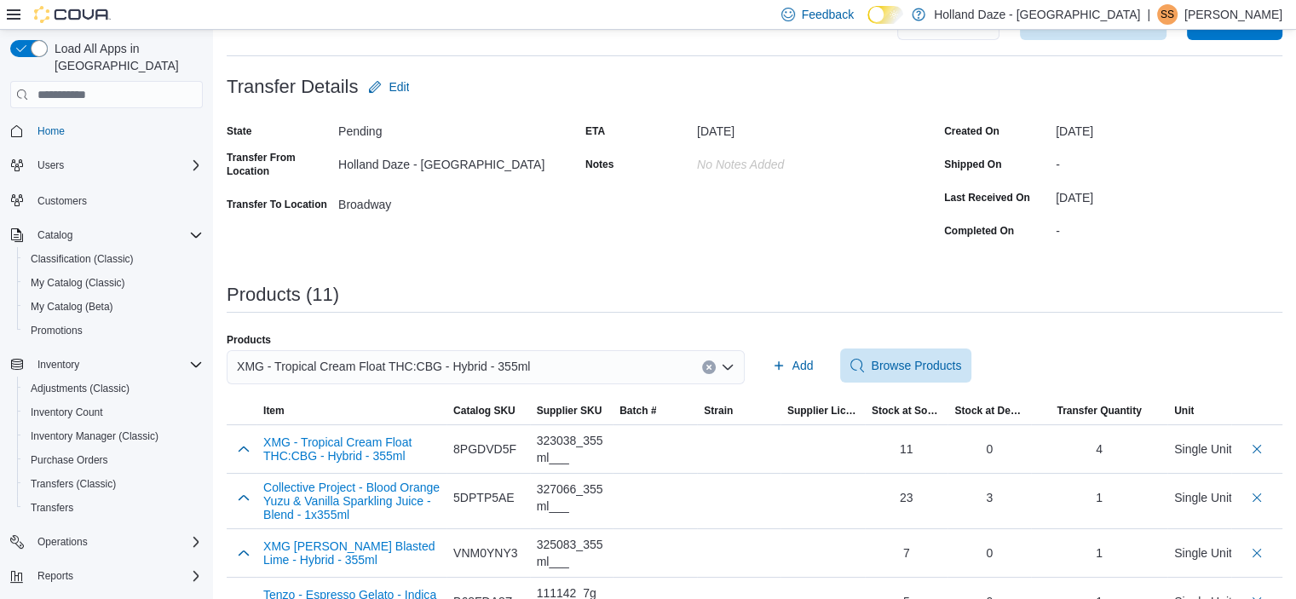
click at [711, 370] on icon "Clear input" at bounding box center [709, 367] width 7 height 7
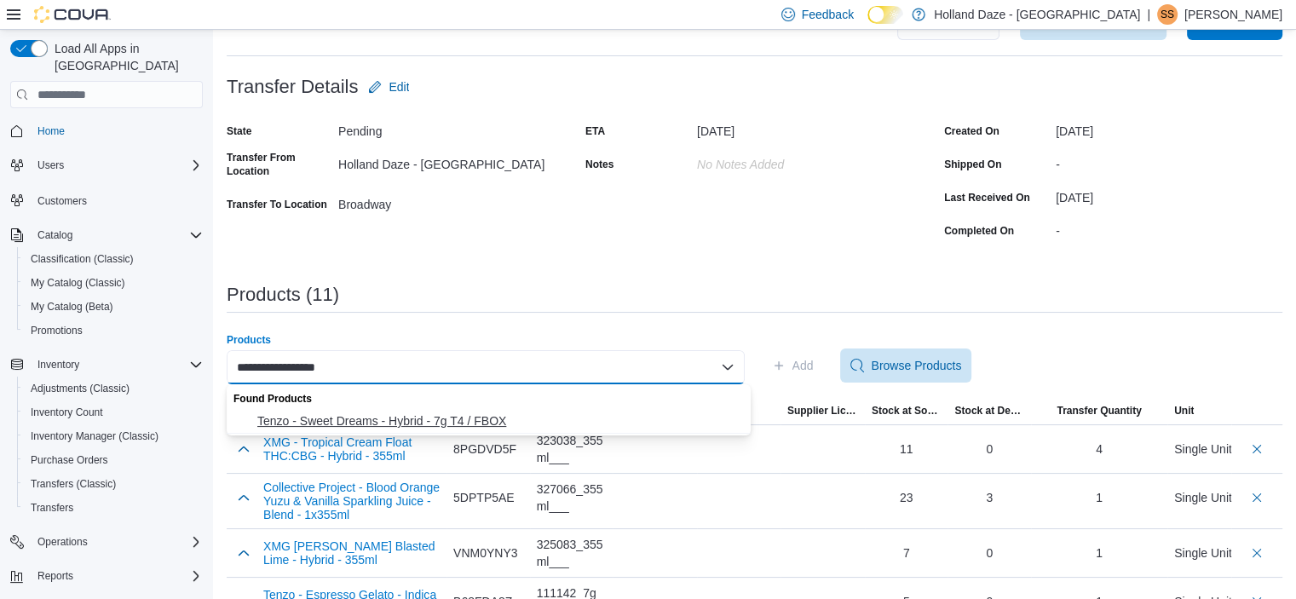
type input "**********"
click at [484, 417] on span "Tenzo - Sweet Dreams - Hybrid - 7g T4 / FBOX" at bounding box center [498, 420] width 483 height 17
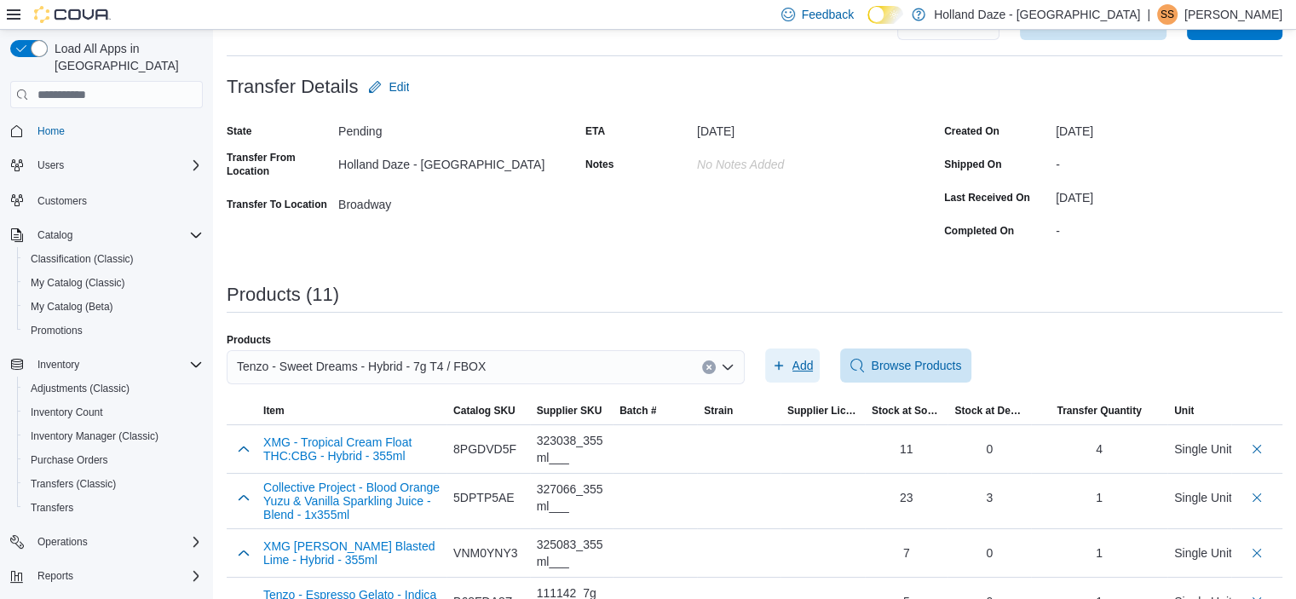
click at [797, 366] on span "Add" at bounding box center [793, 366] width 42 height 34
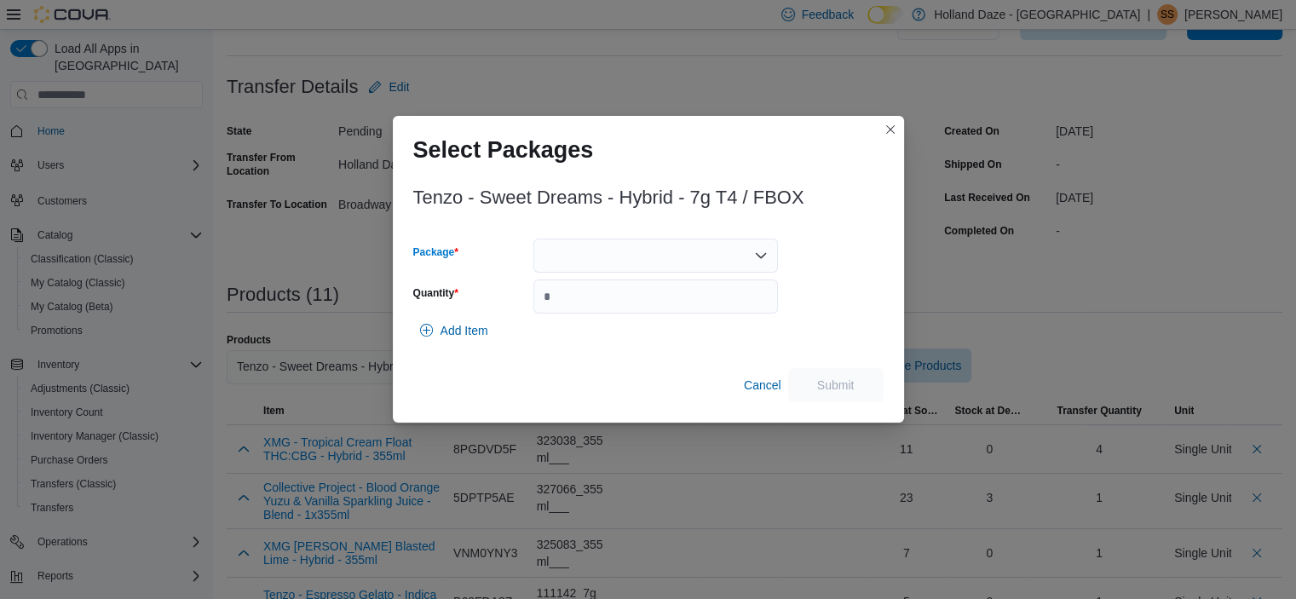
click at [684, 252] on div at bounding box center [655, 256] width 245 height 34
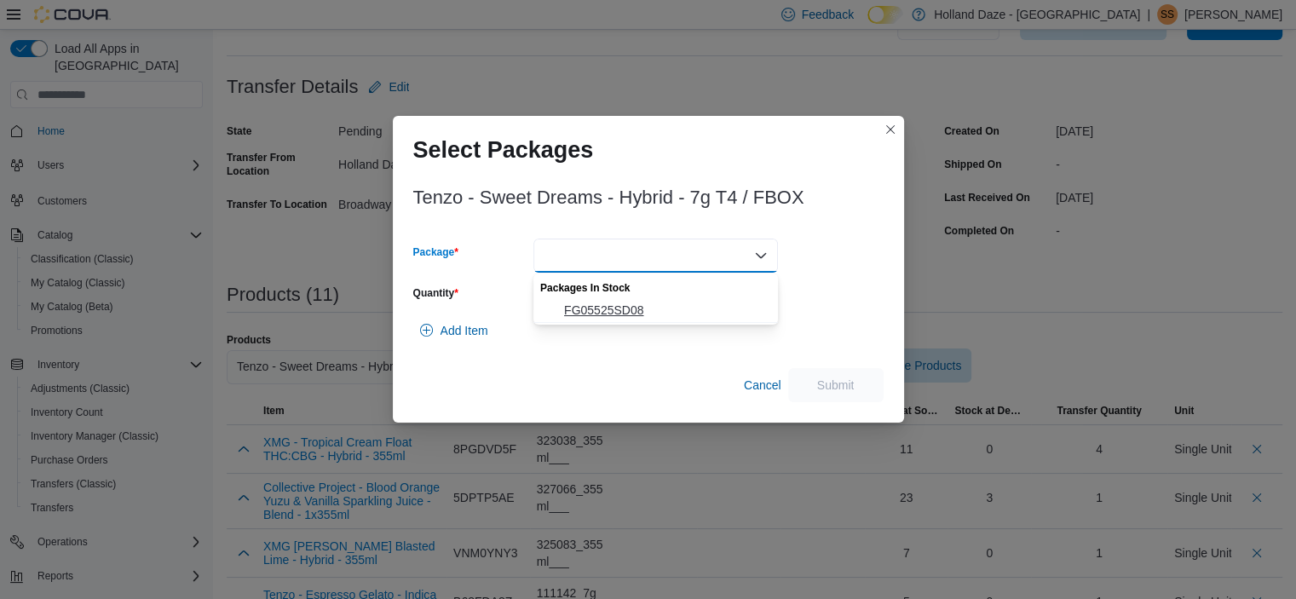
click at [642, 306] on span "FG05525SD08" at bounding box center [666, 310] width 204 height 17
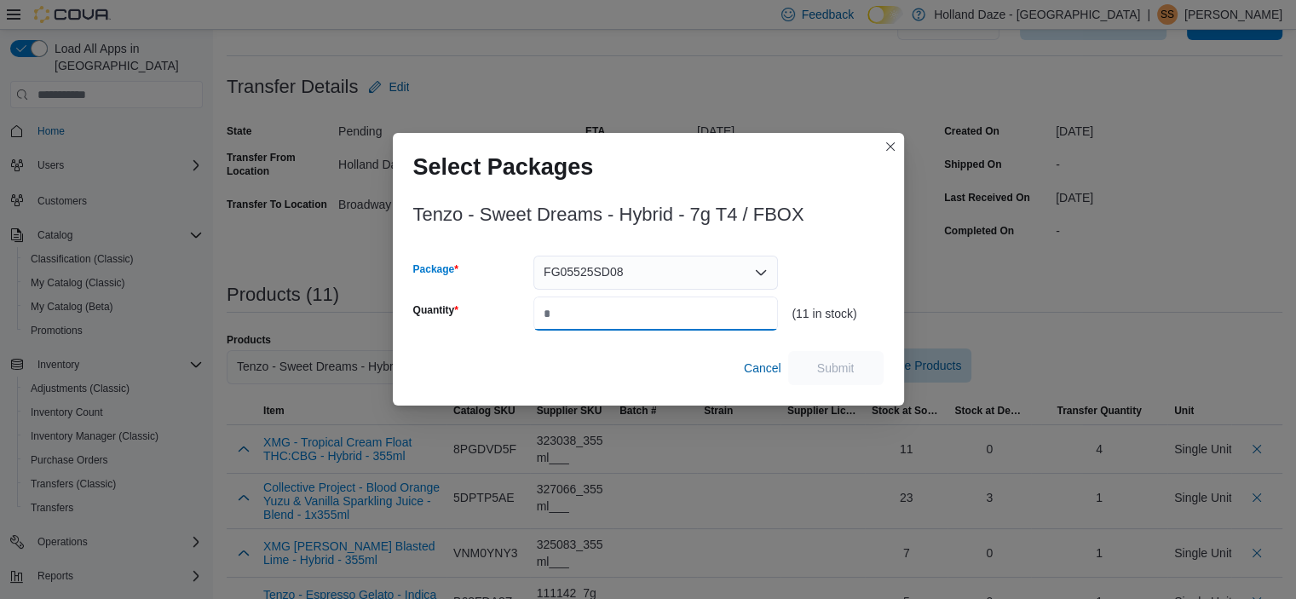
click at [622, 313] on input "Quantity" at bounding box center [655, 314] width 245 height 34
type input "*"
click at [830, 376] on span "Submit" at bounding box center [835, 367] width 75 height 34
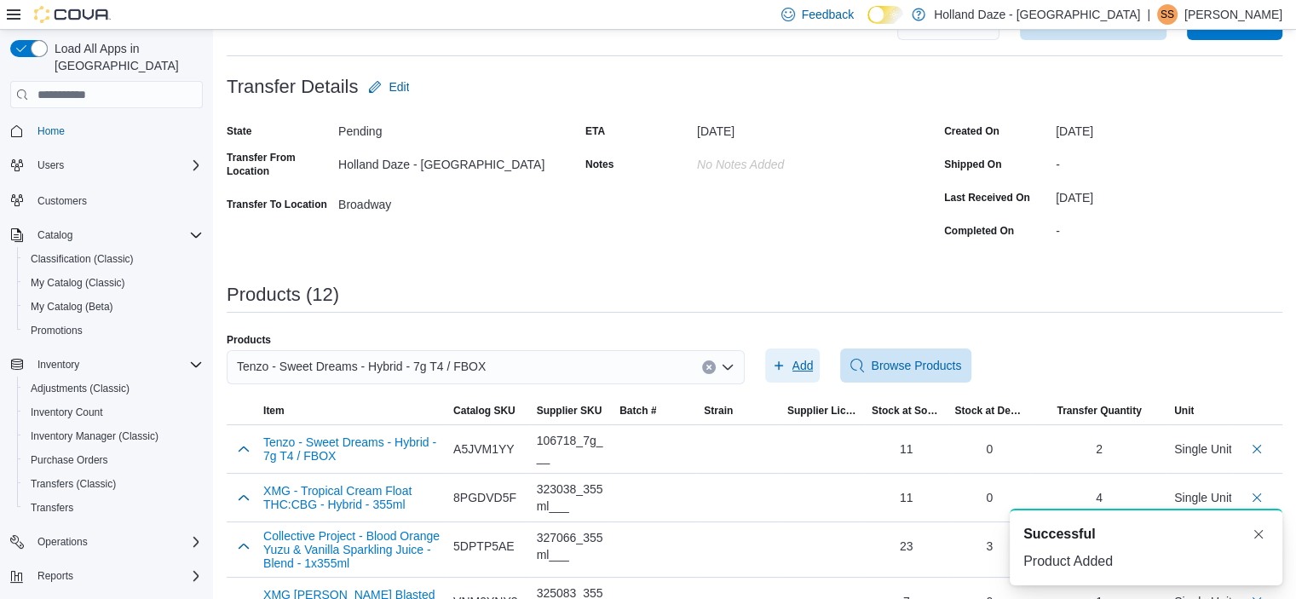
scroll to position [0, 0]
click at [711, 360] on div "Tenzo - Sweet Dreams - Hybrid - 7g T4 / FBOX" at bounding box center [486, 367] width 518 height 34
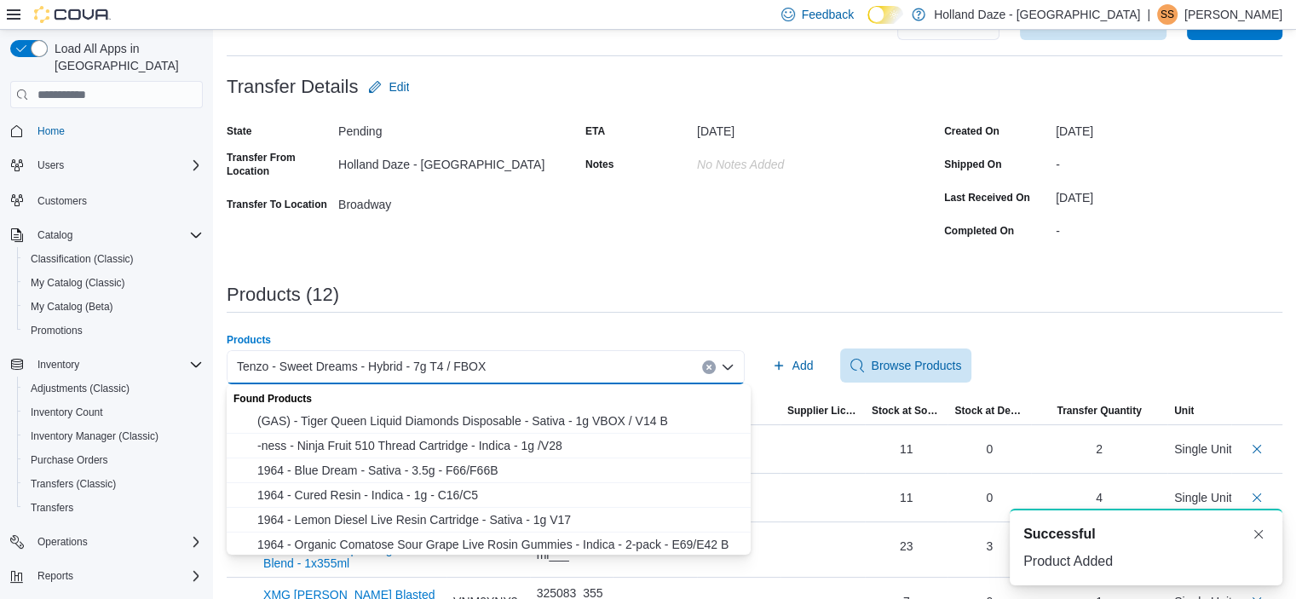
click at [716, 372] on button "Clear input" at bounding box center [709, 367] width 14 height 14
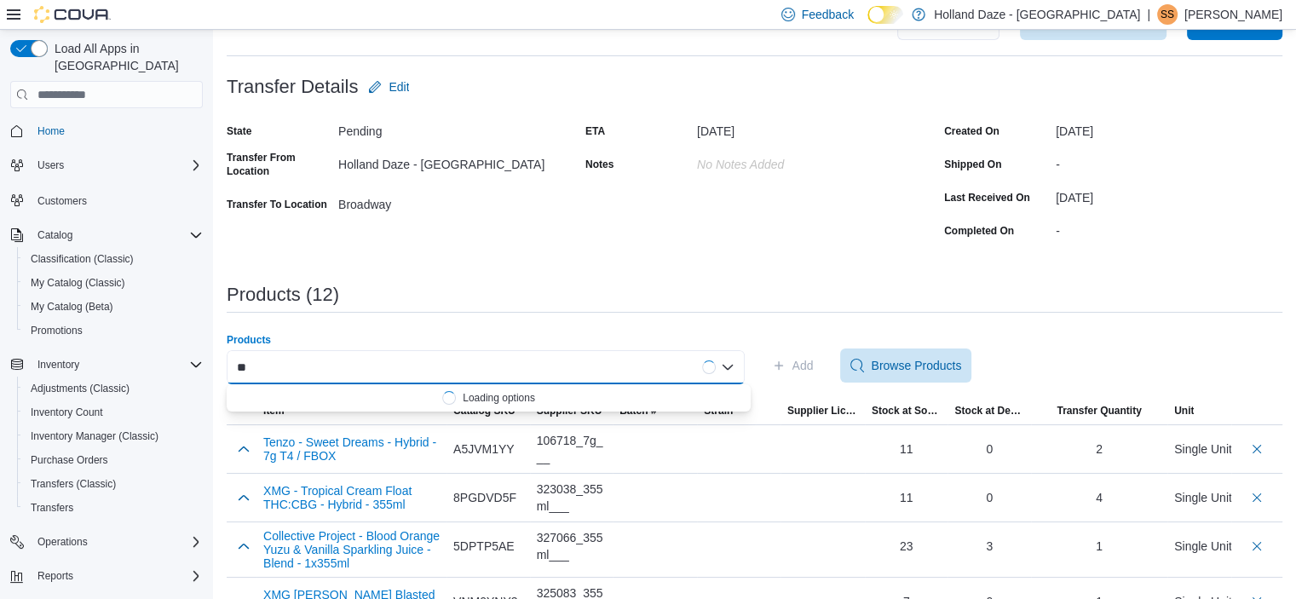
type input "*"
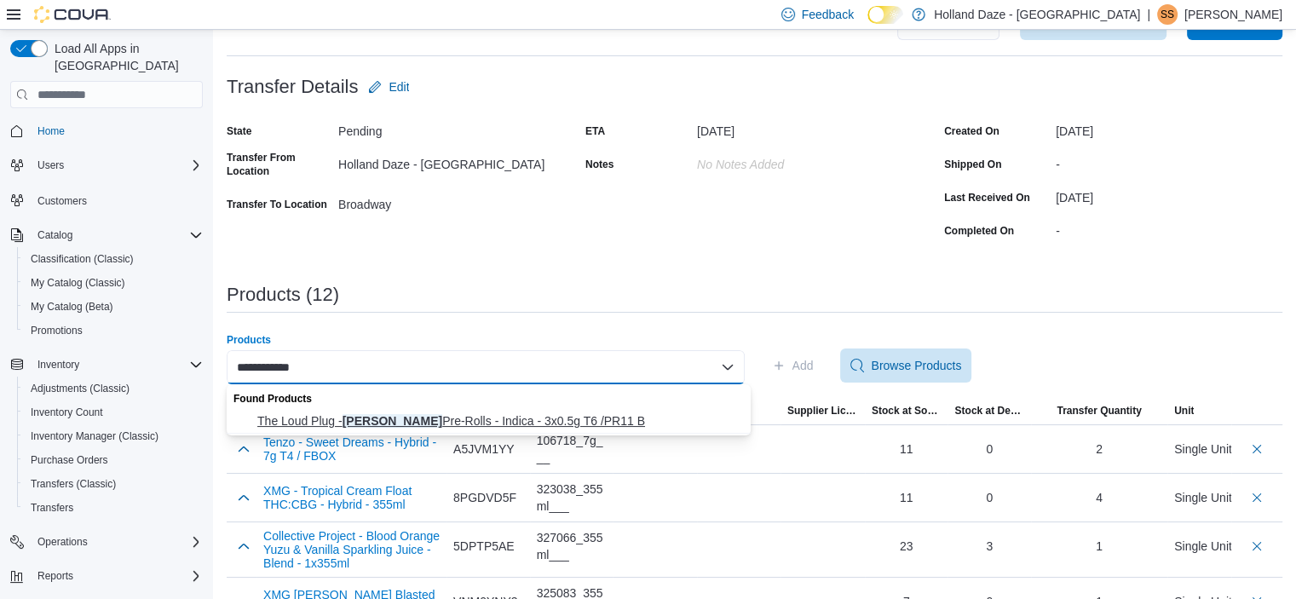
type input "**********"
click at [572, 421] on span "The Loud Plug - [PERSON_NAME] Pre-Rolls - Indica - 3x0.5g T6 /PR11 B" at bounding box center [498, 420] width 483 height 17
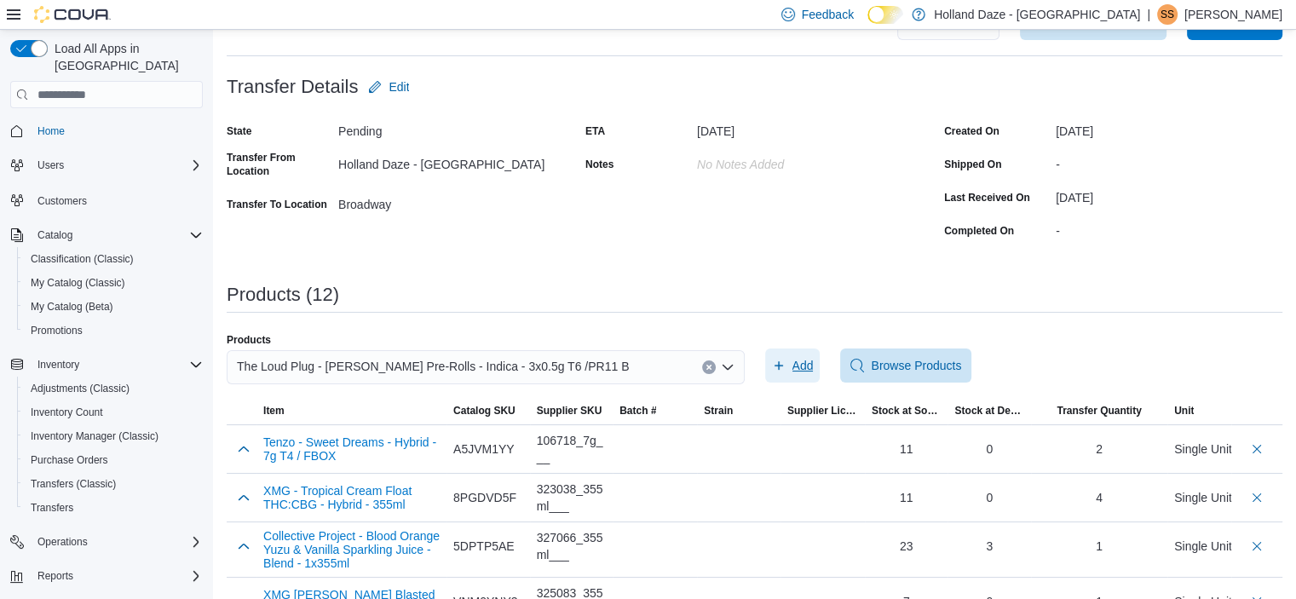
click at [797, 364] on span "Add" at bounding box center [793, 366] width 42 height 34
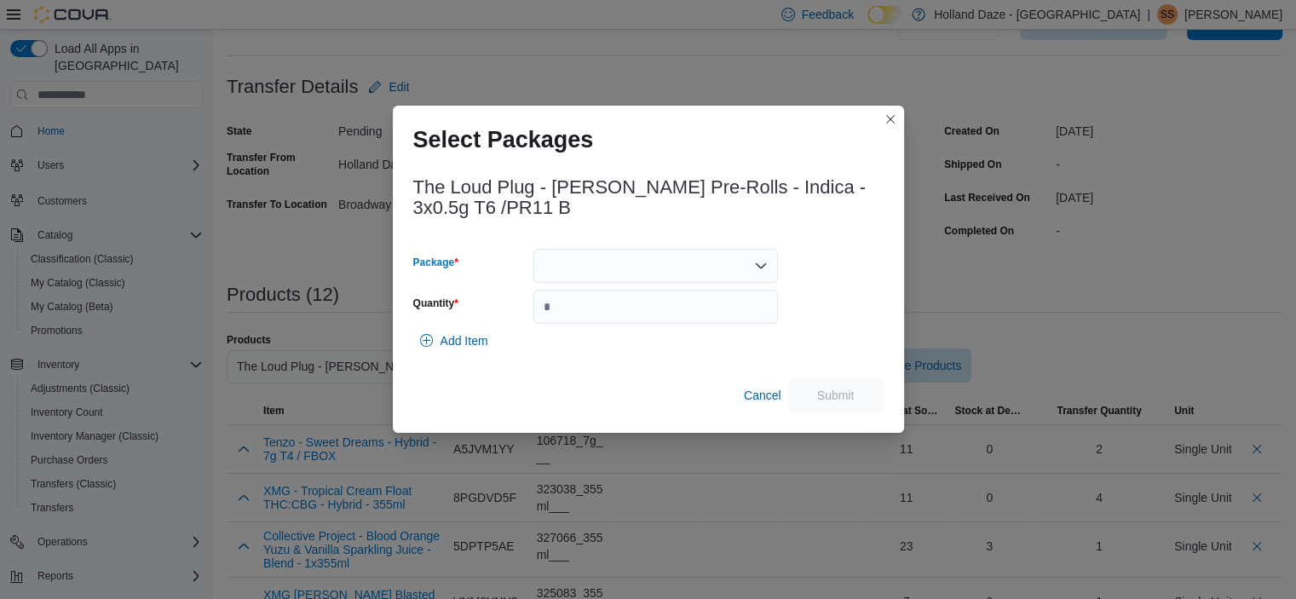
click at [727, 267] on div at bounding box center [655, 266] width 245 height 34
click at [666, 313] on span "25168BB01" at bounding box center [666, 320] width 204 height 17
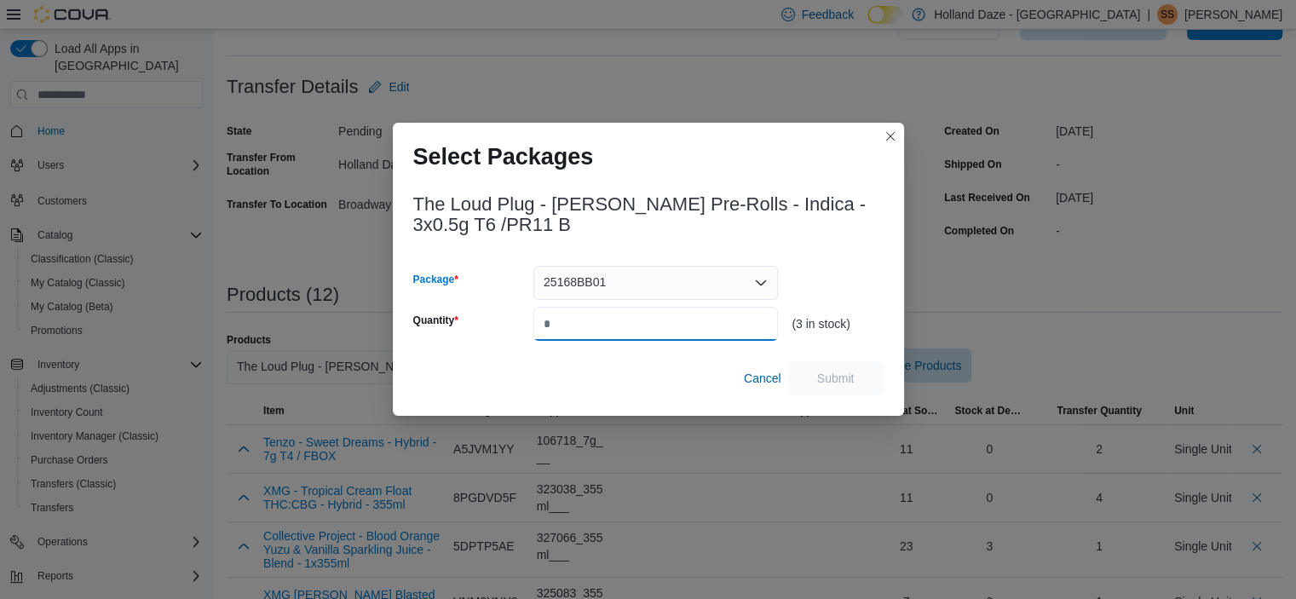
click at [666, 313] on input "Quantity" at bounding box center [655, 324] width 245 height 34
type input "*"
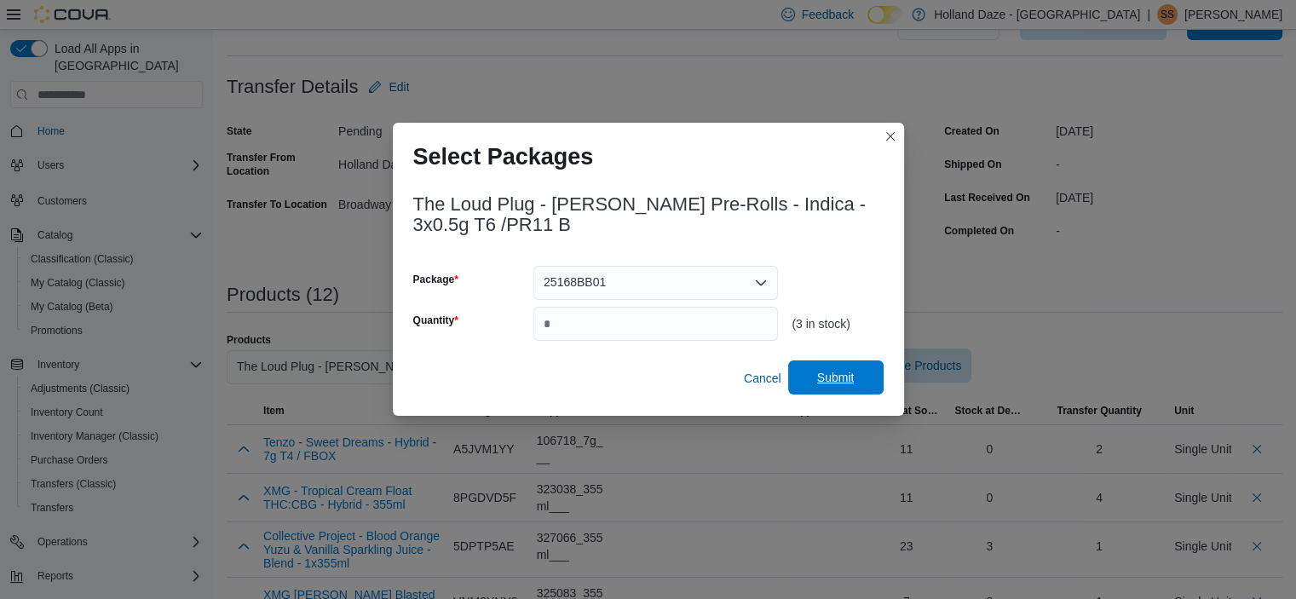
click at [861, 385] on span "Submit" at bounding box center [835, 377] width 75 height 34
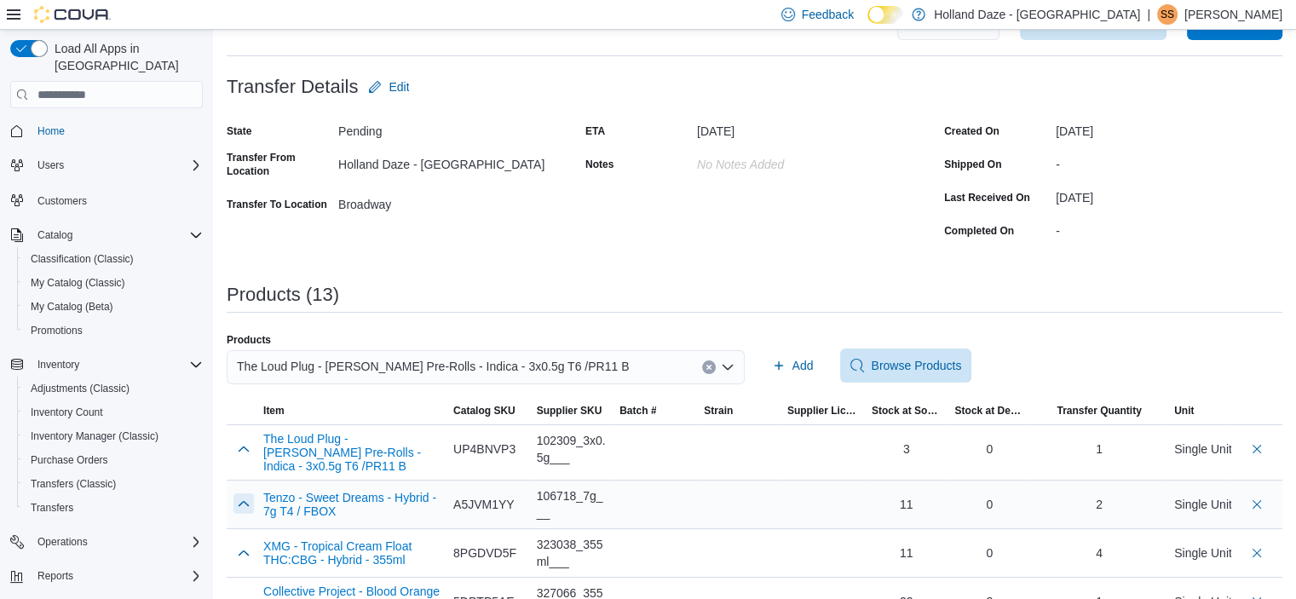
click at [239, 506] on button "button" at bounding box center [243, 503] width 20 height 20
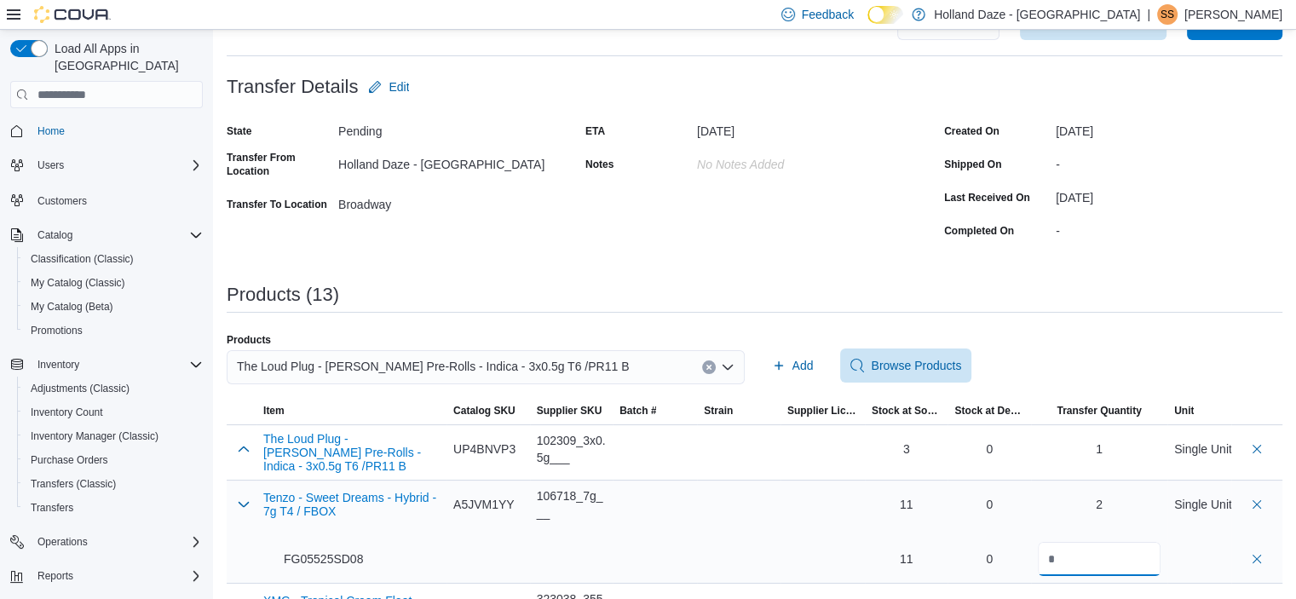
click at [1135, 563] on input "*" at bounding box center [1099, 559] width 123 height 34
type input "*"
click at [1137, 326] on div "**********" at bounding box center [755, 561] width 1056 height 1168
click at [720, 372] on div "The Loud Plug - [PERSON_NAME] Pre-Rolls - Indica - 3x0.5g T6 /PR11 B" at bounding box center [486, 367] width 518 height 34
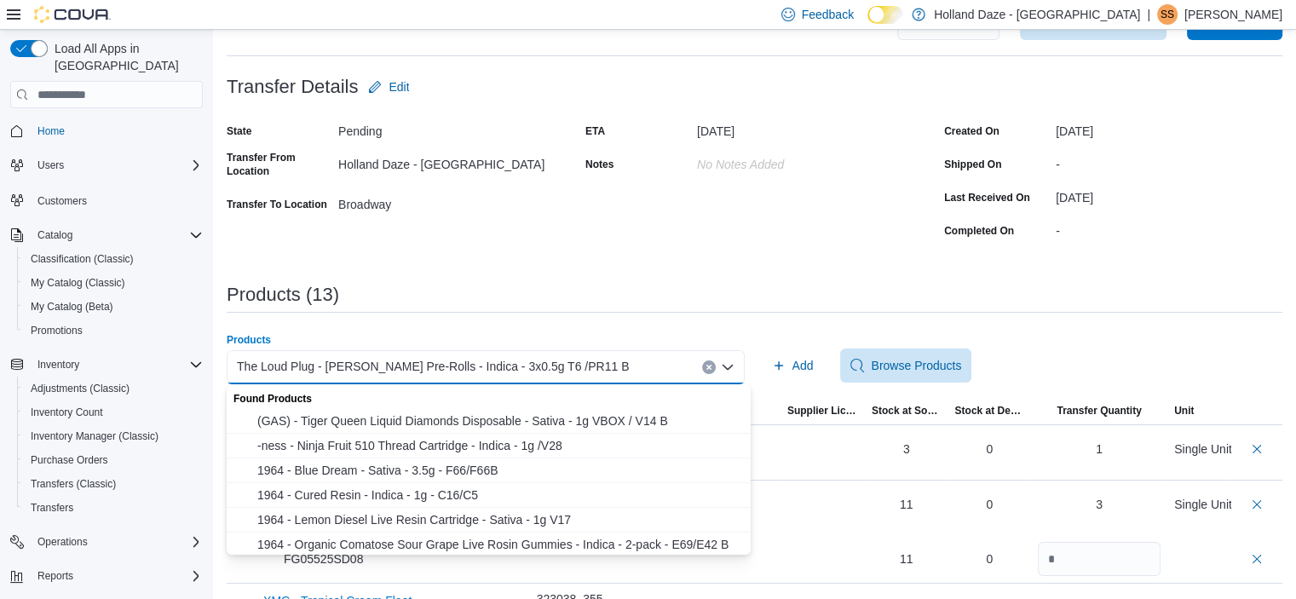
click at [712, 367] on icon "Clear input" at bounding box center [709, 367] width 7 height 7
click at [675, 364] on div "Search or Scan to Add Product Combo box. Selected. Combo box input. Search or S…" at bounding box center [486, 367] width 518 height 34
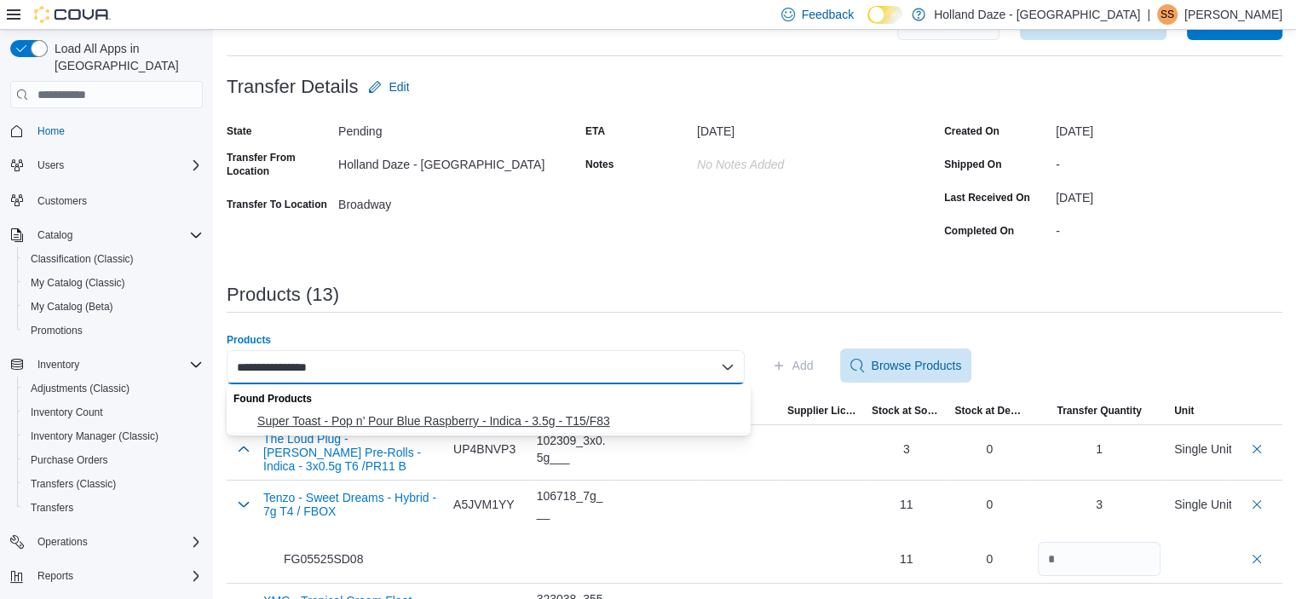
type input "**********"
click at [576, 419] on span "Super Toast - Pop n’ Pour Blue Raspberry - Indica - 3.5g - T15/F83" at bounding box center [498, 420] width 483 height 17
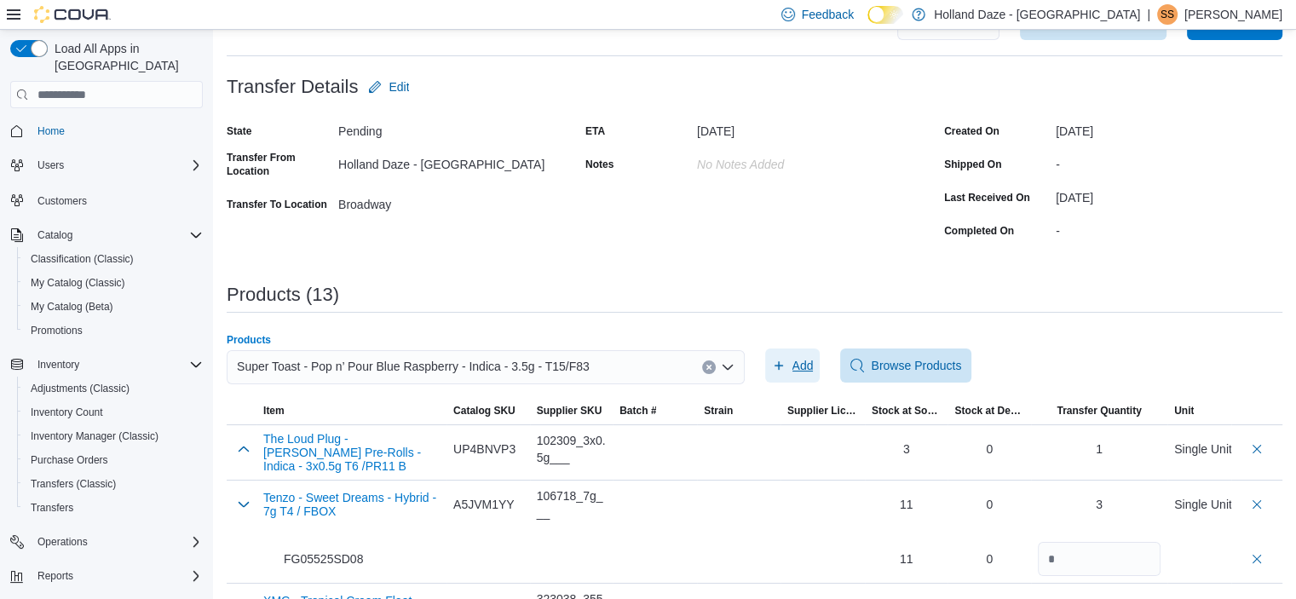
click at [786, 364] on icon "button" at bounding box center [779, 366] width 14 height 14
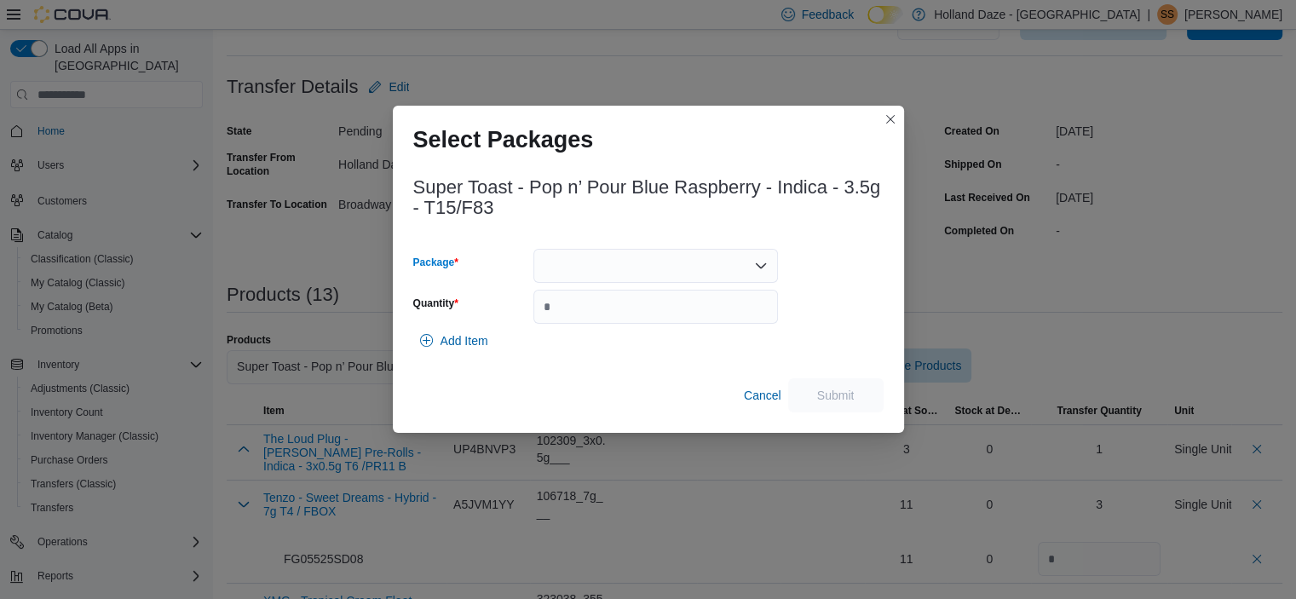
click at [756, 265] on icon "Open list of options" at bounding box center [761, 265] width 10 height 5
click at [673, 314] on span "10063" at bounding box center [666, 320] width 204 height 17
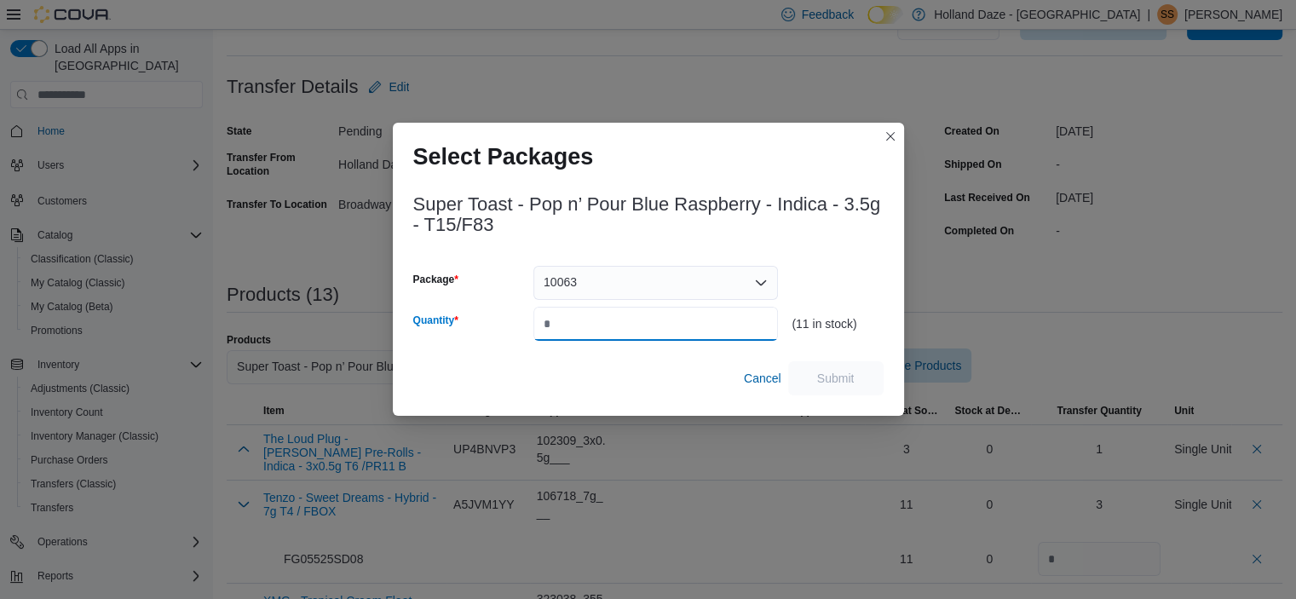
click at [673, 314] on input "Quantity" at bounding box center [655, 324] width 245 height 34
type input "*"
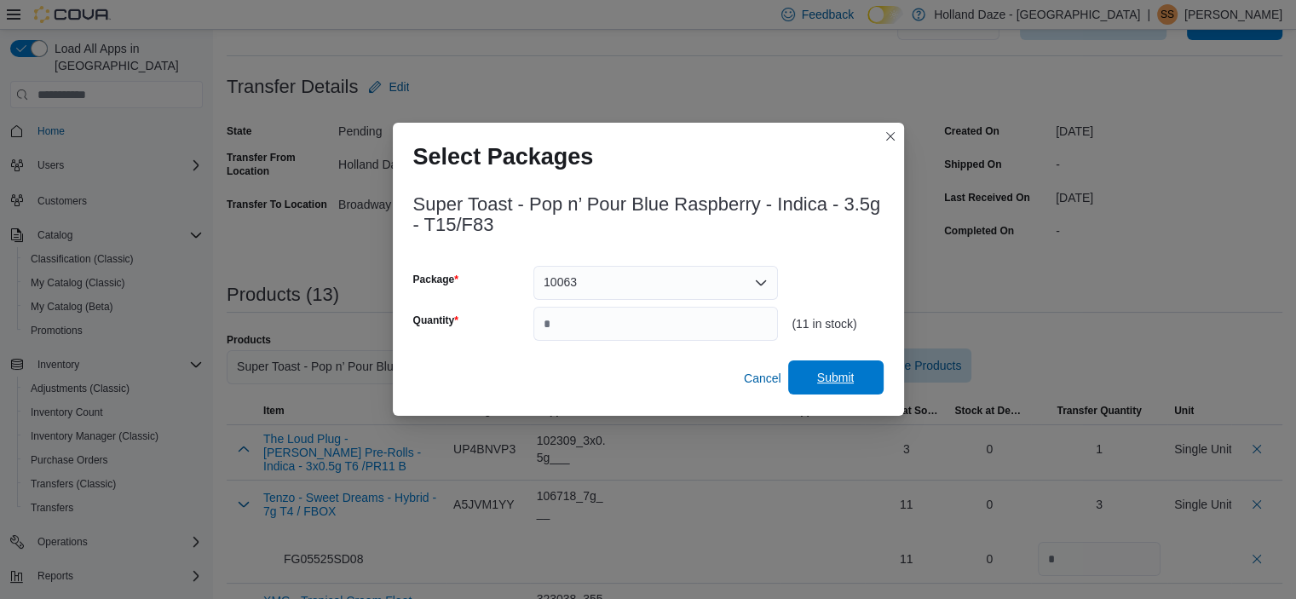
click at [848, 379] on span "Submit" at bounding box center [835, 377] width 37 height 17
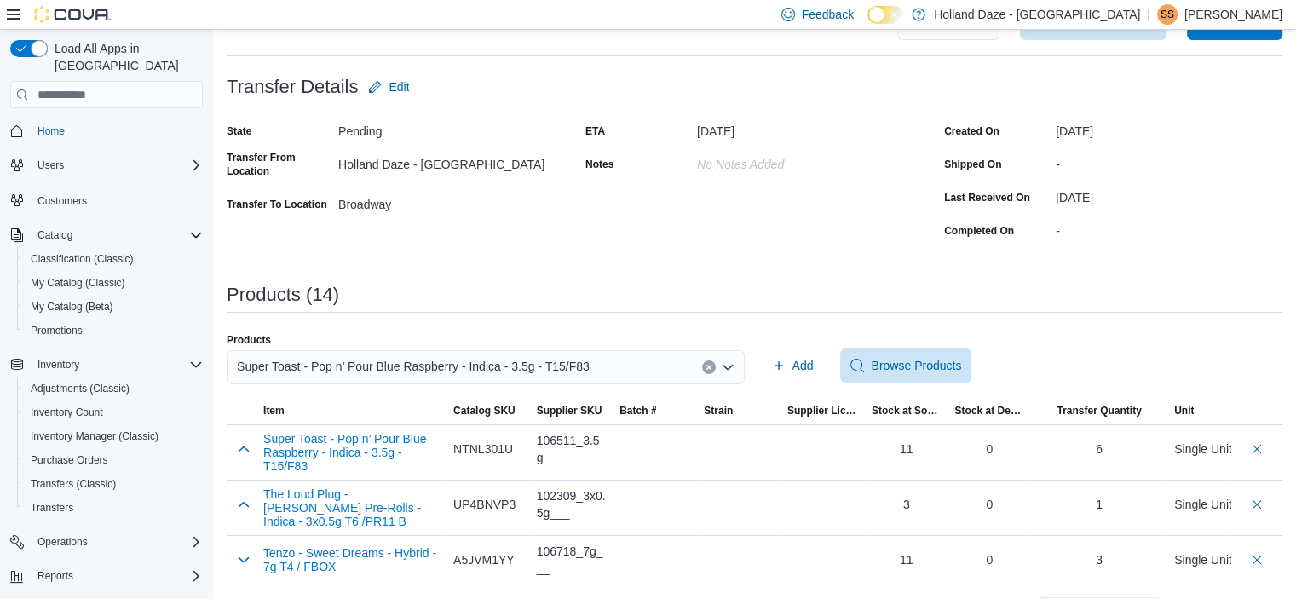
click at [709, 369] on button "Clear input" at bounding box center [709, 367] width 14 height 14
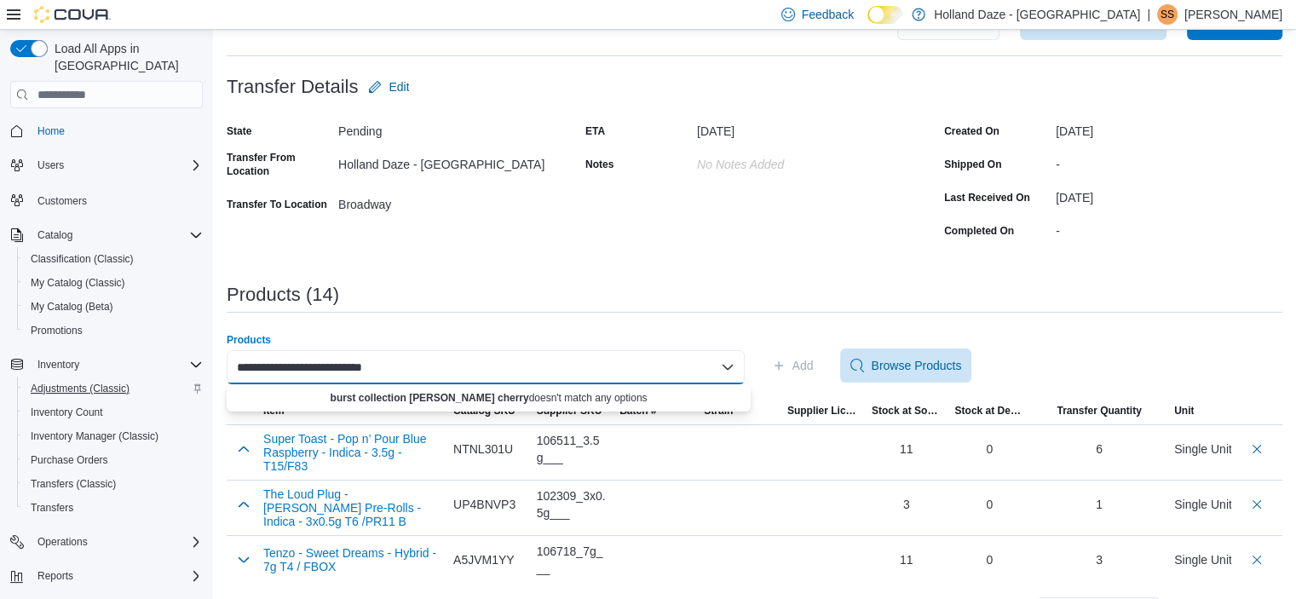
drag, startPoint x: 319, startPoint y: 366, endPoint x: 111, endPoint y: 370, distance: 208.0
click at [111, 370] on div "**********" at bounding box center [648, 586] width 1296 height 1258
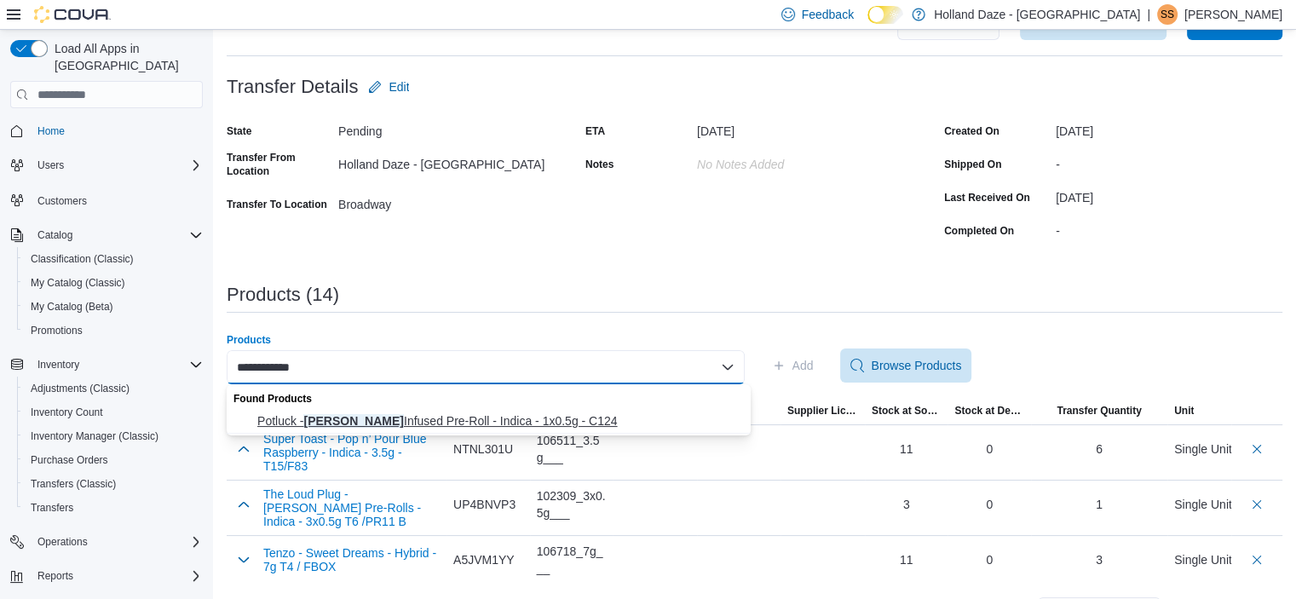
type input "**********"
click at [500, 417] on span "Potluck - [PERSON_NAME] Cherry Infused Pre-Roll - Indica - 1x0.5g - C124" at bounding box center [498, 420] width 483 height 17
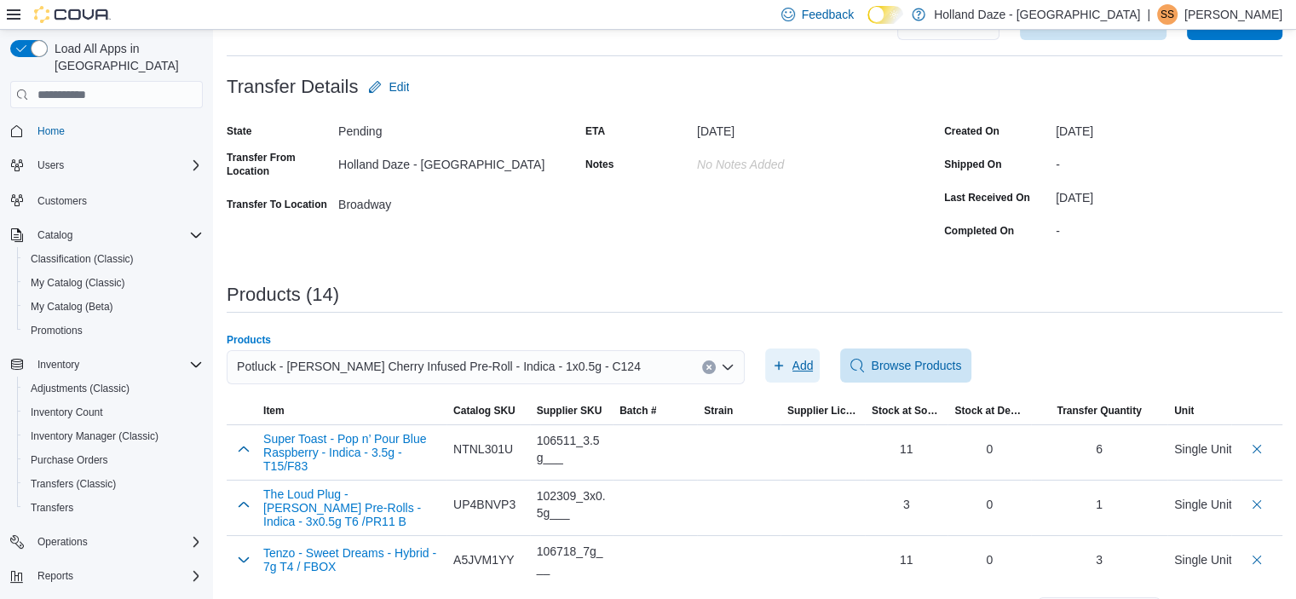
click at [814, 370] on span "Add" at bounding box center [802, 365] width 21 height 17
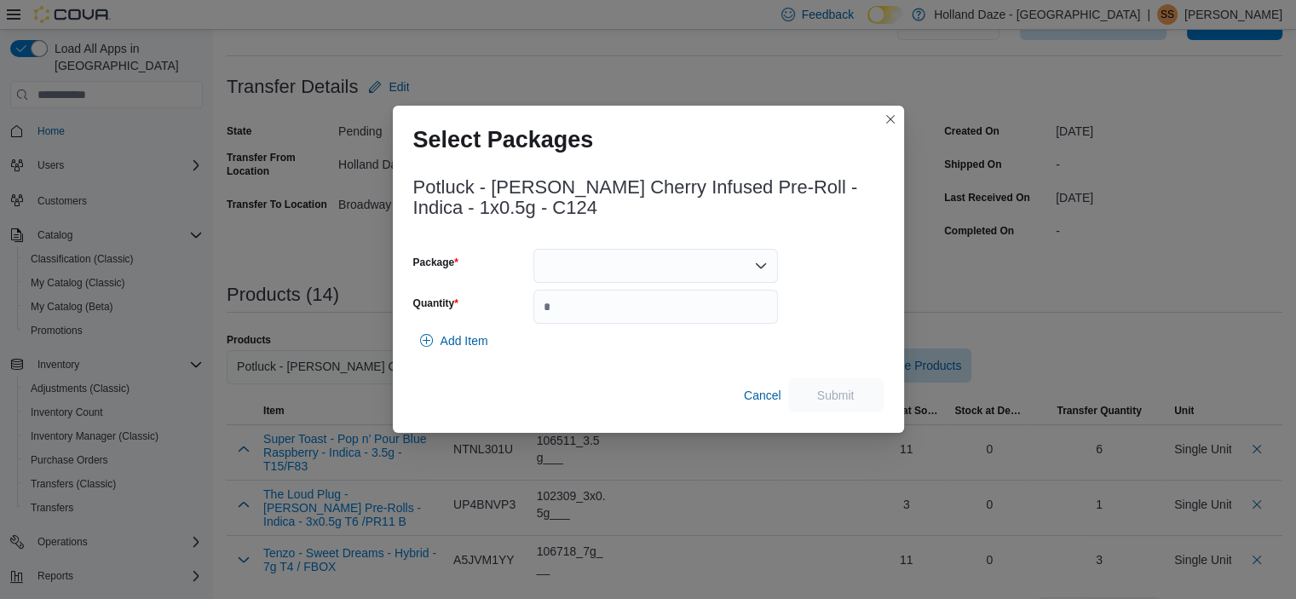
click at [754, 268] on icon "Open list of options" at bounding box center [761, 266] width 14 height 14
click at [683, 323] on span "BEC1425-INF" at bounding box center [666, 320] width 204 height 17
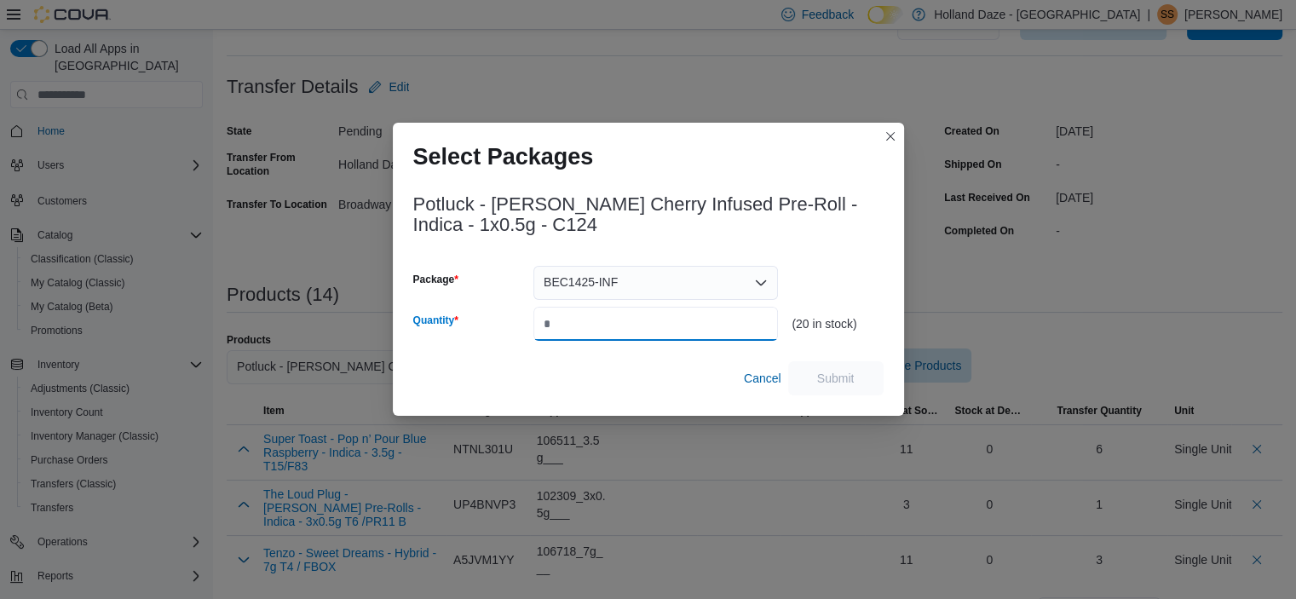
click at [683, 323] on input "Quantity" at bounding box center [655, 324] width 245 height 34
type input "*"
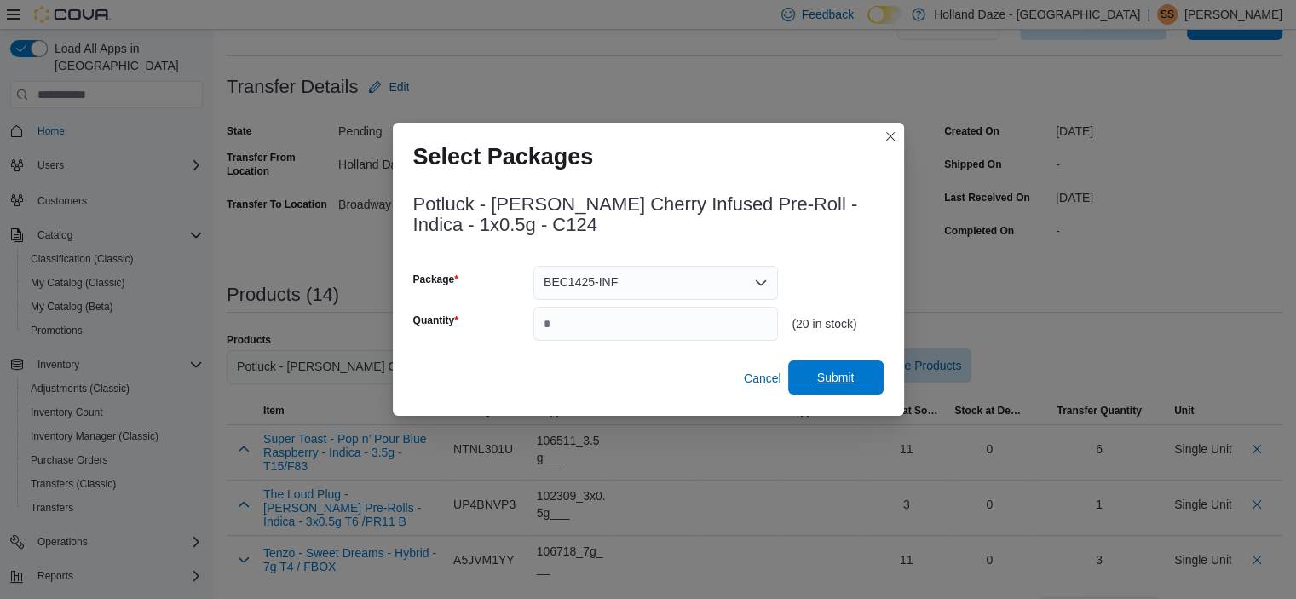
click at [821, 378] on span "Submit" at bounding box center [835, 377] width 37 height 17
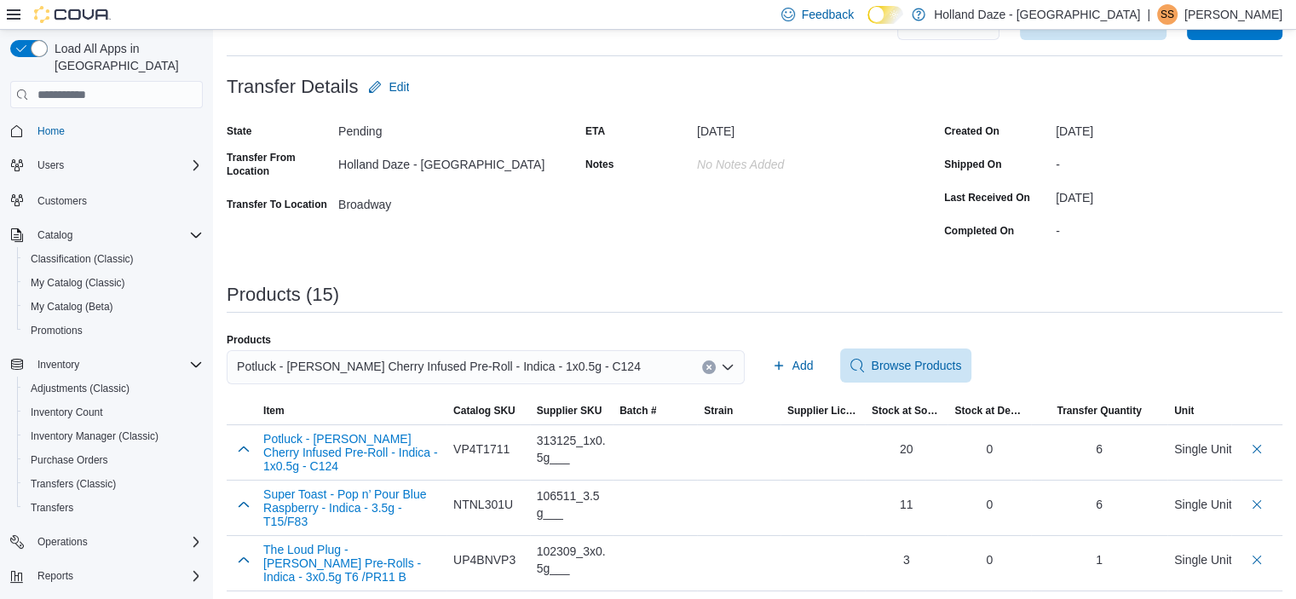
click at [709, 364] on button "Clear input" at bounding box center [709, 367] width 14 height 14
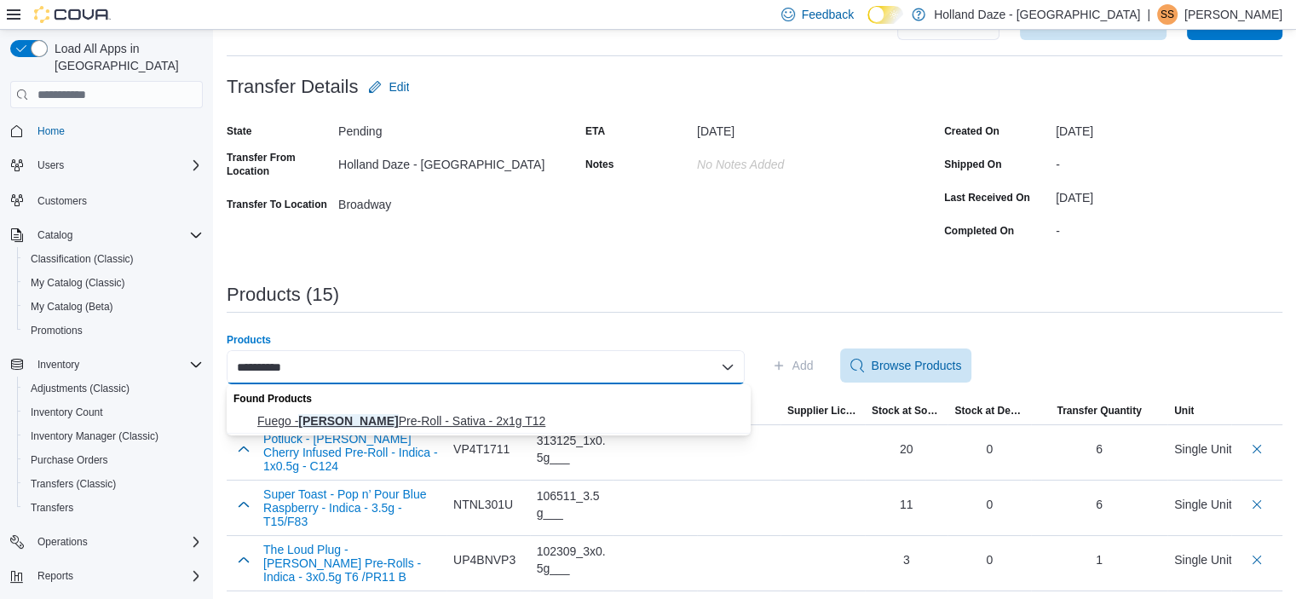
type input "**********"
click at [510, 424] on span "Fuego - Sunny Daze Pre-Roll - Sativa - 2x1g T12" at bounding box center [498, 420] width 483 height 17
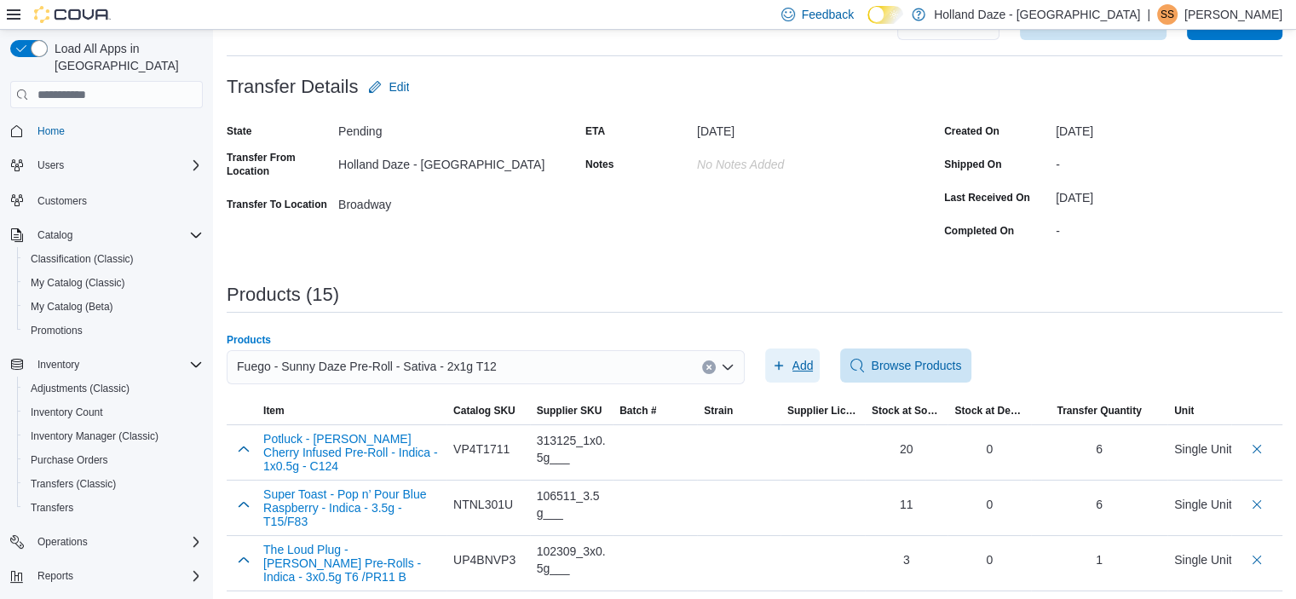
click at [806, 368] on span "Add" at bounding box center [802, 365] width 21 height 17
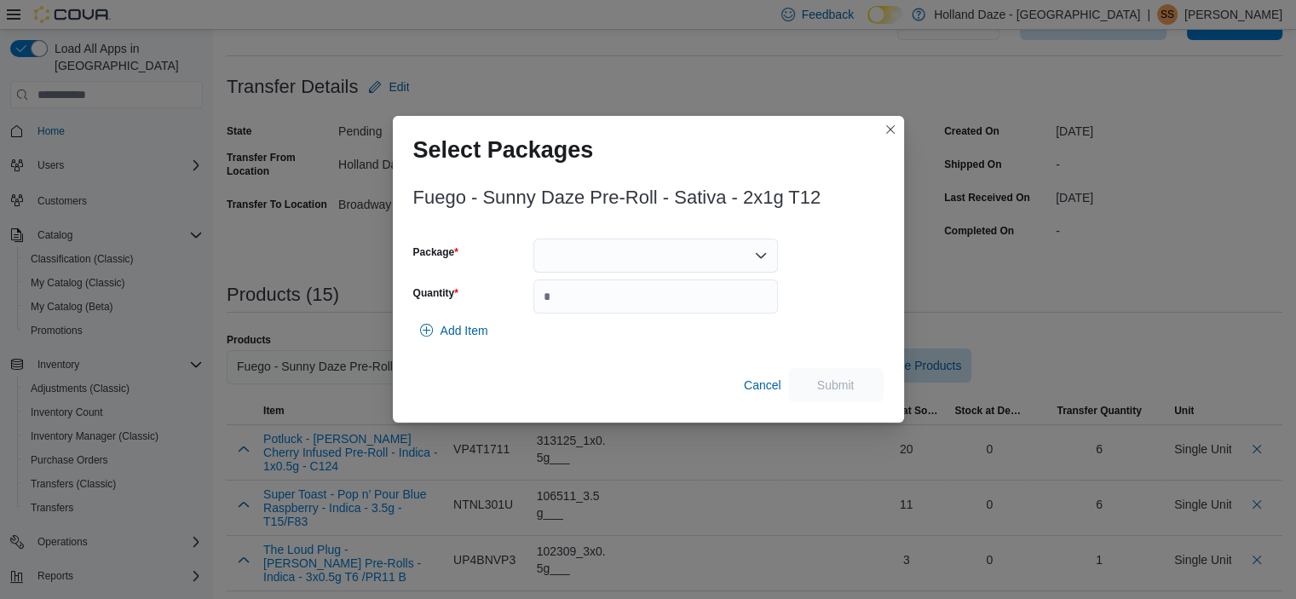
click at [759, 263] on div at bounding box center [655, 256] width 245 height 34
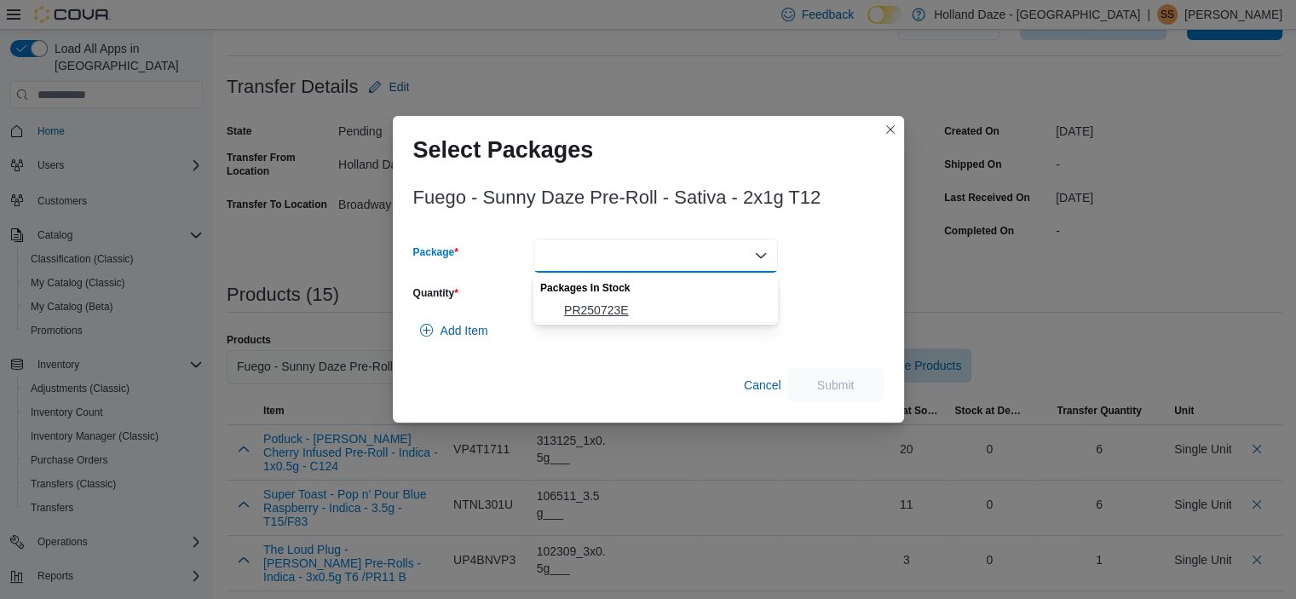
click at [624, 318] on span "PR250723E" at bounding box center [666, 310] width 204 height 17
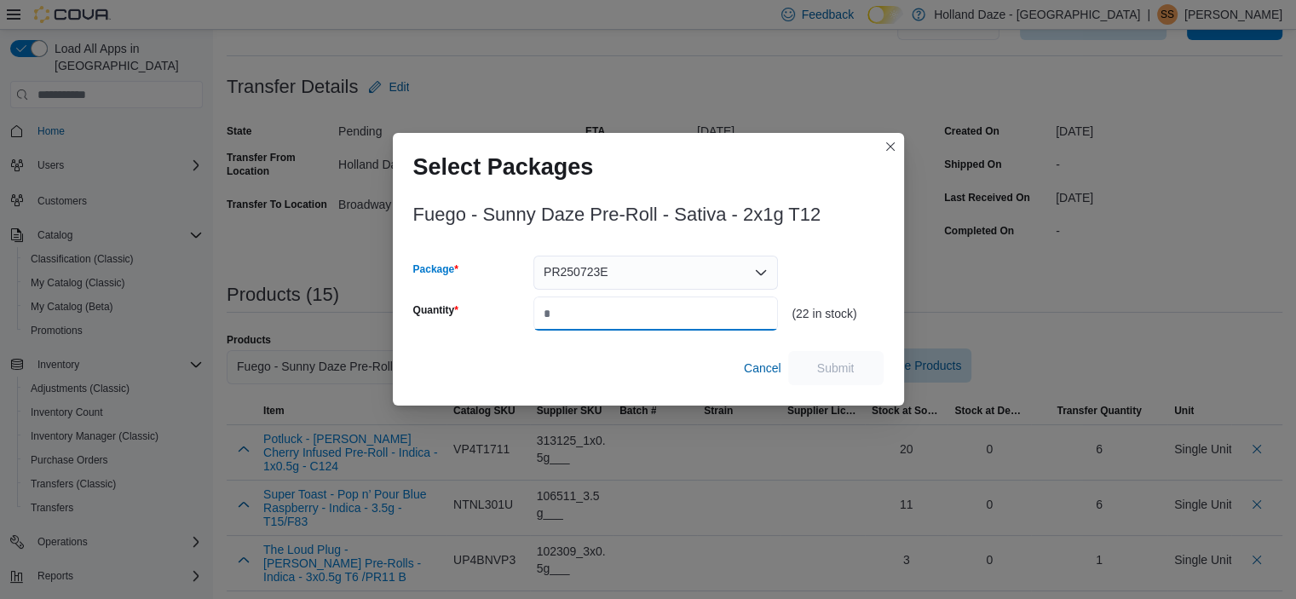
click at [625, 316] on input "Quantity" at bounding box center [655, 314] width 245 height 34
type input "*"
click at [812, 363] on span "Submit" at bounding box center [835, 367] width 75 height 34
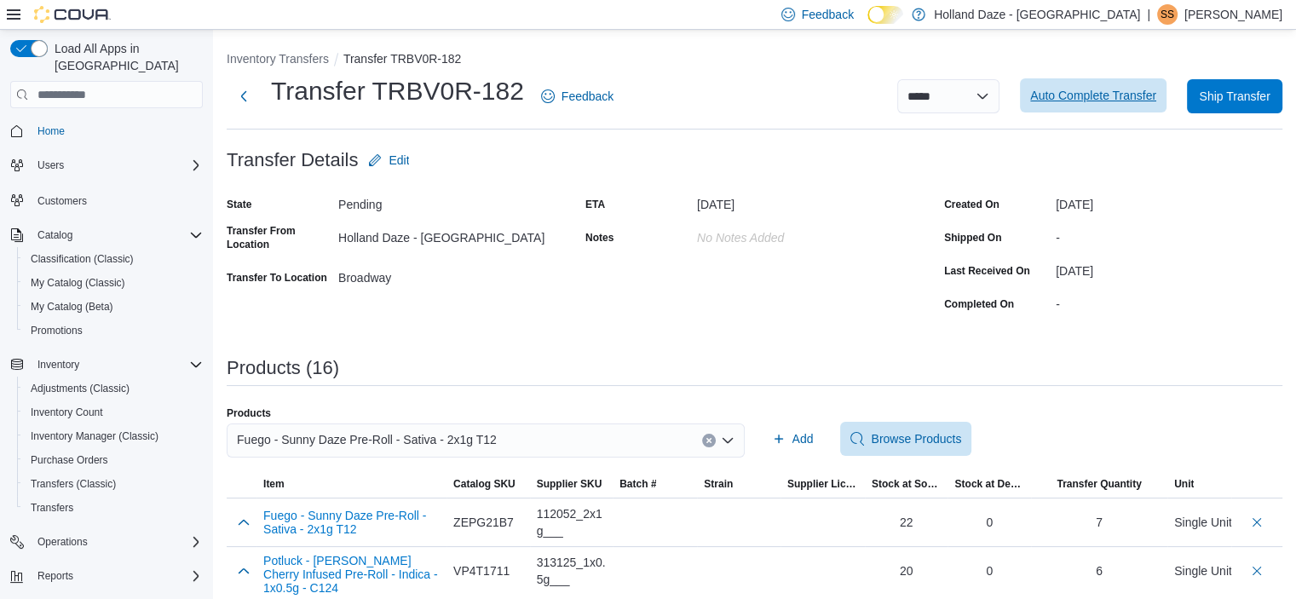
click at [1152, 103] on span "Auto Complete Transfer" at bounding box center [1093, 95] width 126 height 17
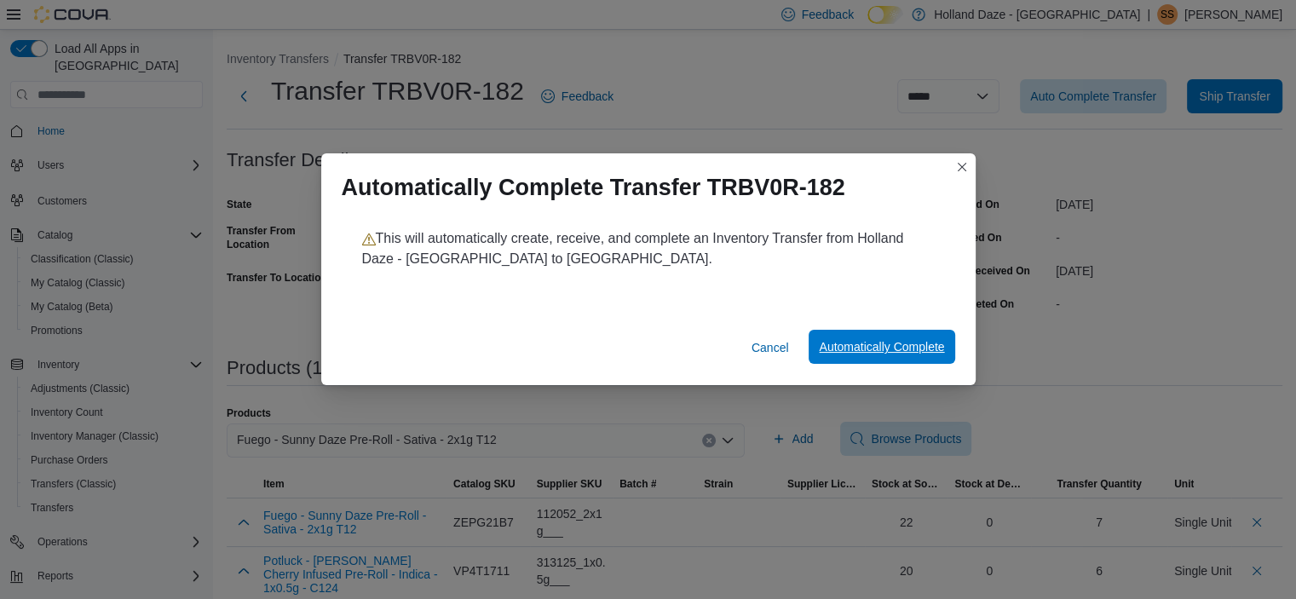
click at [888, 354] on span "Automatically Complete" at bounding box center [881, 346] width 125 height 17
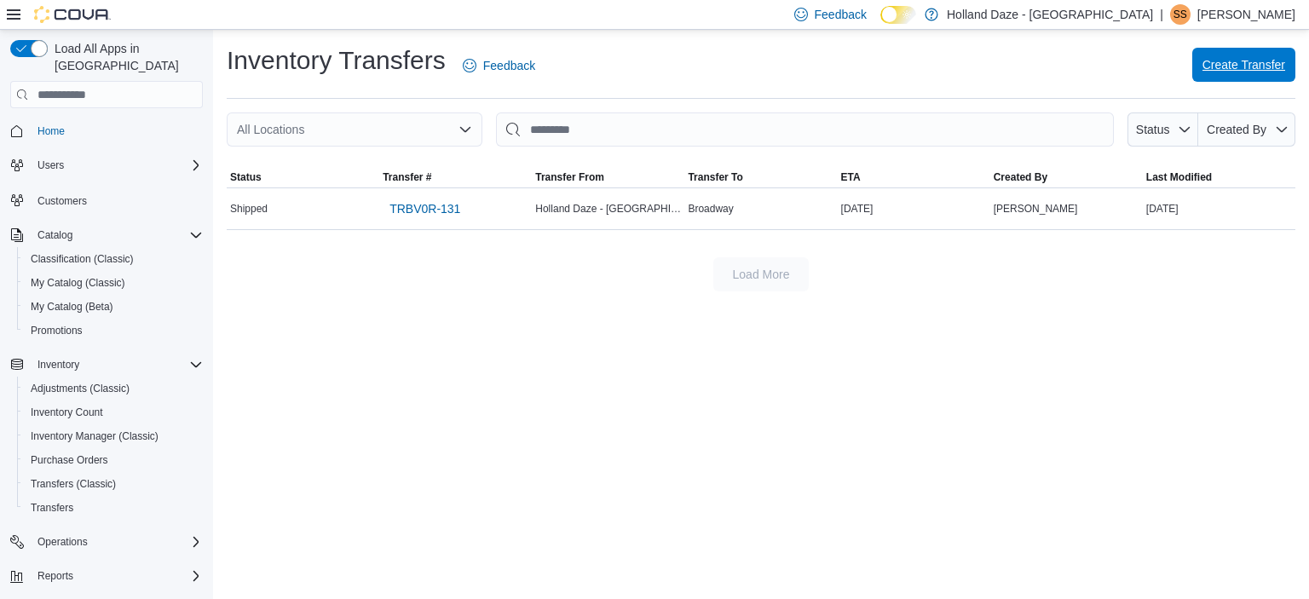
click at [1275, 69] on span "Create Transfer" at bounding box center [1243, 64] width 83 height 17
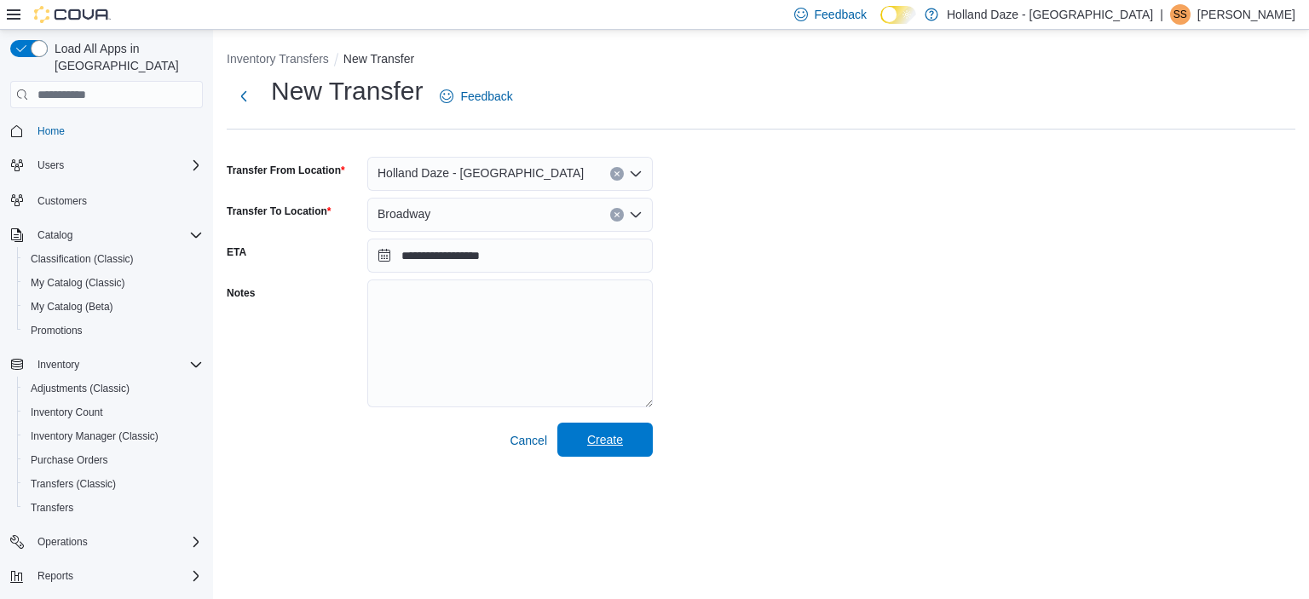
click at [614, 444] on span "Create" at bounding box center [605, 439] width 36 height 17
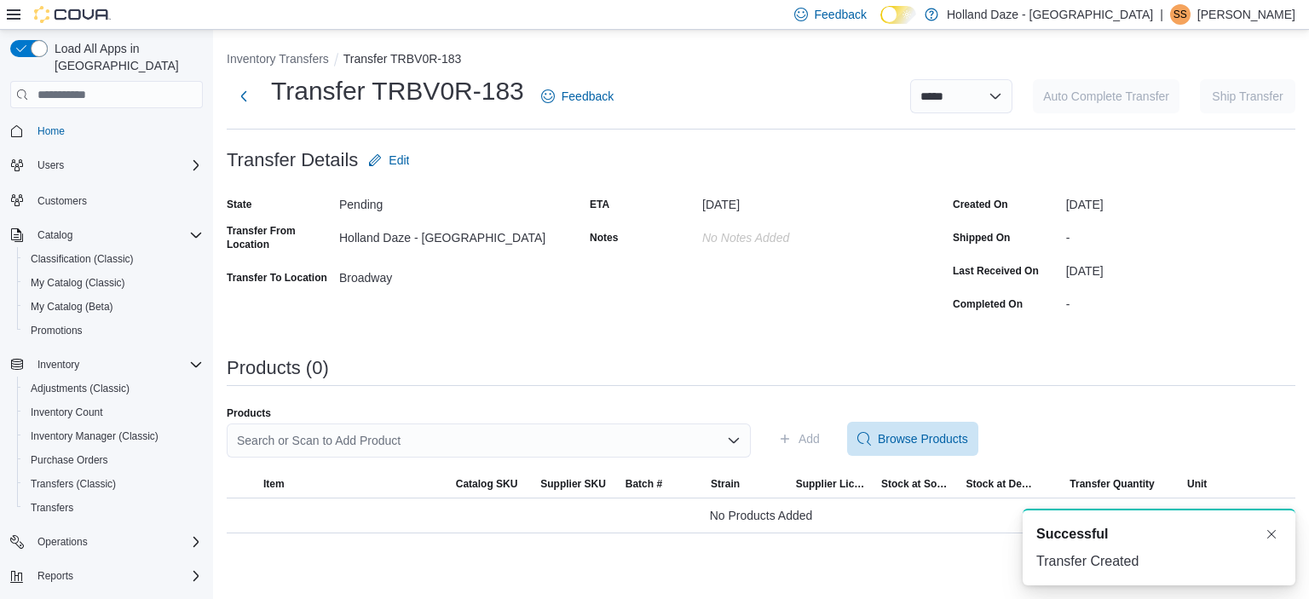
click at [585, 434] on div "Search or Scan to Add Product" at bounding box center [489, 440] width 524 height 34
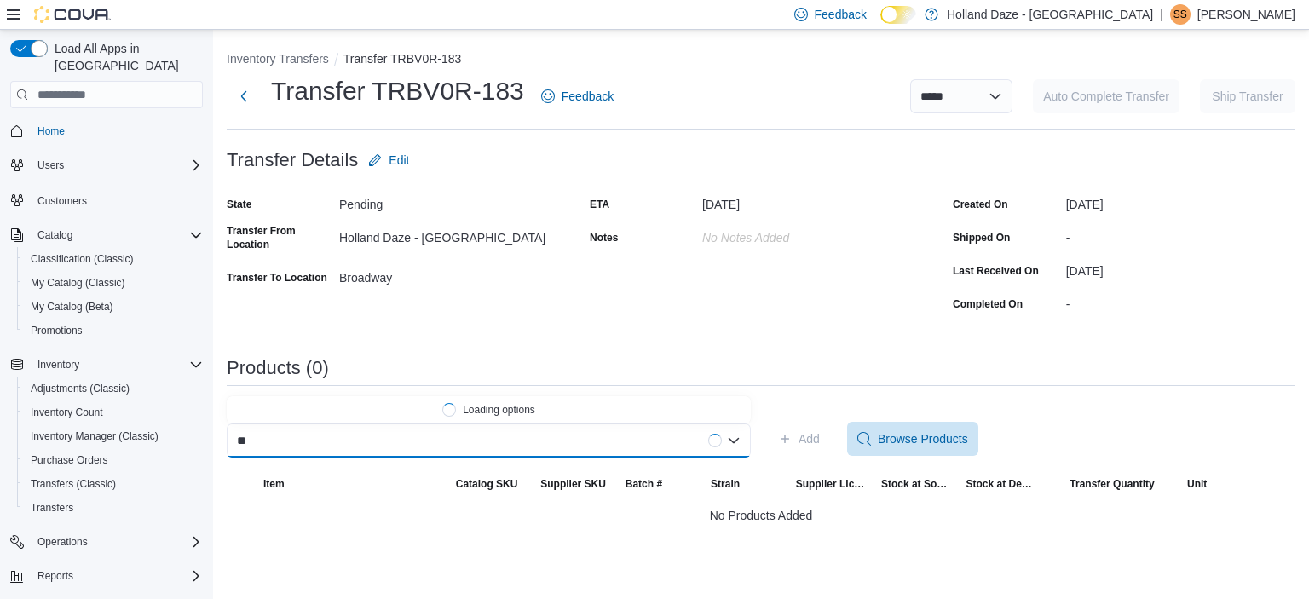
type input "*"
type input "**********"
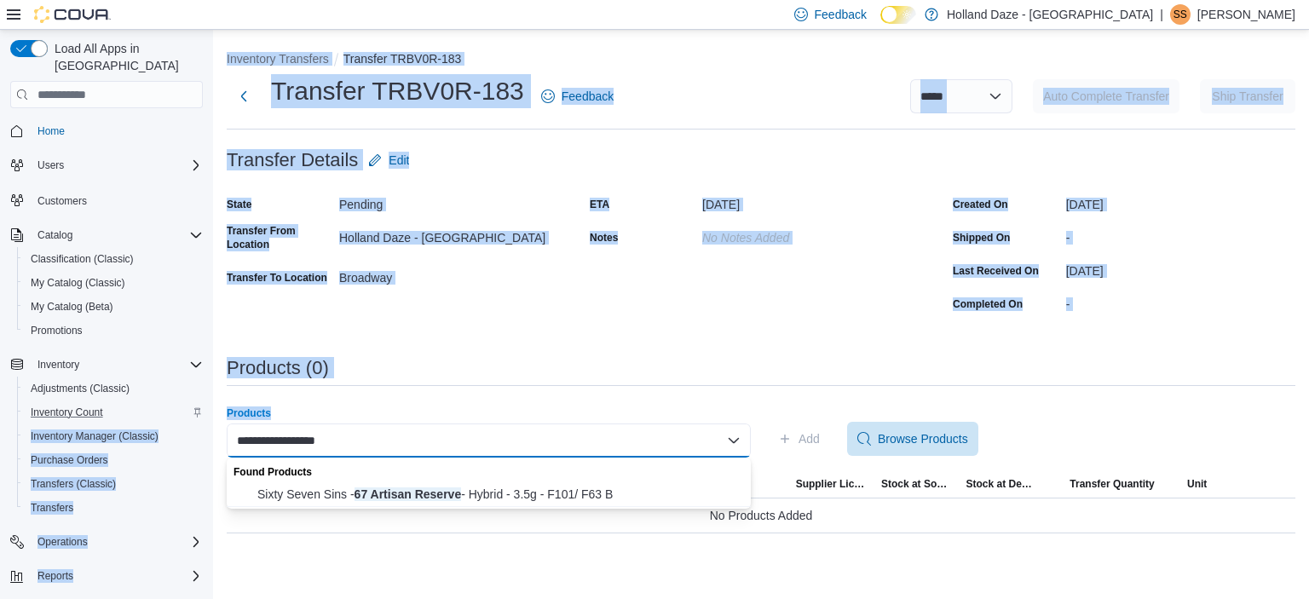
drag, startPoint x: 409, startPoint y: 440, endPoint x: 112, endPoint y: 390, distance: 300.6
click at [112, 390] on div "**********" at bounding box center [654, 314] width 1309 height 569
click at [363, 444] on input "**********" at bounding box center [302, 440] width 130 height 20
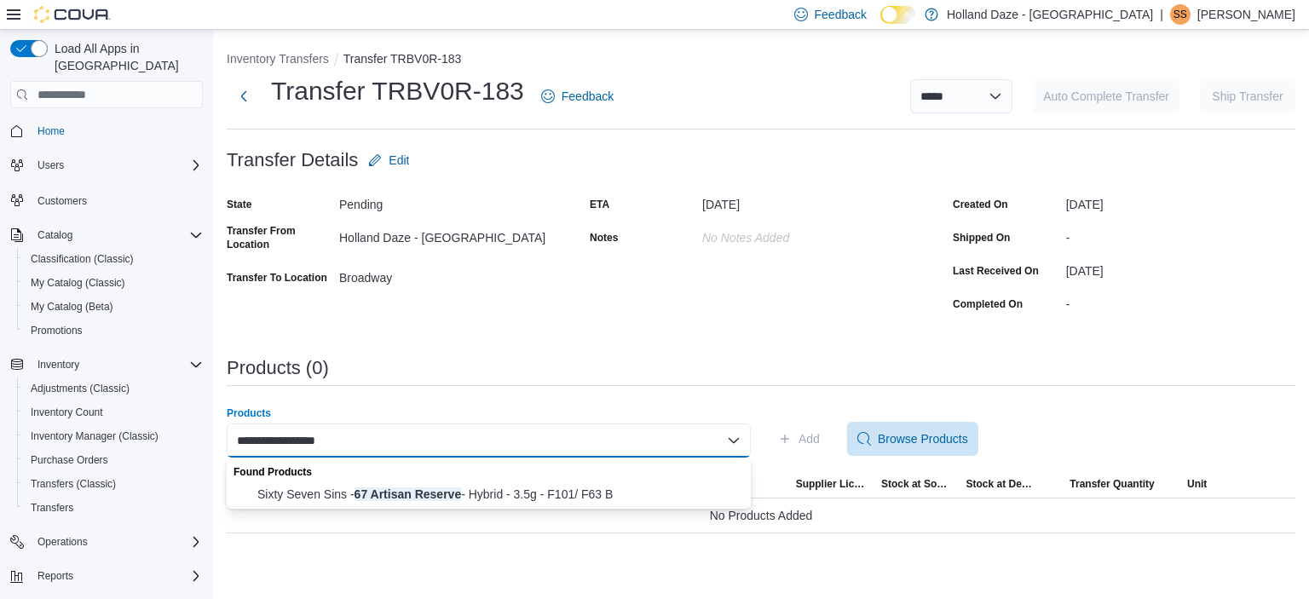
drag, startPoint x: 363, startPoint y: 444, endPoint x: 228, endPoint y: 444, distance: 134.6
click at [228, 444] on div "**********" at bounding box center [489, 440] width 524 height 34
type input "****"
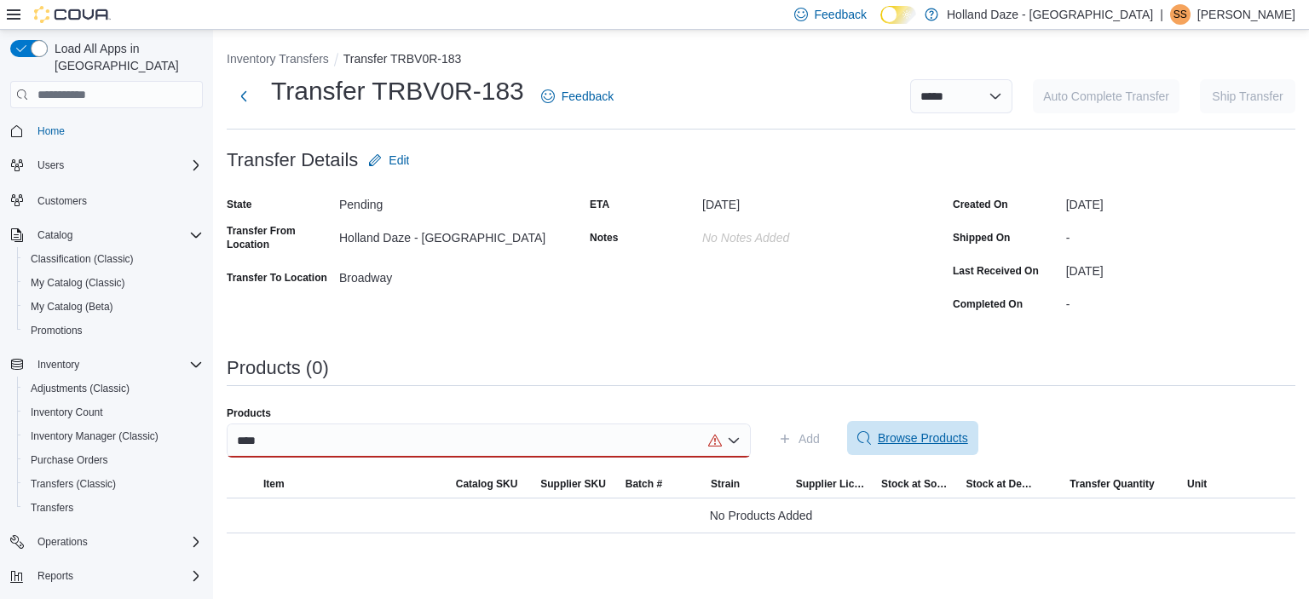
click at [907, 445] on span "Browse Products" at bounding box center [923, 437] width 90 height 17
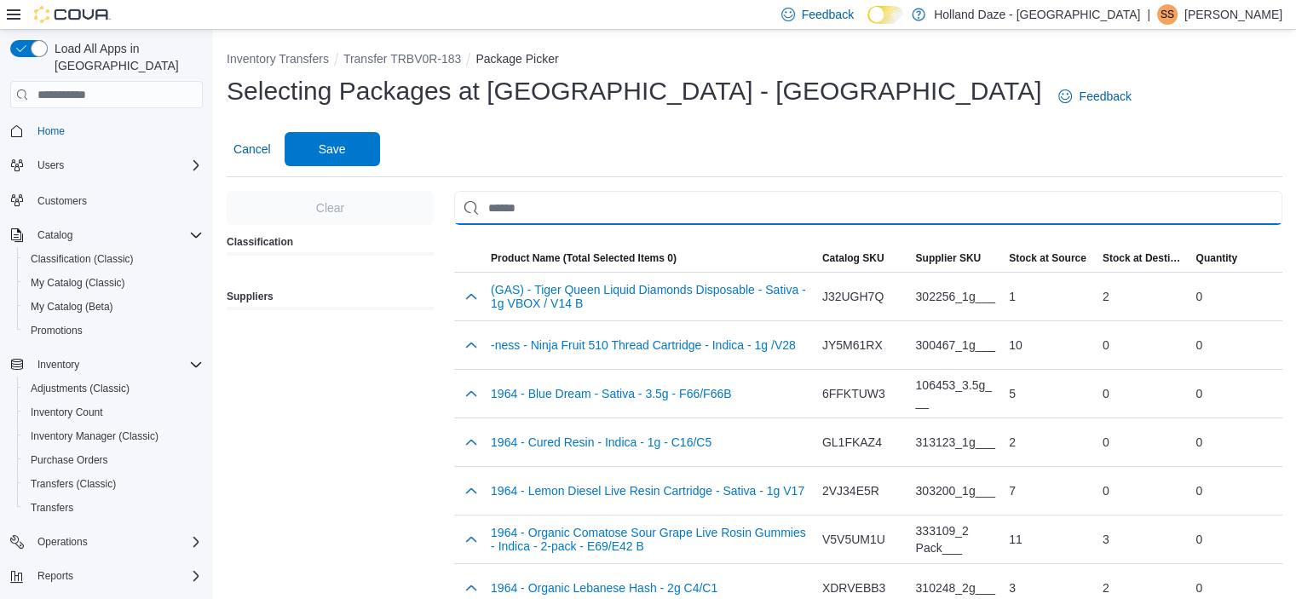
click at [591, 191] on input "Use aria labels when no actual label is in use" at bounding box center [868, 208] width 828 height 34
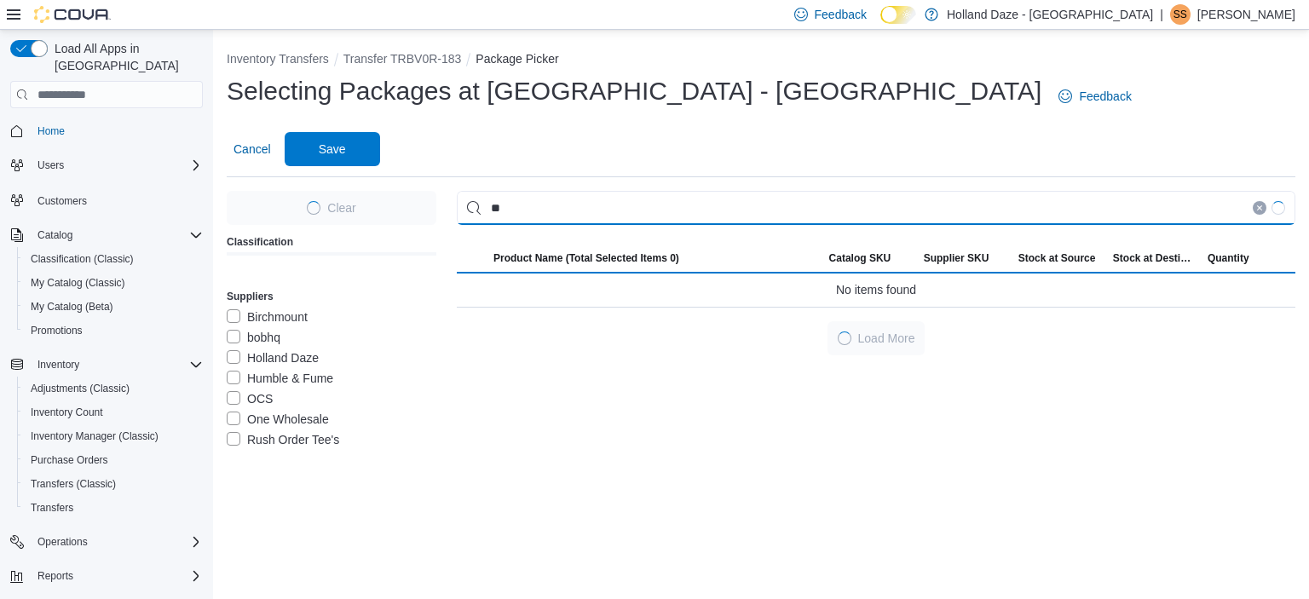
type input "*"
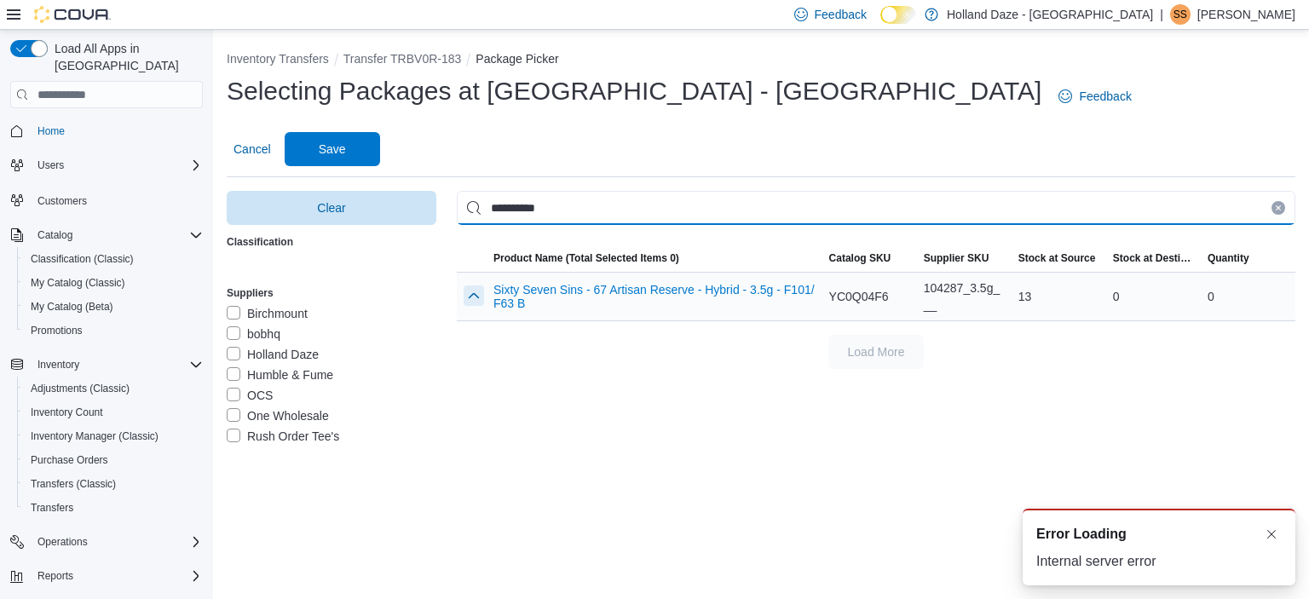
type input "**********"
click at [473, 285] on button "button" at bounding box center [474, 295] width 20 height 20
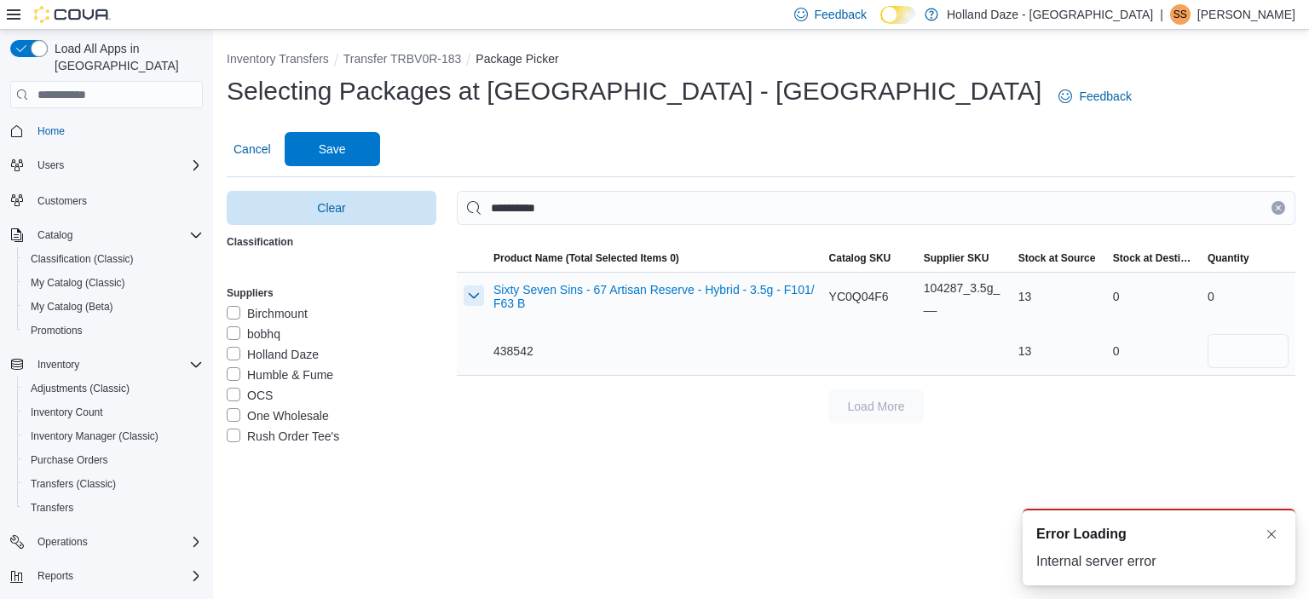
click at [473, 285] on button "button" at bounding box center [474, 295] width 20 height 20
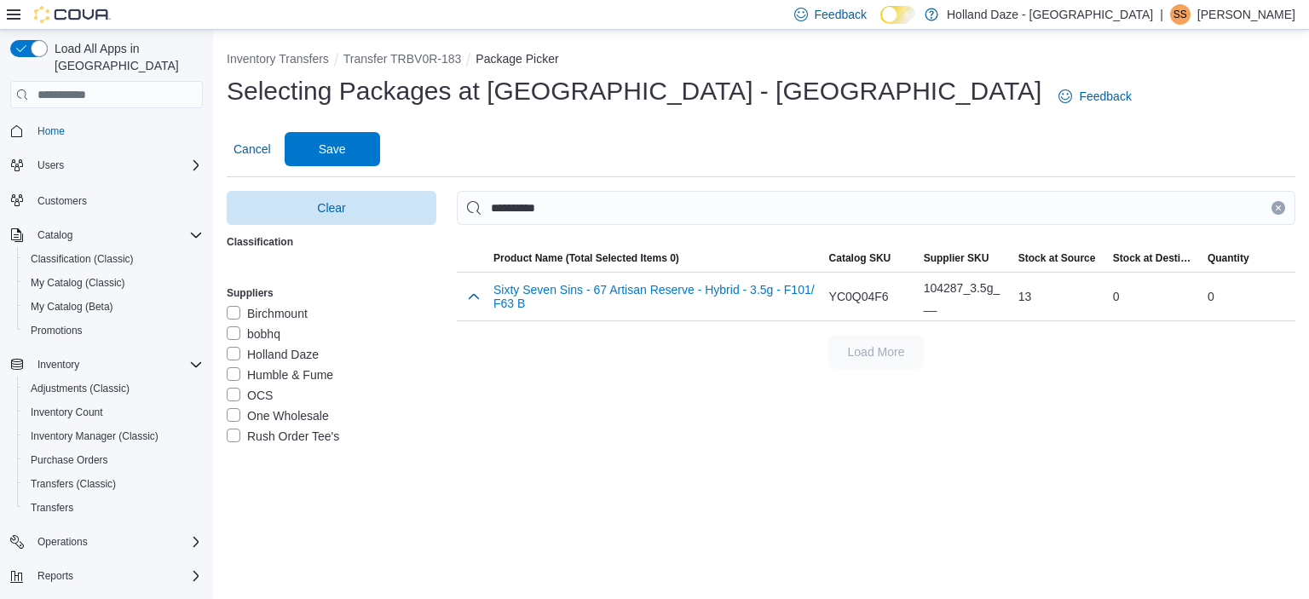
click at [272, 235] on label "Classification" at bounding box center [260, 242] width 66 height 14
click at [378, 190] on span "Clear" at bounding box center [331, 207] width 189 height 34
